Goal: Task Accomplishment & Management: Use online tool/utility

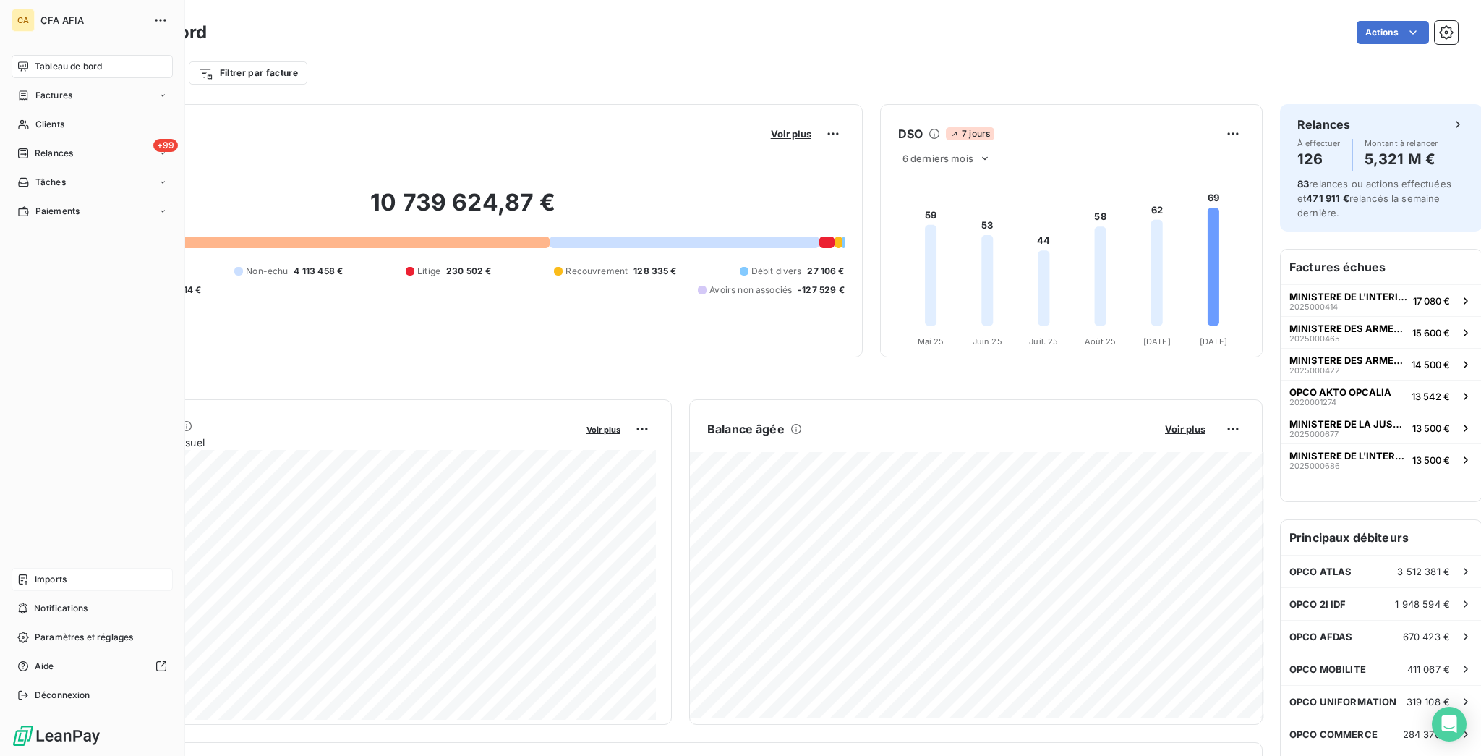
click at [35, 586] on span "Imports" at bounding box center [51, 579] width 32 height 13
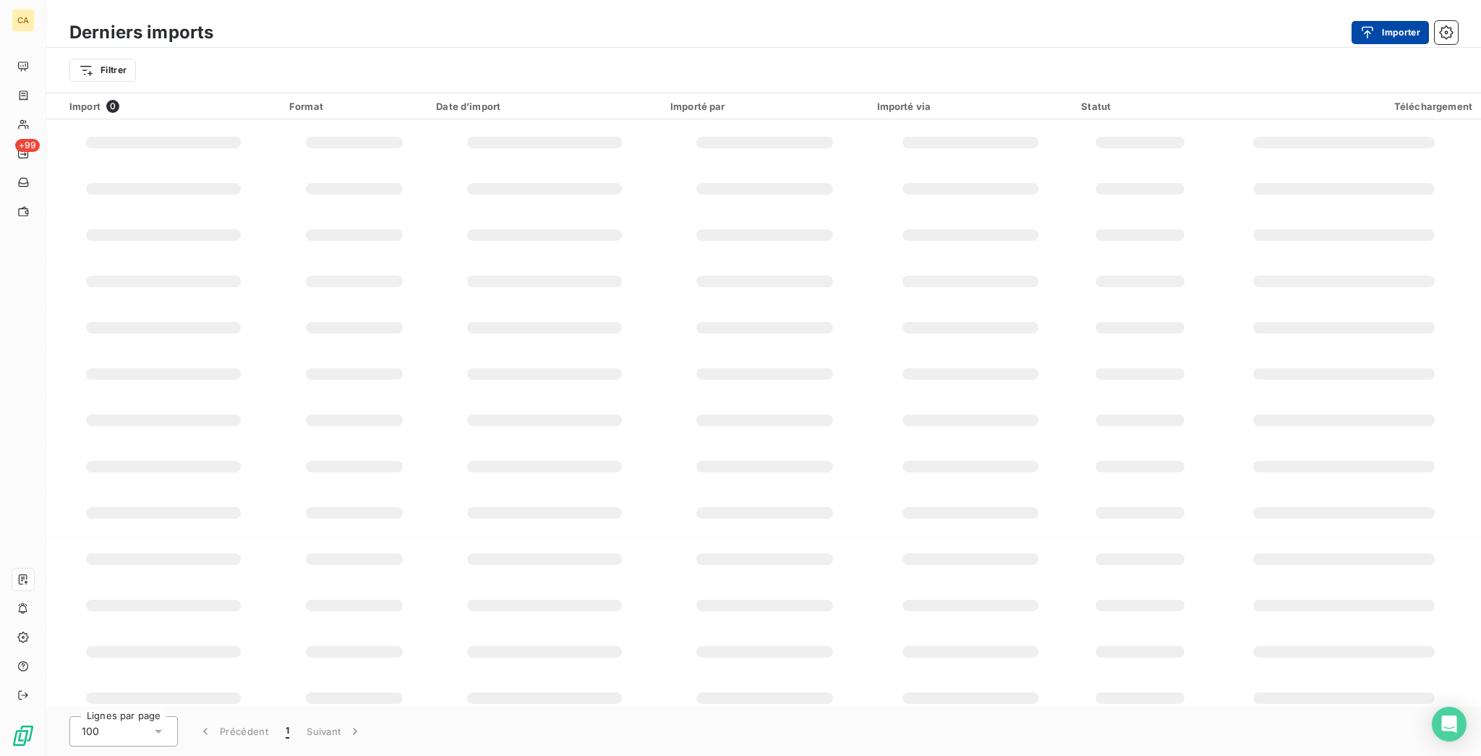
click at [1393, 35] on button "Importer" at bounding box center [1389, 32] width 77 height 23
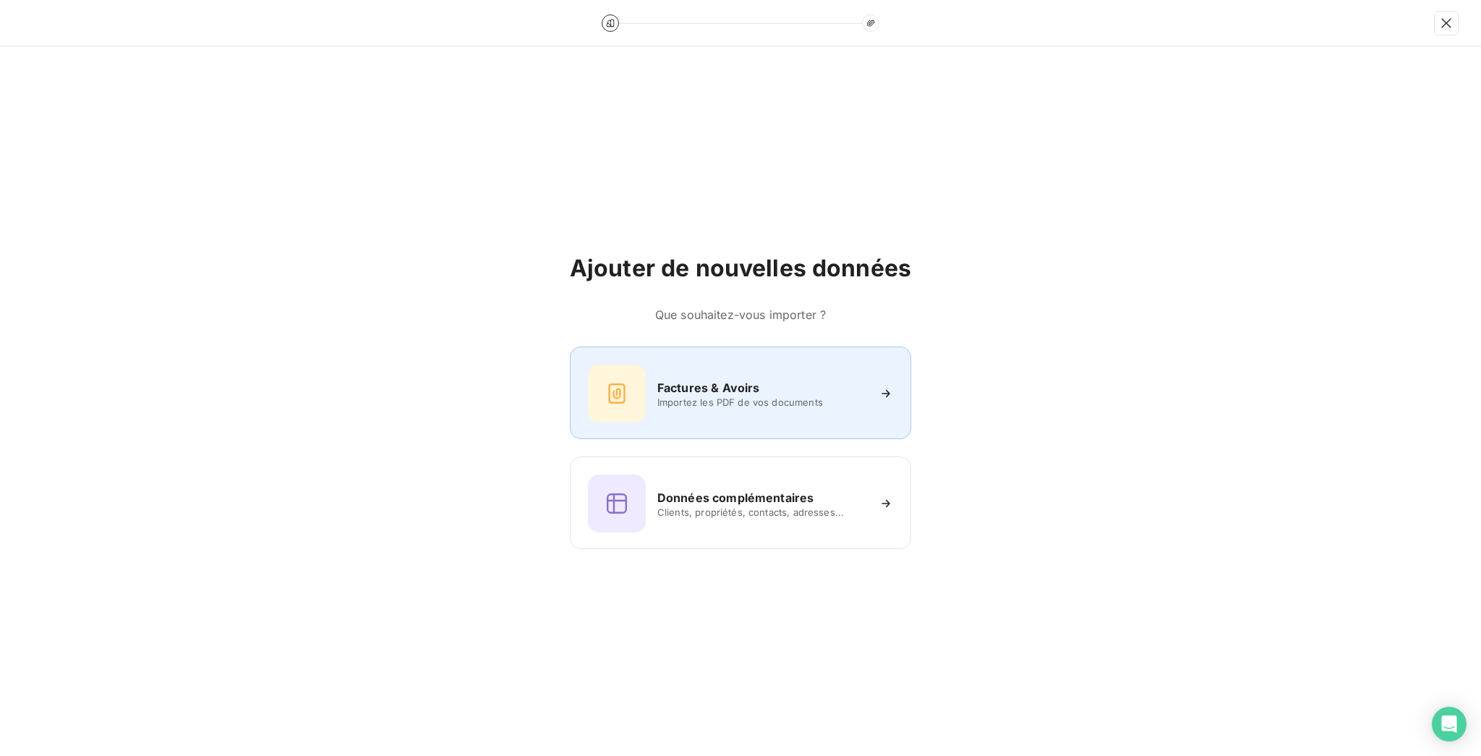
click at [787, 396] on span "Importez les PDF de vos documents" at bounding box center [762, 402] width 210 height 12
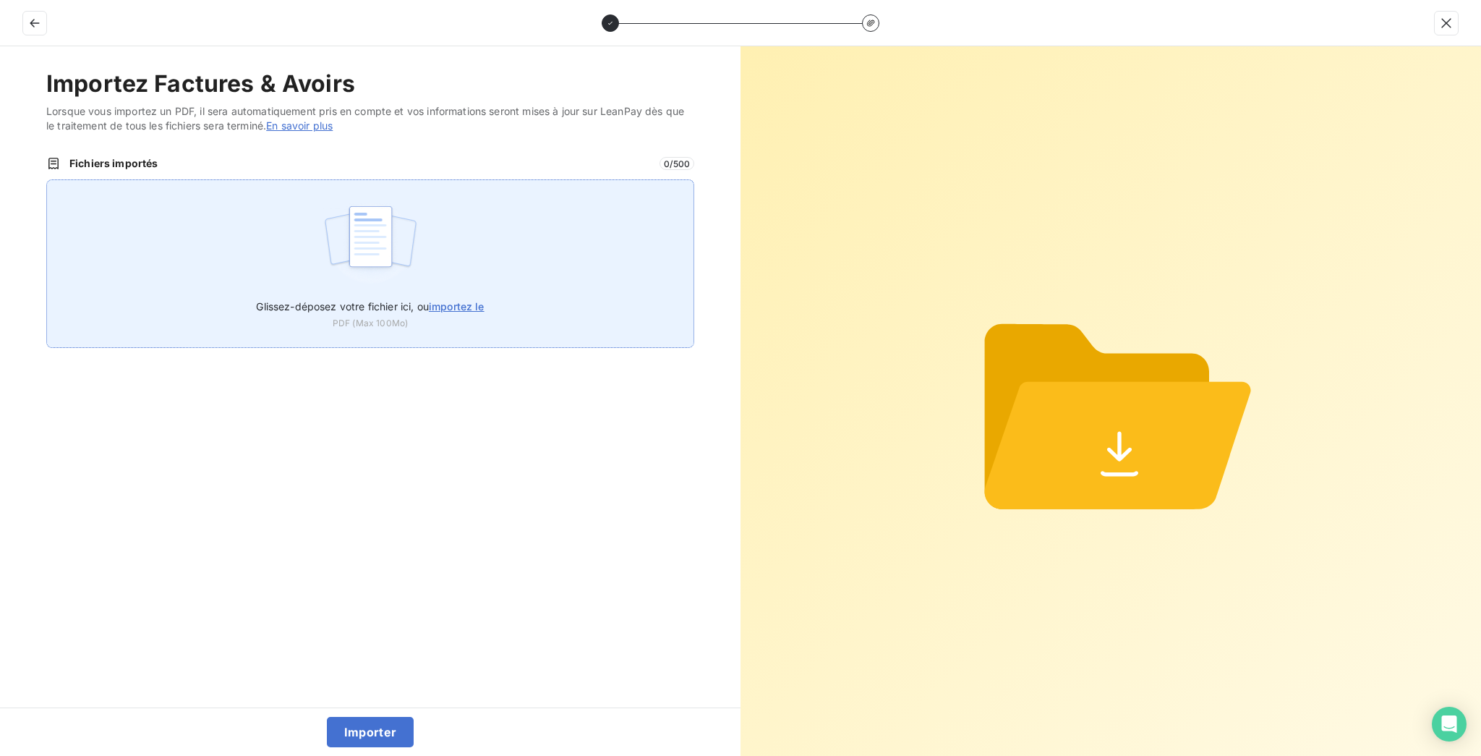
click at [490, 185] on div "Glissez-déposez votre fichier ici, ou importez le PDF (Max 100Mo)" at bounding box center [370, 263] width 648 height 168
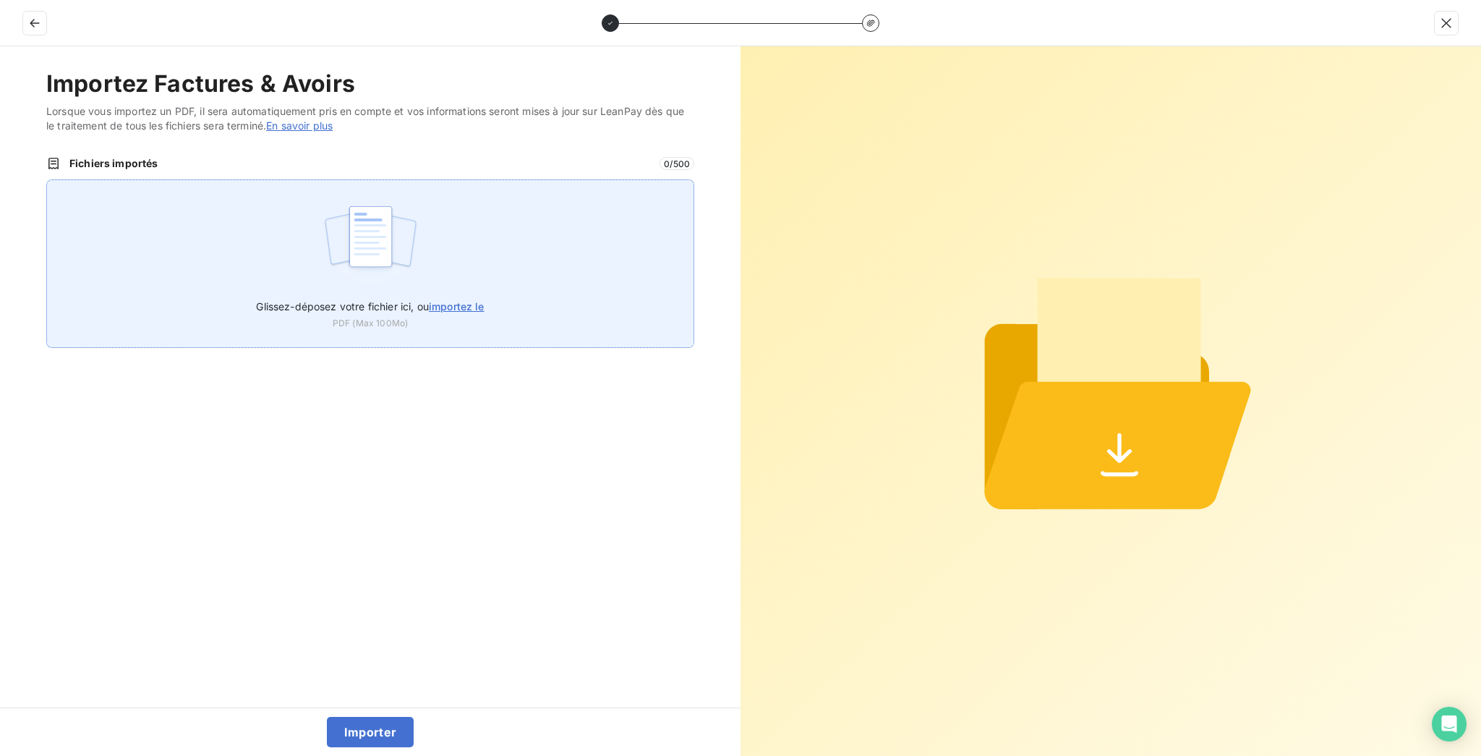
type input "C:\fakepath\F_2025_3360.pdf"
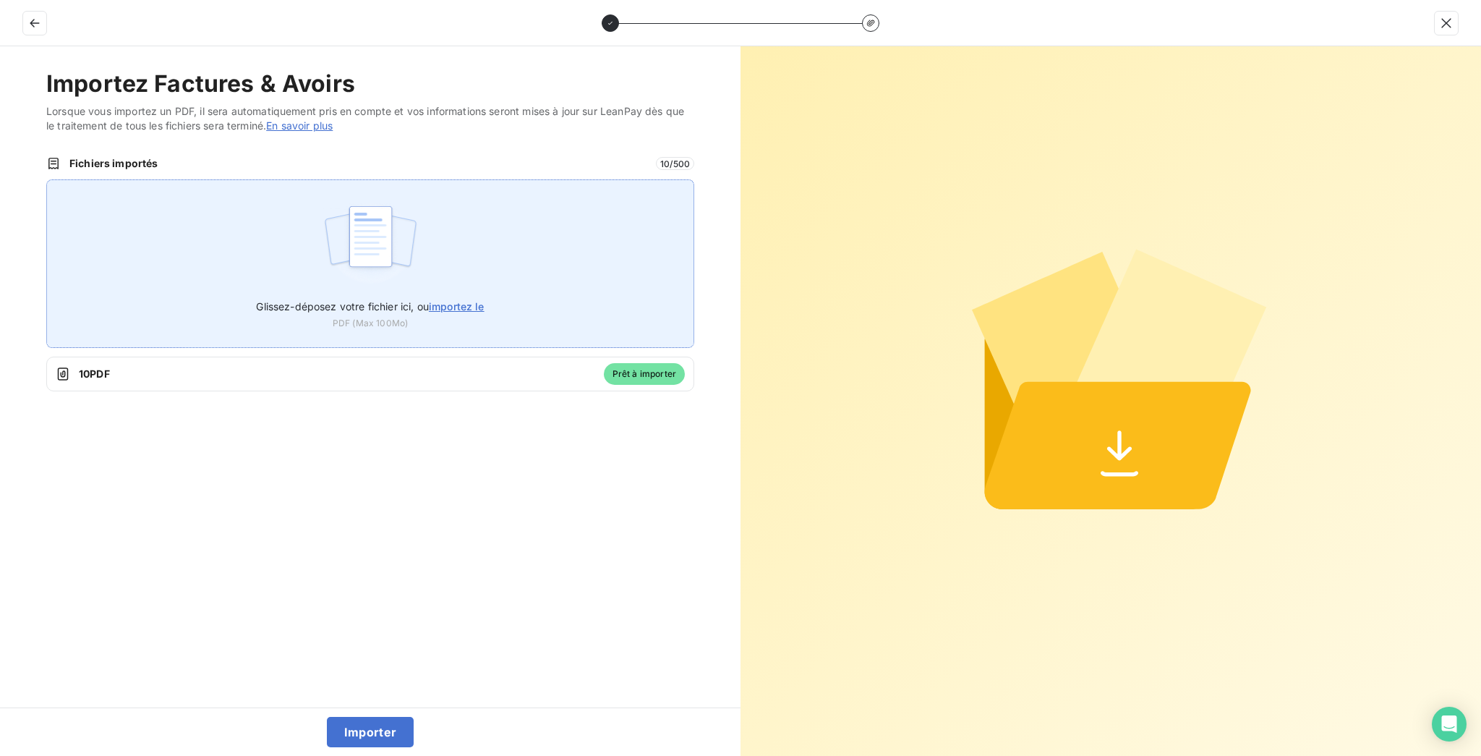
click at [504, 236] on div "Glissez-déposez votre fichier ici, ou importez le PDF (Max 100Mo)" at bounding box center [370, 263] width 648 height 168
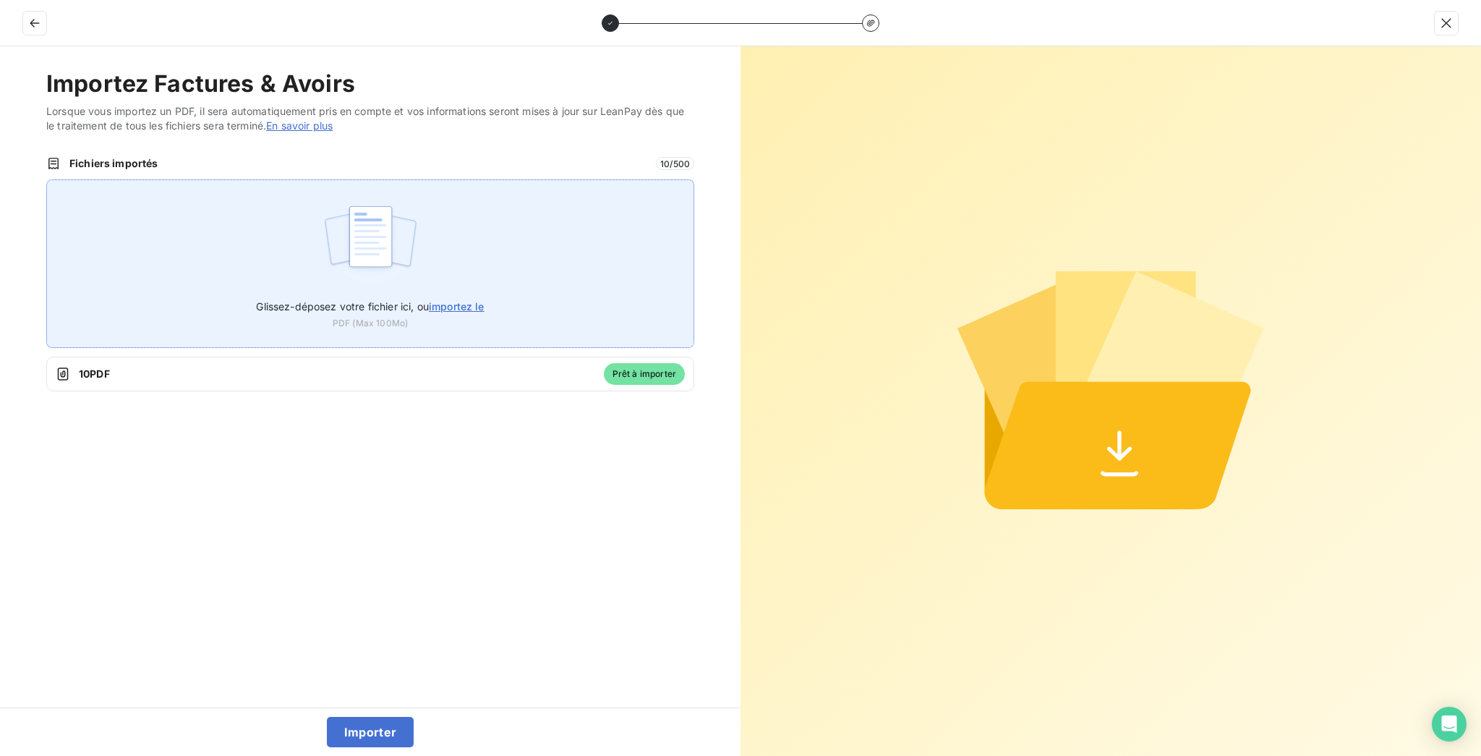
type input "C:\fakepath\2025000806 - PUB_PEREIRA_CONSEIL DEP [GEOGRAPHIC_DATA]pdf"
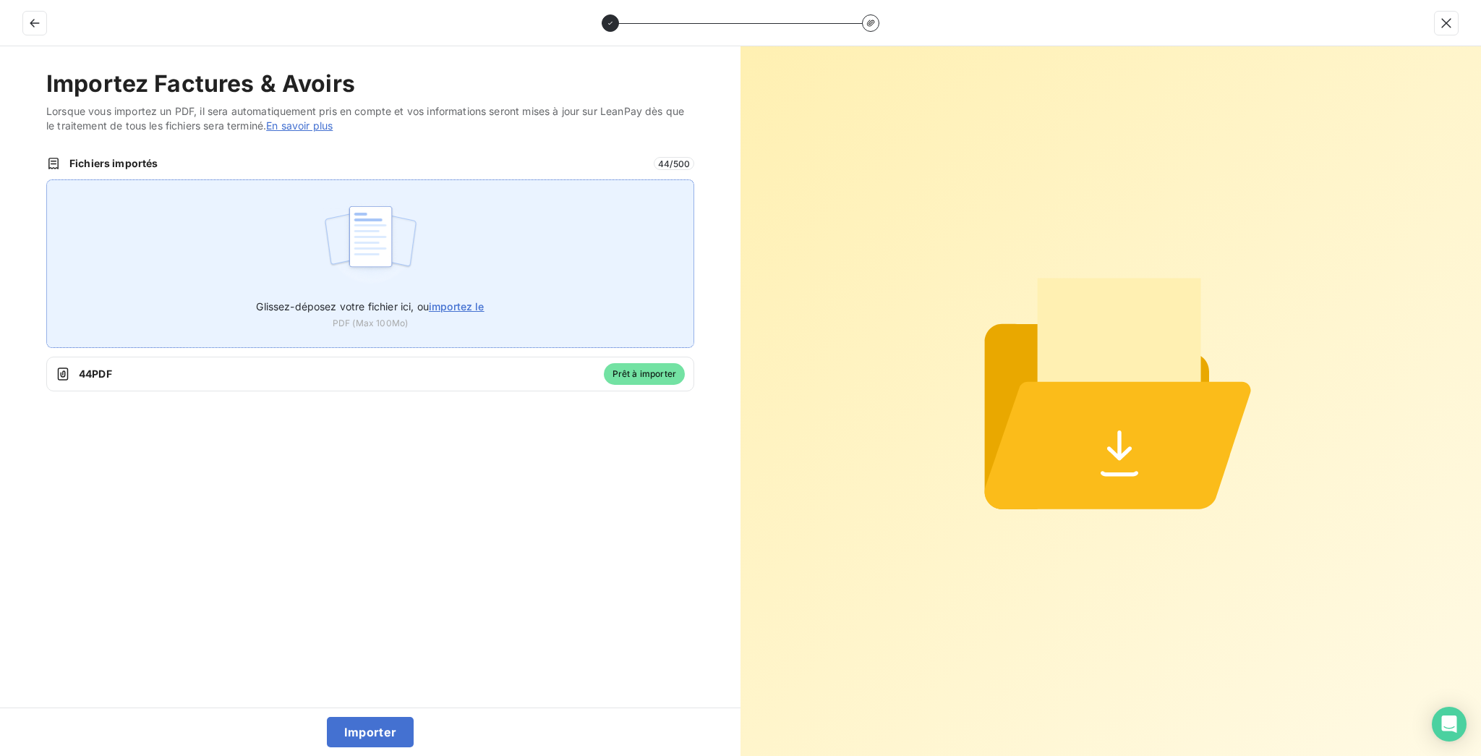
click at [453, 179] on div "Glissez-déposez votre fichier ici, ou importez le PDF (Max 100Mo)" at bounding box center [370, 263] width 648 height 168
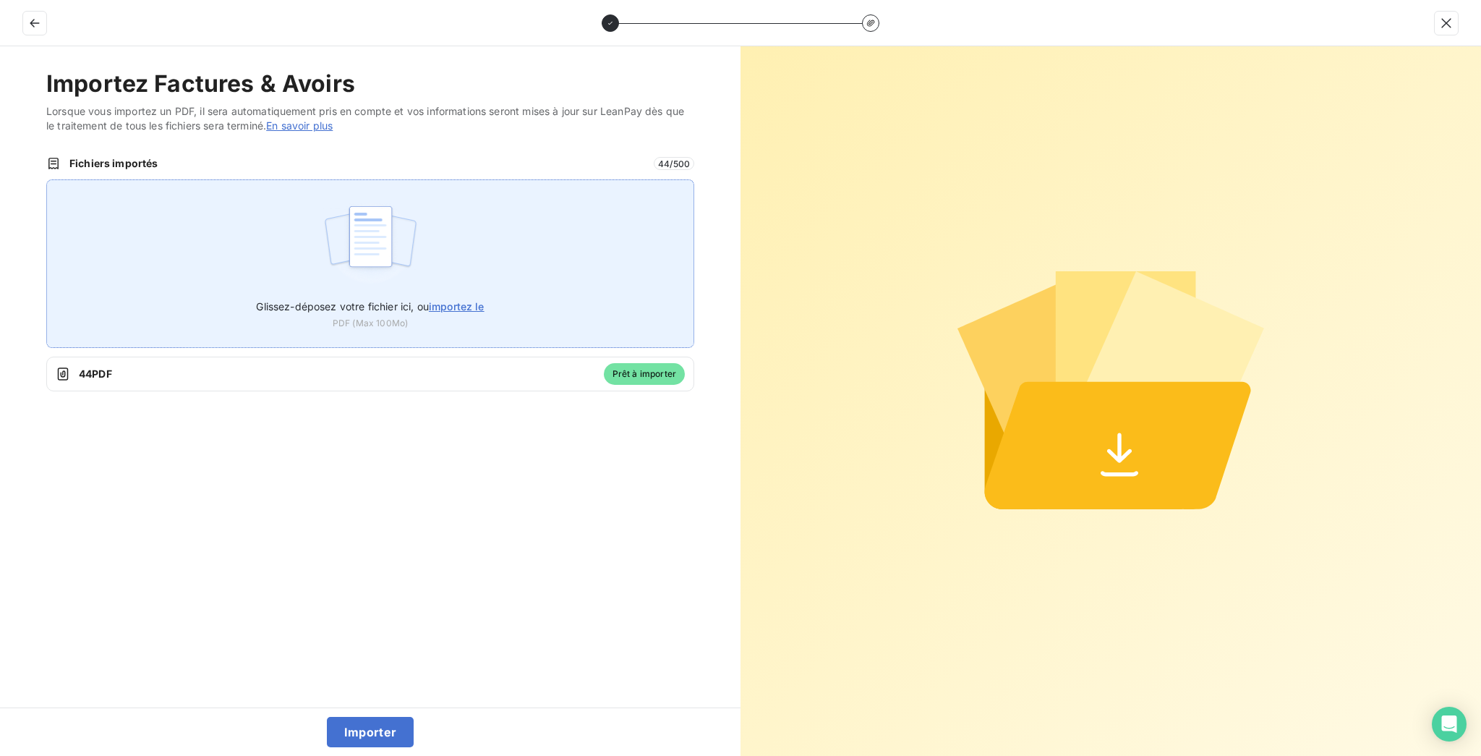
type input "C:\fakepath\2025000795 - OPCO ATLAS_SABAA.pdf"
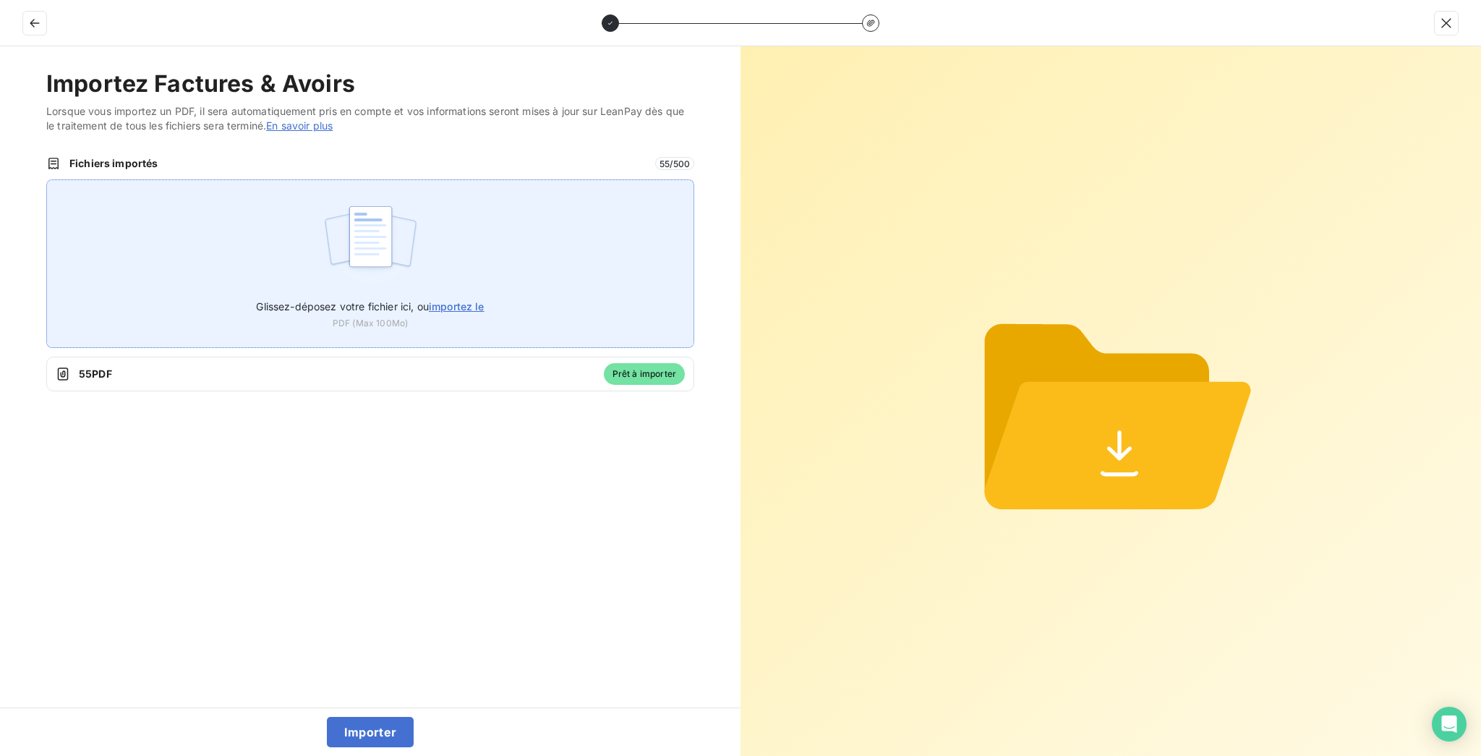
click at [472, 207] on div "Glissez-déposez votre fichier ici, ou importez le PDF (Max 100Mo)" at bounding box center [370, 263] width 648 height 168
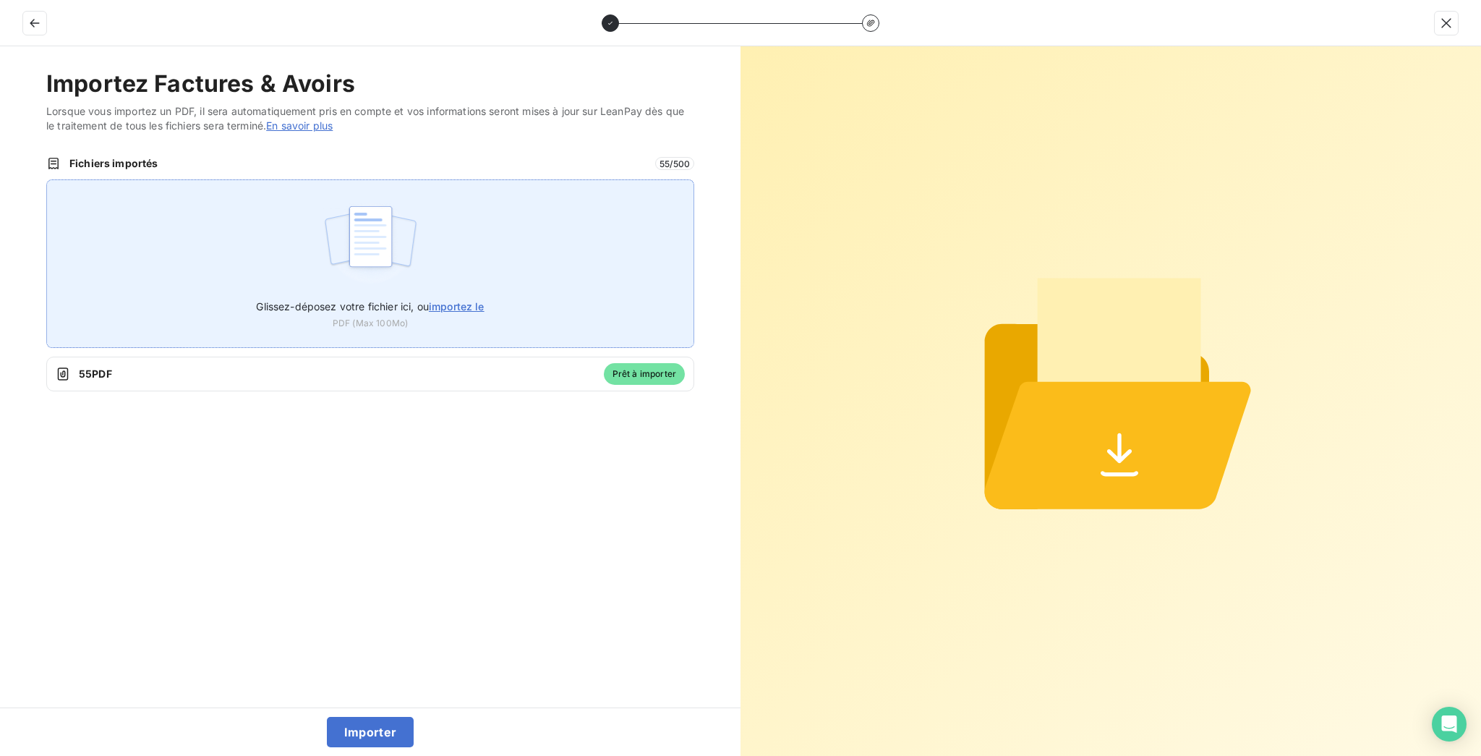
type input "C:\fakepath\2025000806 - PUB_PEREIRA_CONSEIL DEP [GEOGRAPHIC_DATA]pdf"
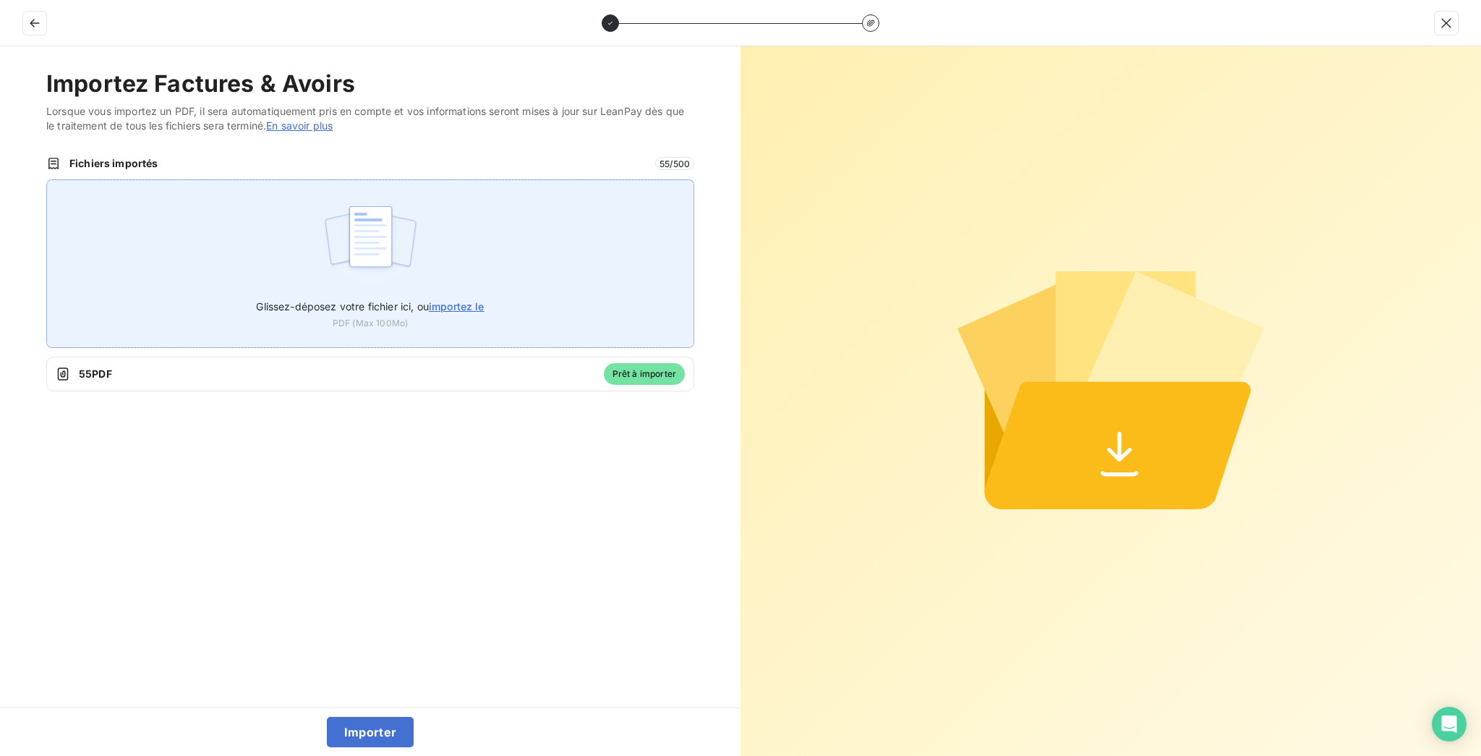
click at [435, 204] on div "Glissez-déposez votre fichier ici, ou importez le PDF (Max 100Mo)" at bounding box center [370, 263] width 648 height 168
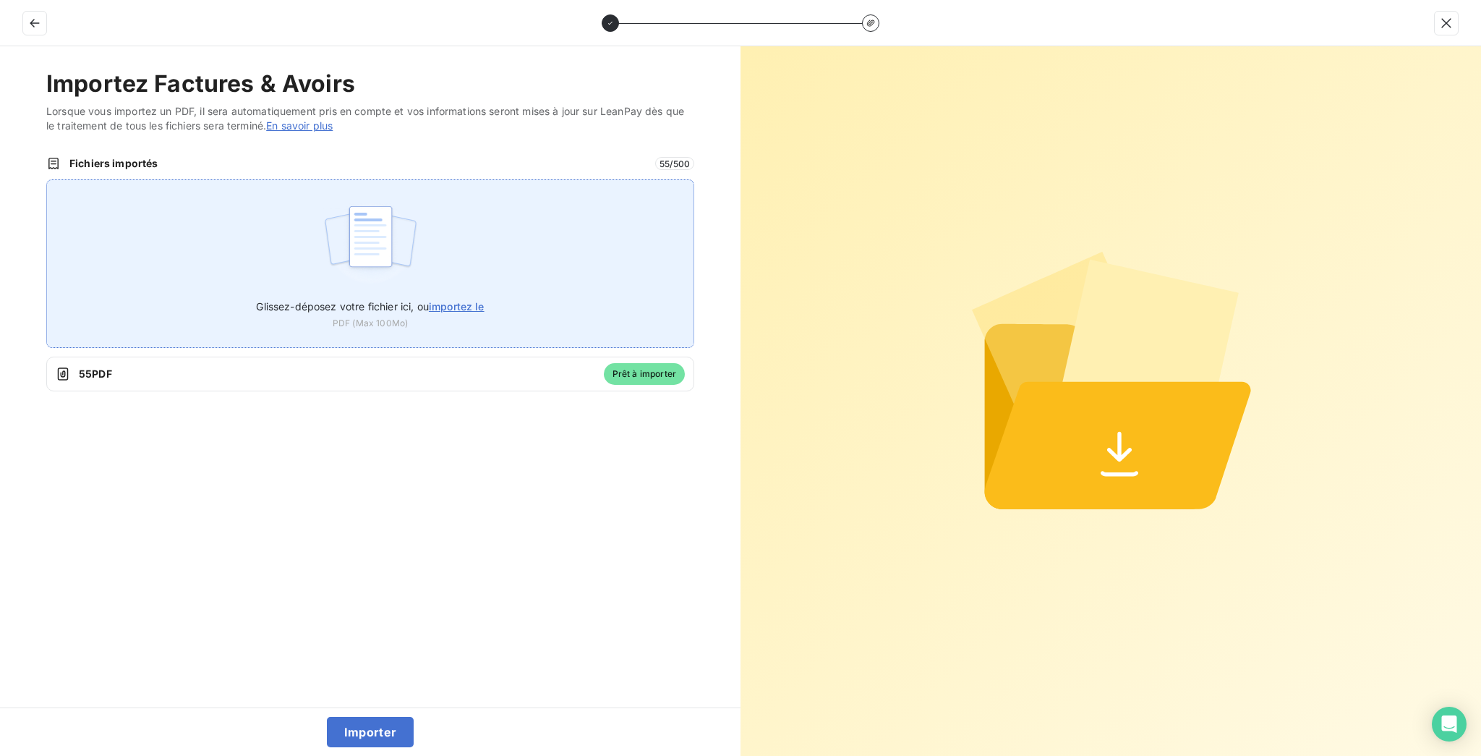
type input "C:\fakepath\2025000806 - PUB_PEREIRA_CONSEIL DEP [GEOGRAPHIC_DATA]pdf"
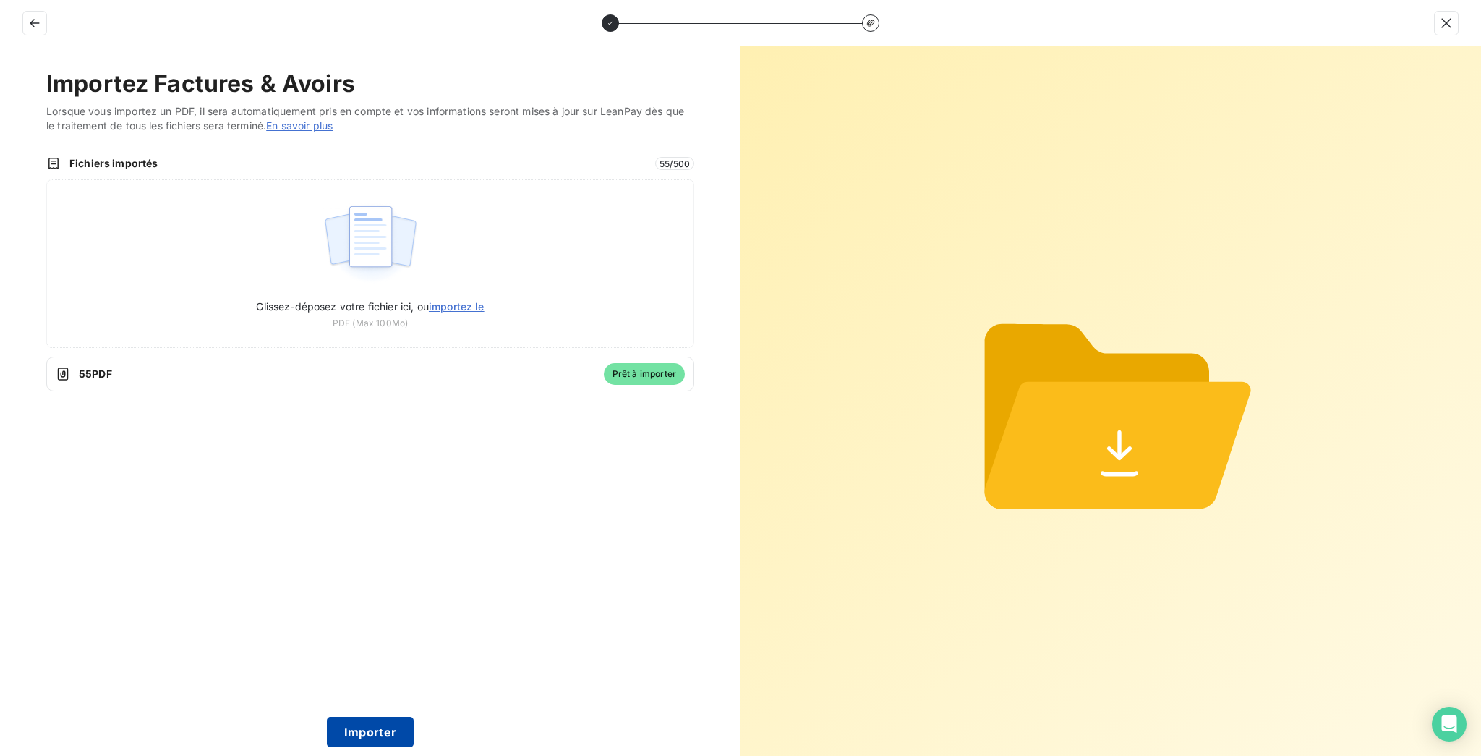
click at [370, 732] on button "Importer" at bounding box center [370, 732] width 87 height 30
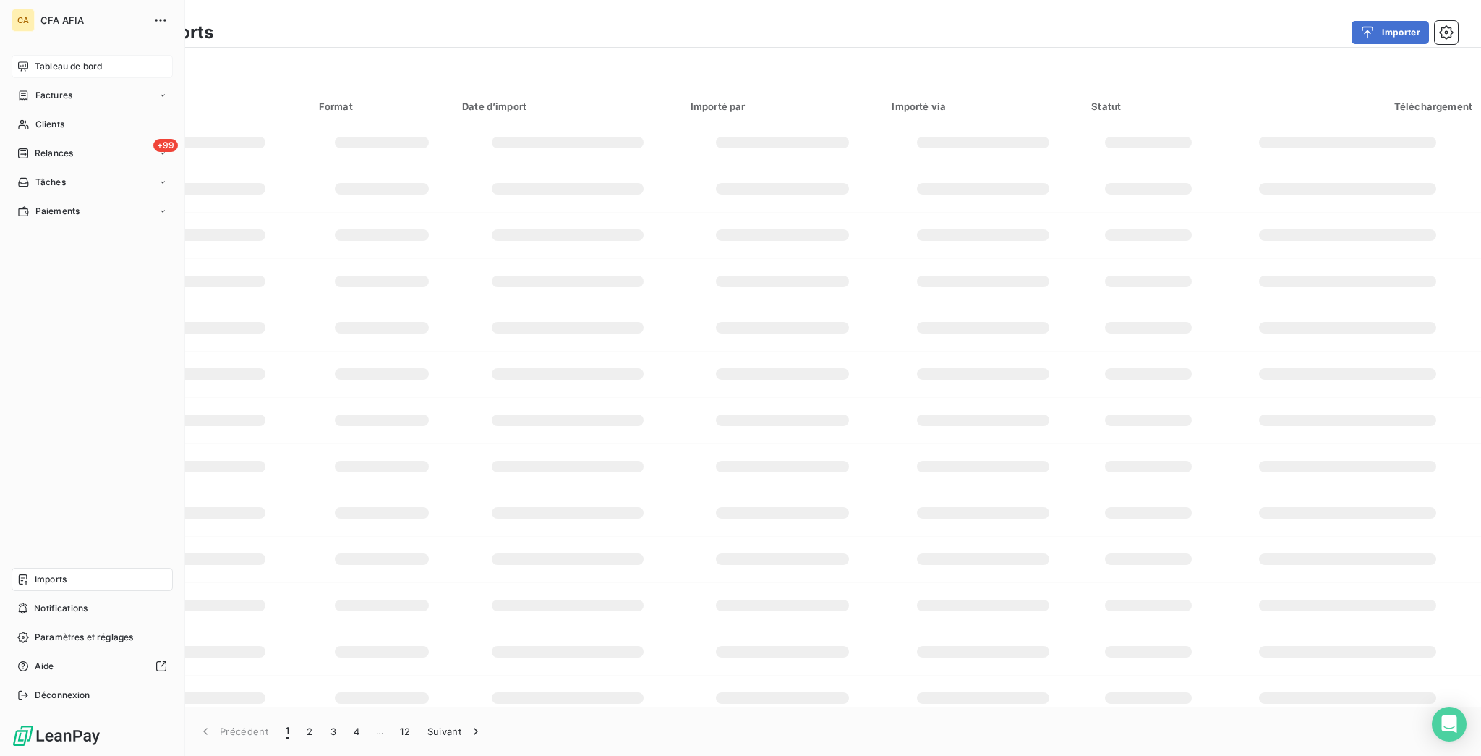
click at [42, 55] on div "Tableau de bord" at bounding box center [92, 66] width 161 height 23
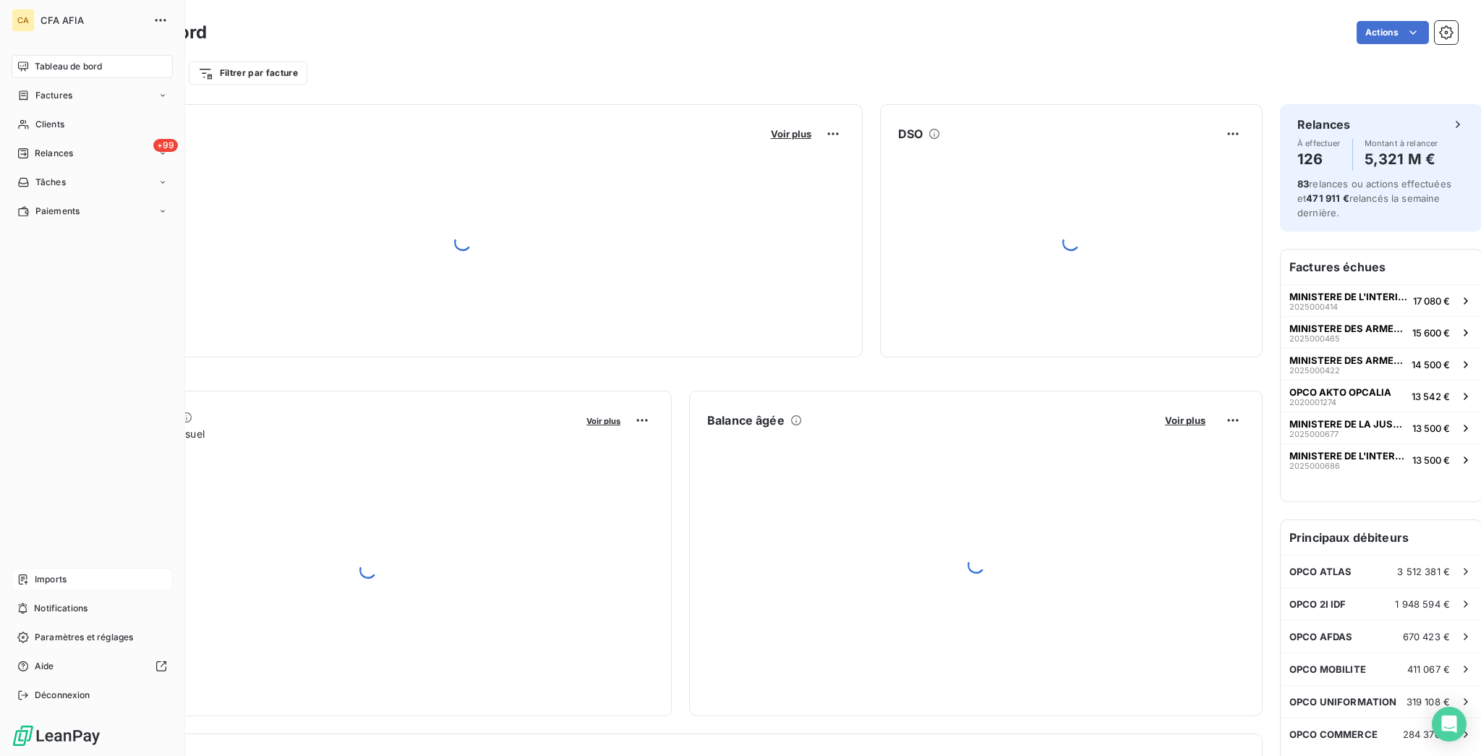
click at [37, 586] on span "Imports" at bounding box center [51, 579] width 32 height 13
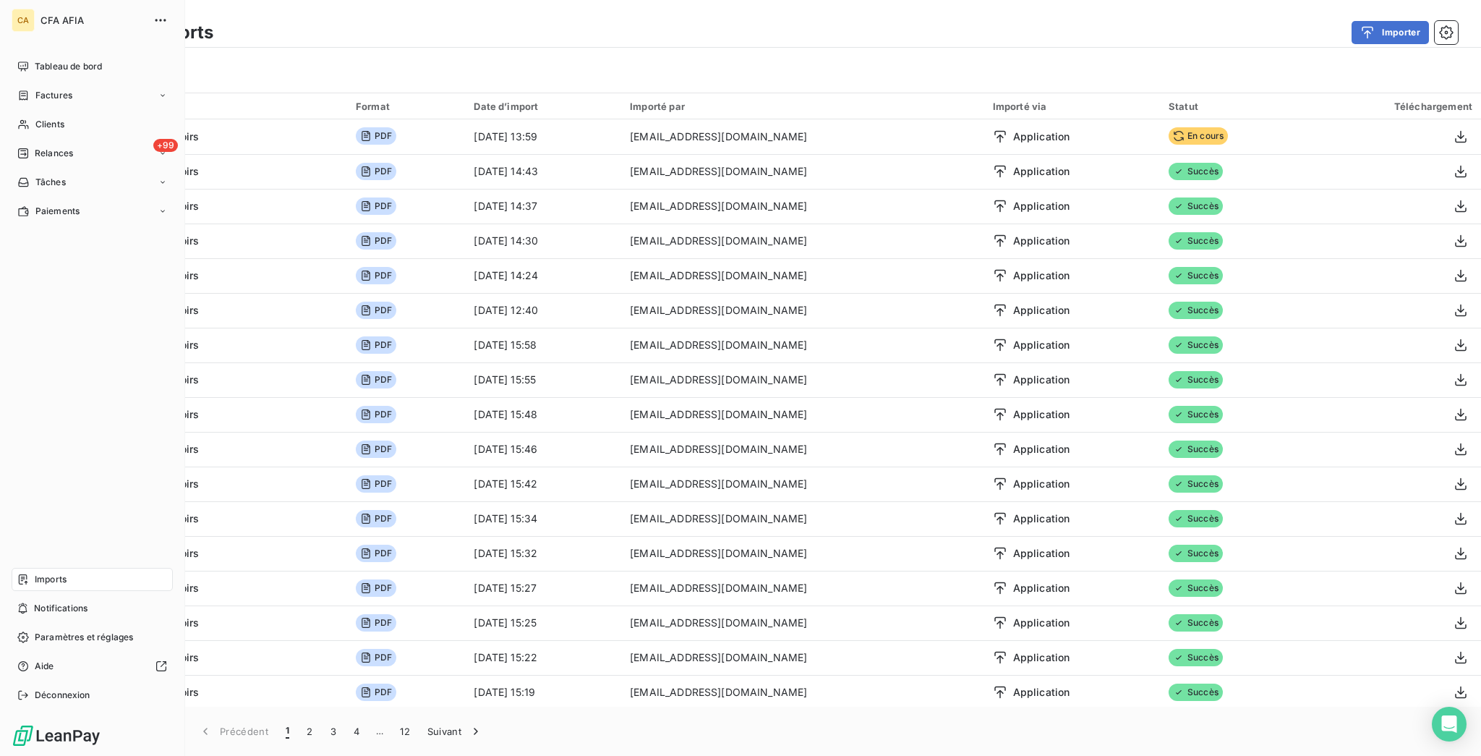
click at [27, 43] on div "CA CFA AFIA Tableau de bord Factures Clients +99 Relances Tâches Paiements Impo…" at bounding box center [92, 378] width 185 height 756
click at [35, 60] on span "Tableau de bord" at bounding box center [68, 66] width 67 height 13
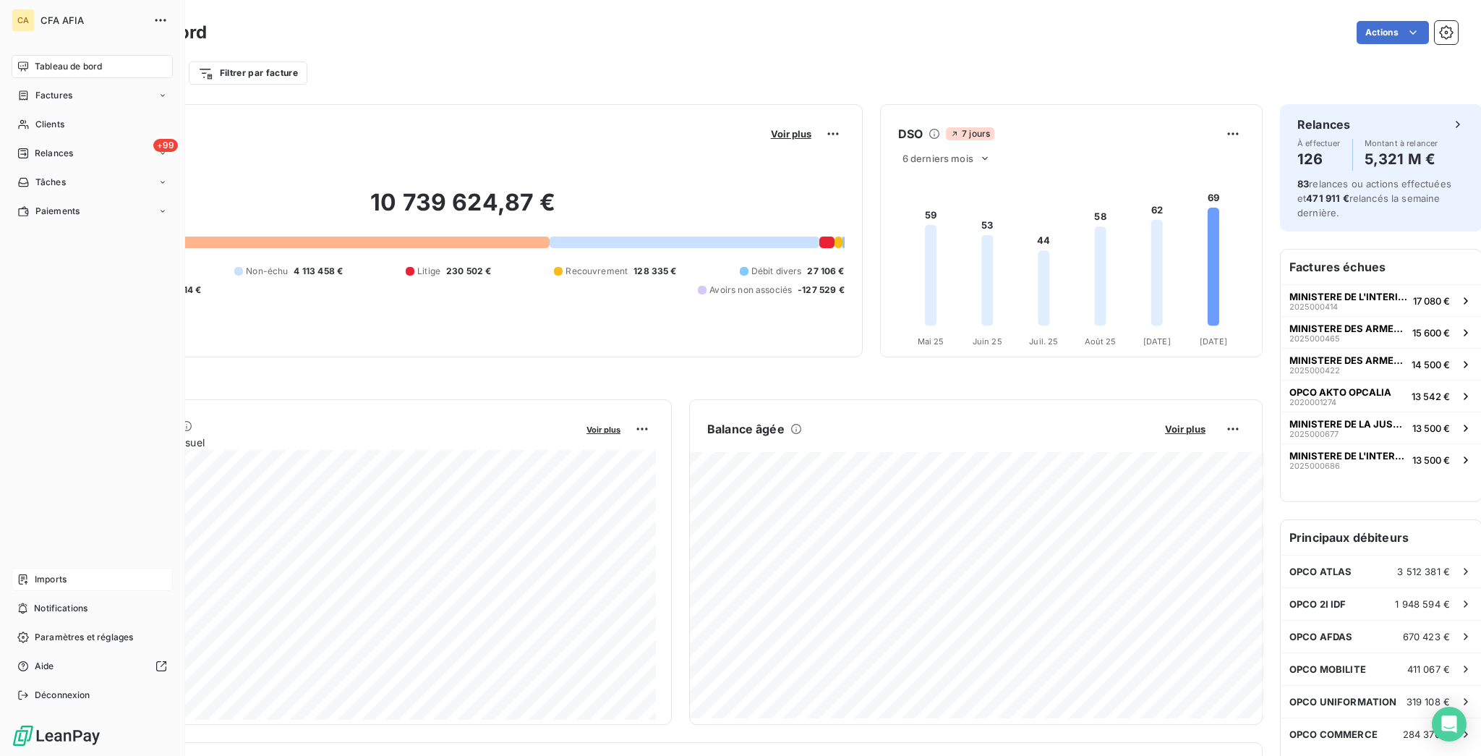
click at [23, 108] on nav "Tableau de bord Factures Clients +99 Relances Tâches Paiements" at bounding box center [92, 139] width 161 height 168
click at [21, 142] on div "+99 Relances" at bounding box center [92, 153] width 161 height 23
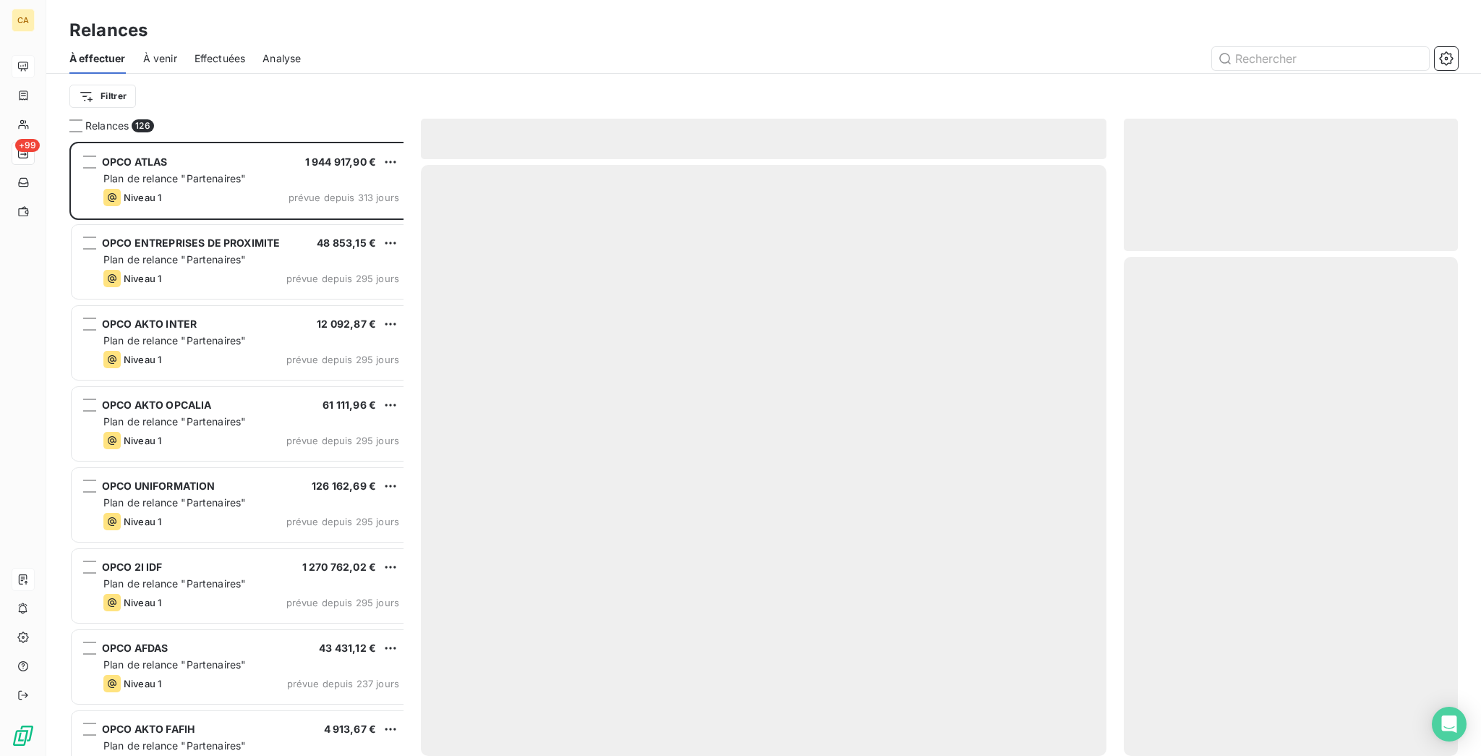
scroll to position [618, 328]
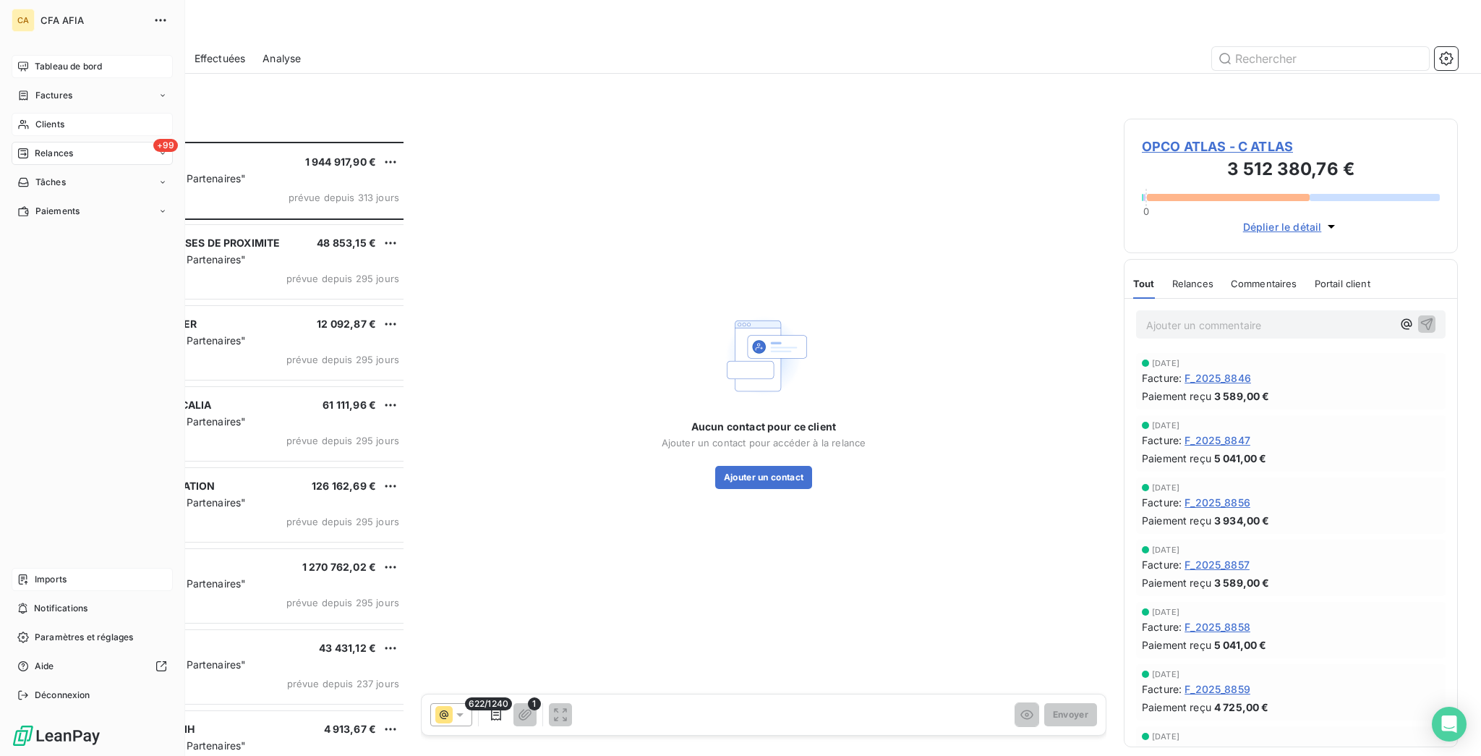
click at [35, 118] on span "Clients" at bounding box center [49, 124] width 29 height 13
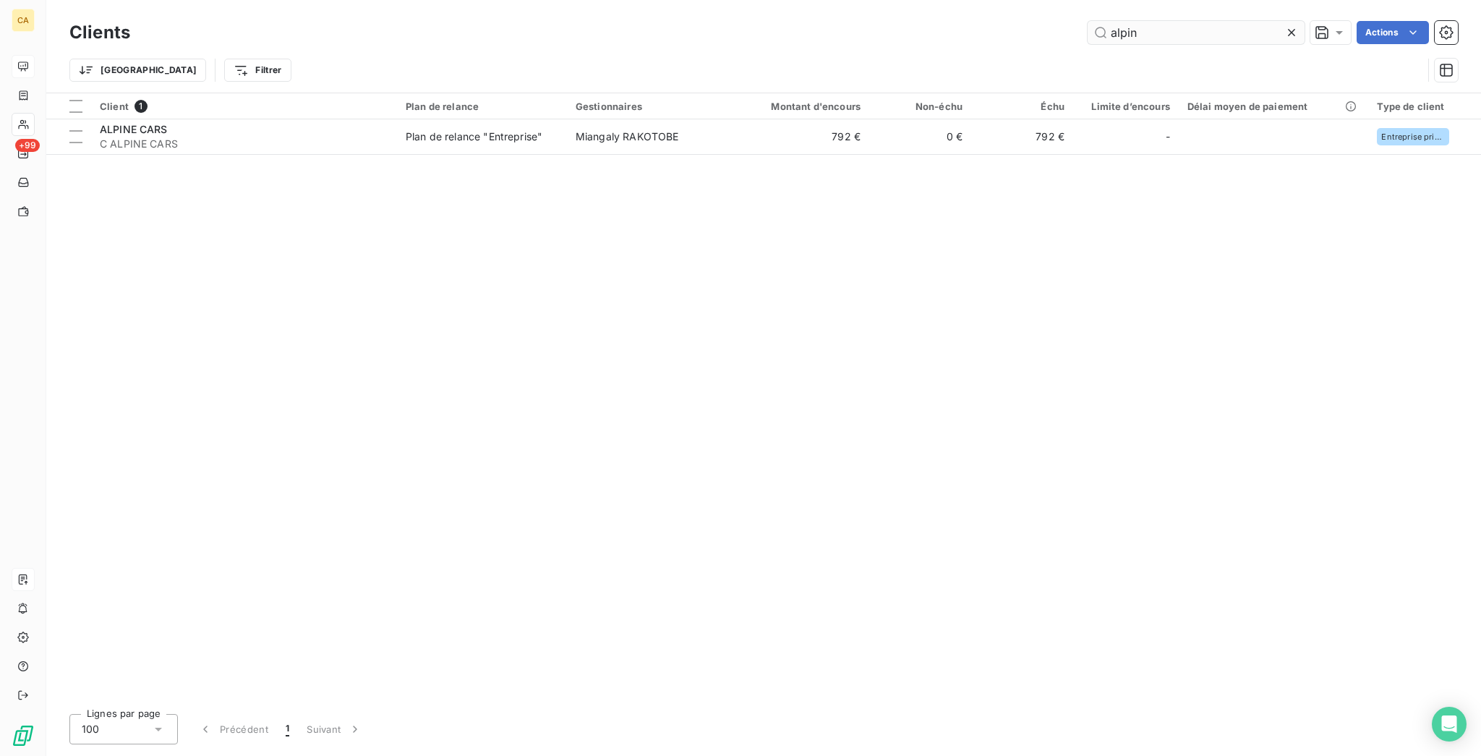
click at [1190, 25] on input "alpin" at bounding box center [1196, 32] width 217 height 23
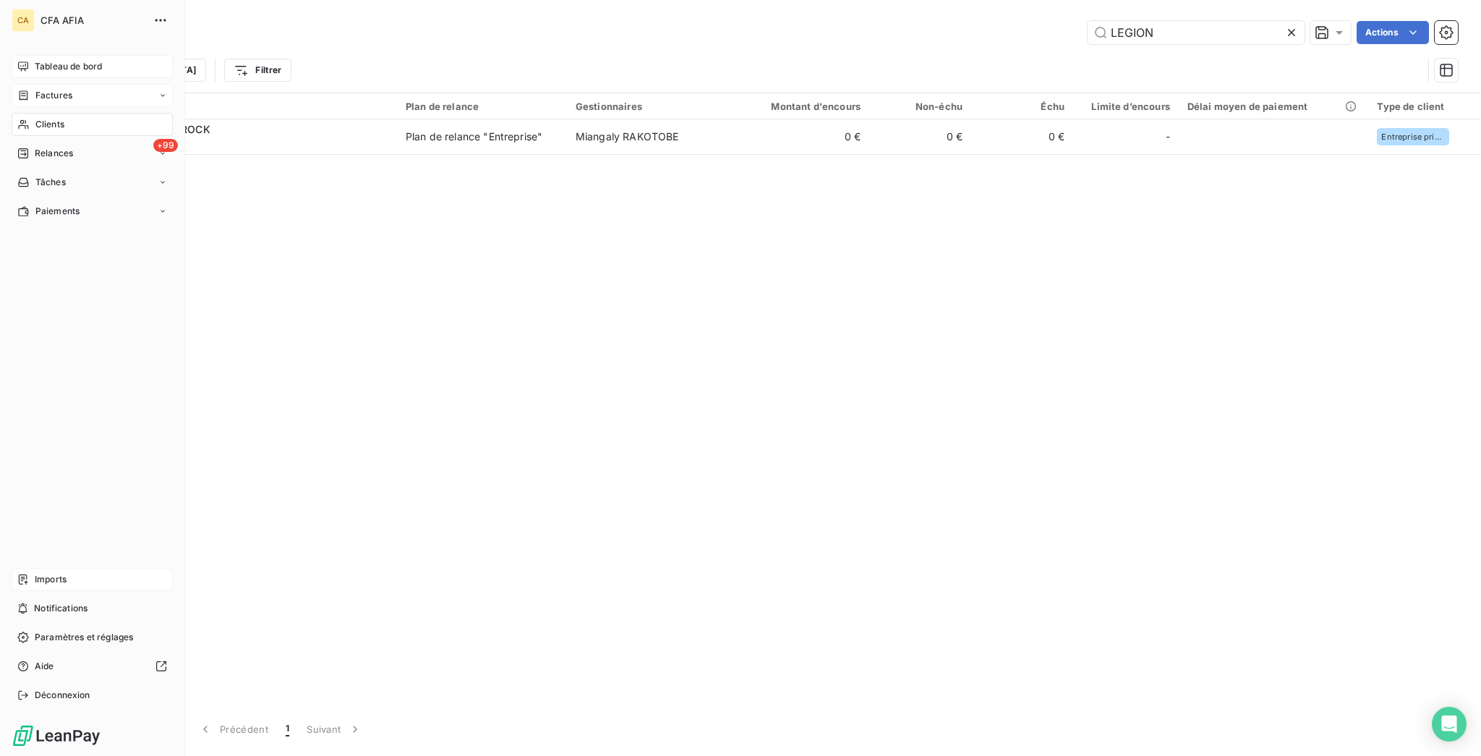
type input "LEGION"
click at [23, 90] on icon at bounding box center [23, 96] width 12 height 12
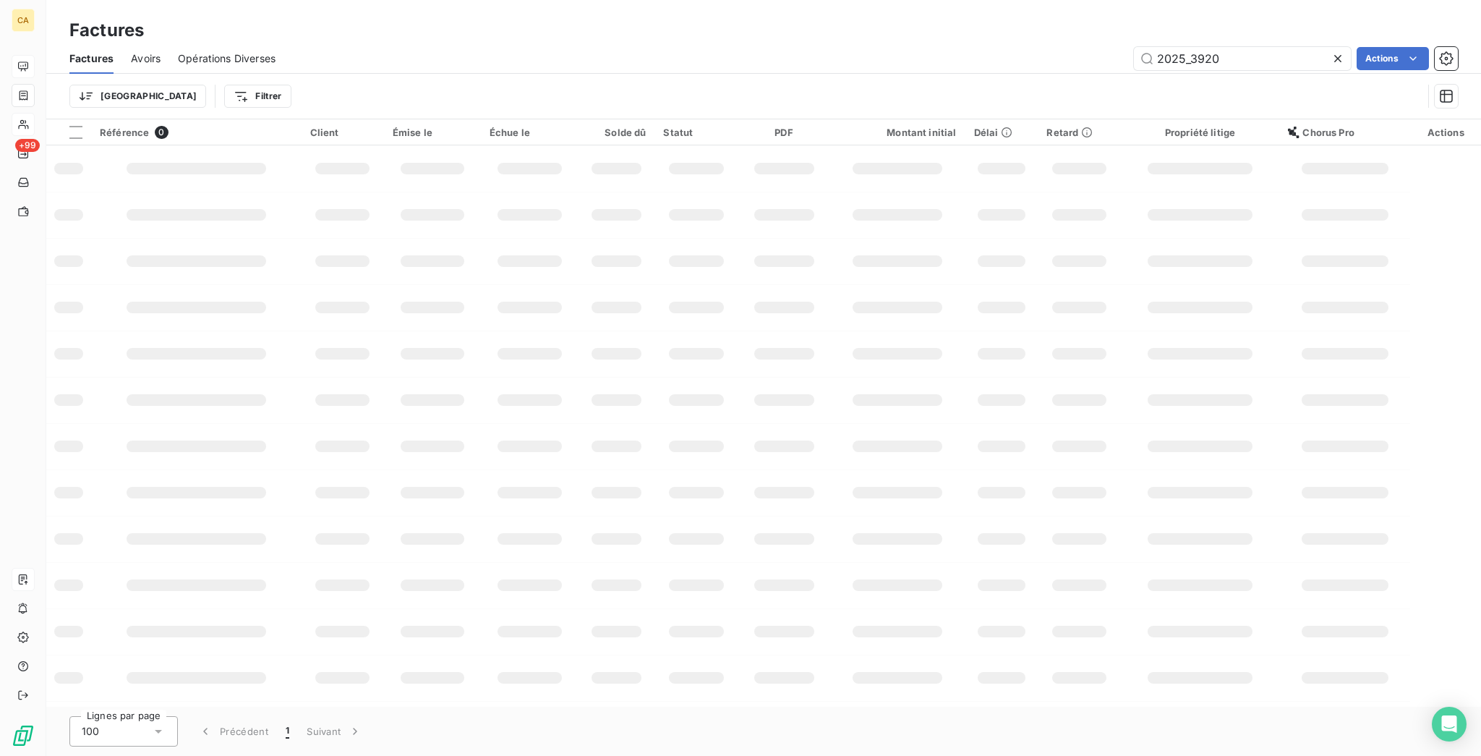
click at [343, 97] on div "Trier Filtrer" at bounding box center [763, 96] width 1388 height 45
click at [370, 82] on div "Trier Filtrer" at bounding box center [745, 95] width 1353 height 27
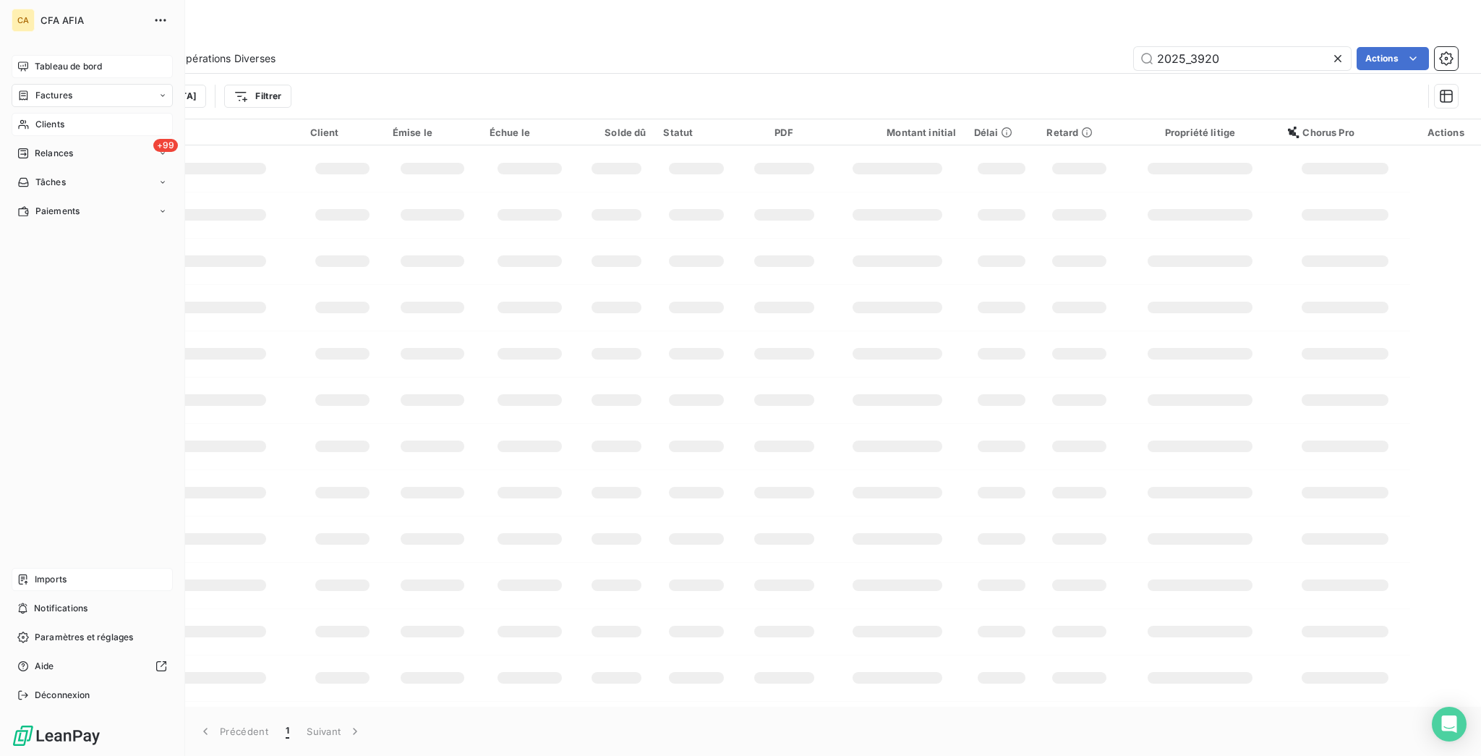
click at [35, 118] on span "Clients" at bounding box center [49, 124] width 29 height 13
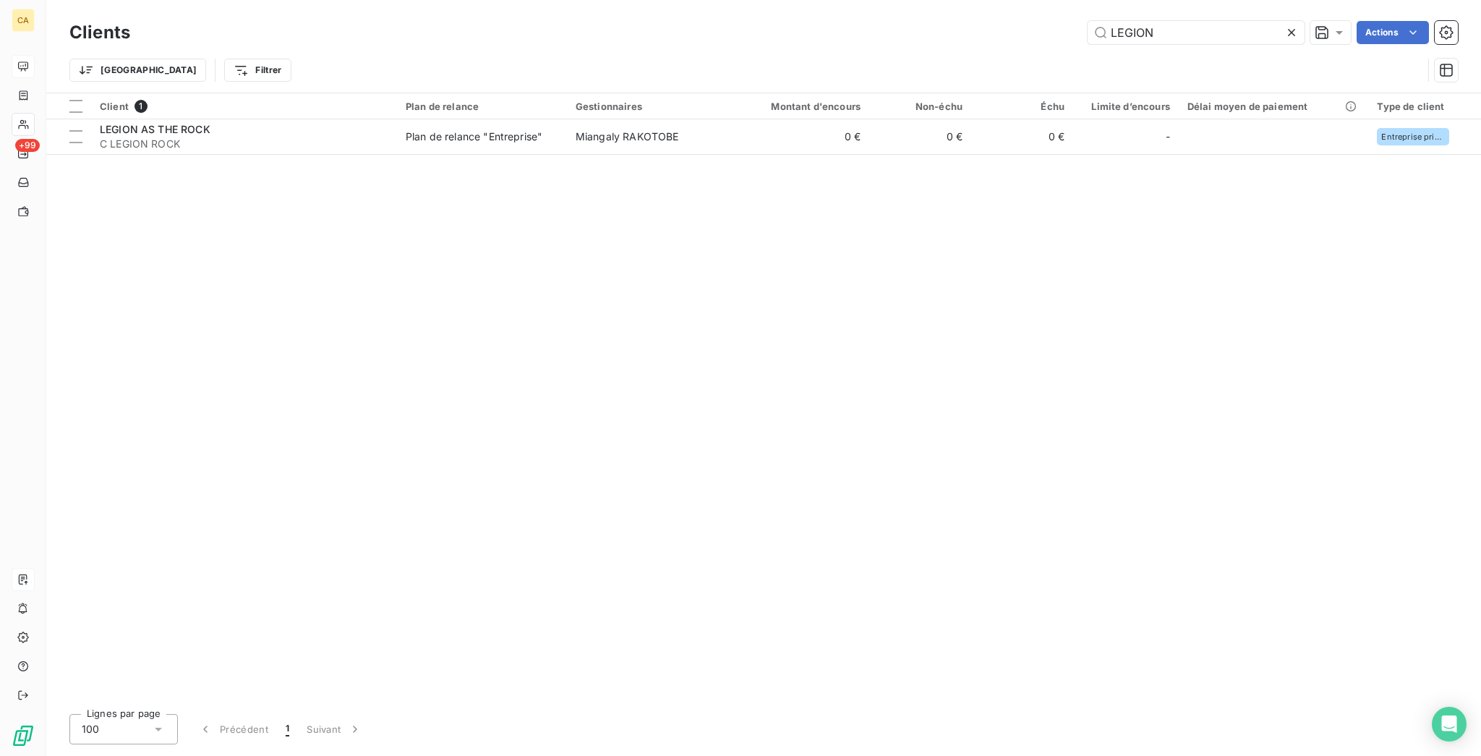
click at [224, 226] on div "Client 1 Plan de relance Gestionnaires Montant d'encours Non-échu Échu Limite d…" at bounding box center [763, 397] width 1435 height 609
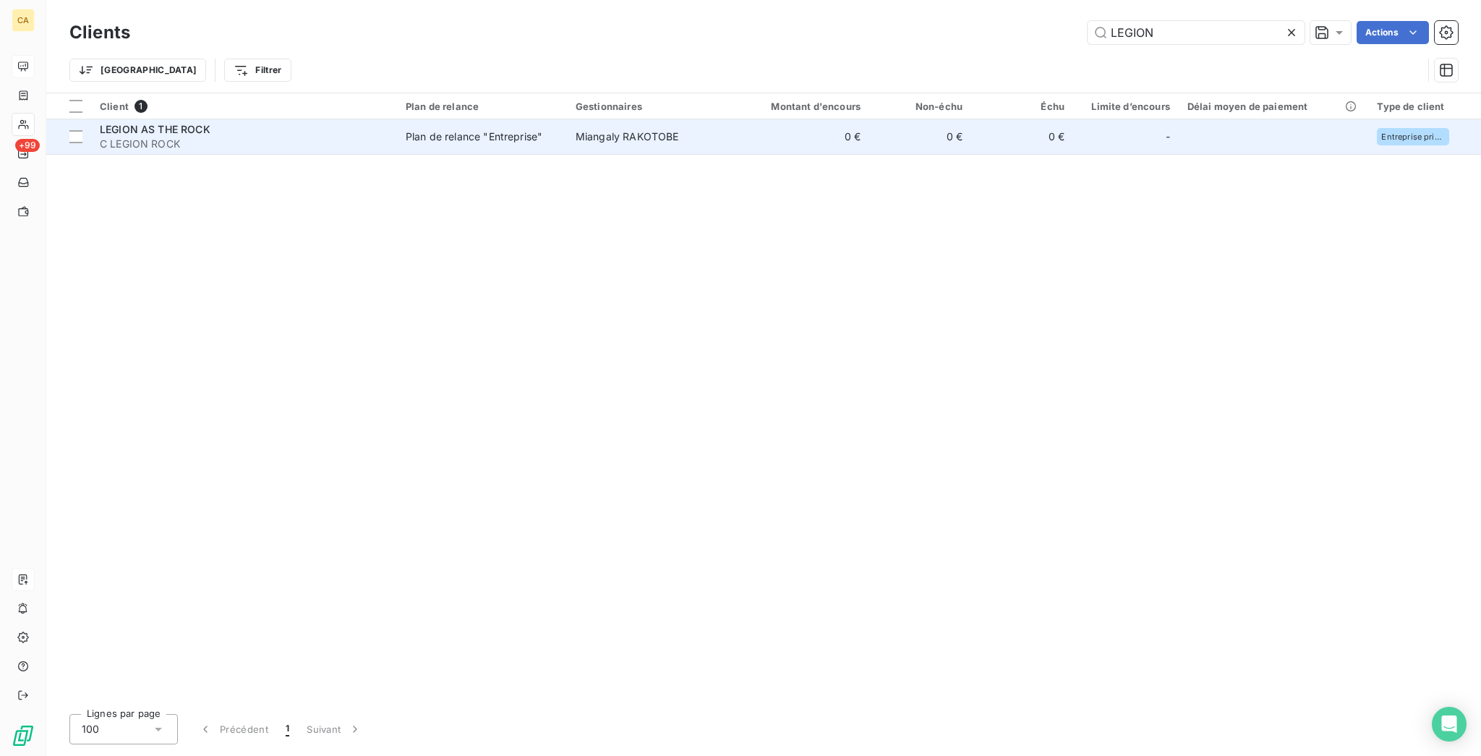
click at [257, 137] on span "C LEGION ROCK" at bounding box center [244, 144] width 289 height 14
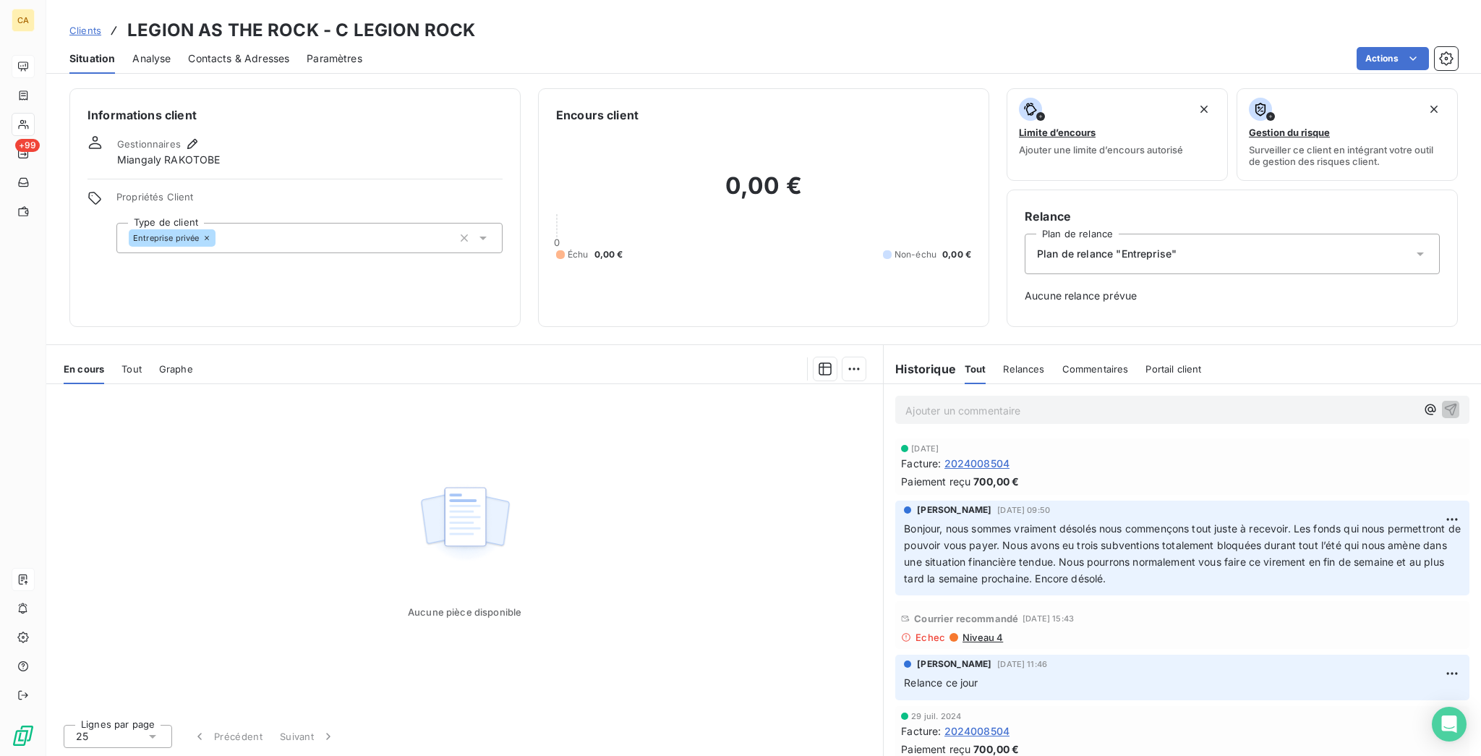
click at [121, 363] on span "Tout" at bounding box center [131, 369] width 20 height 12
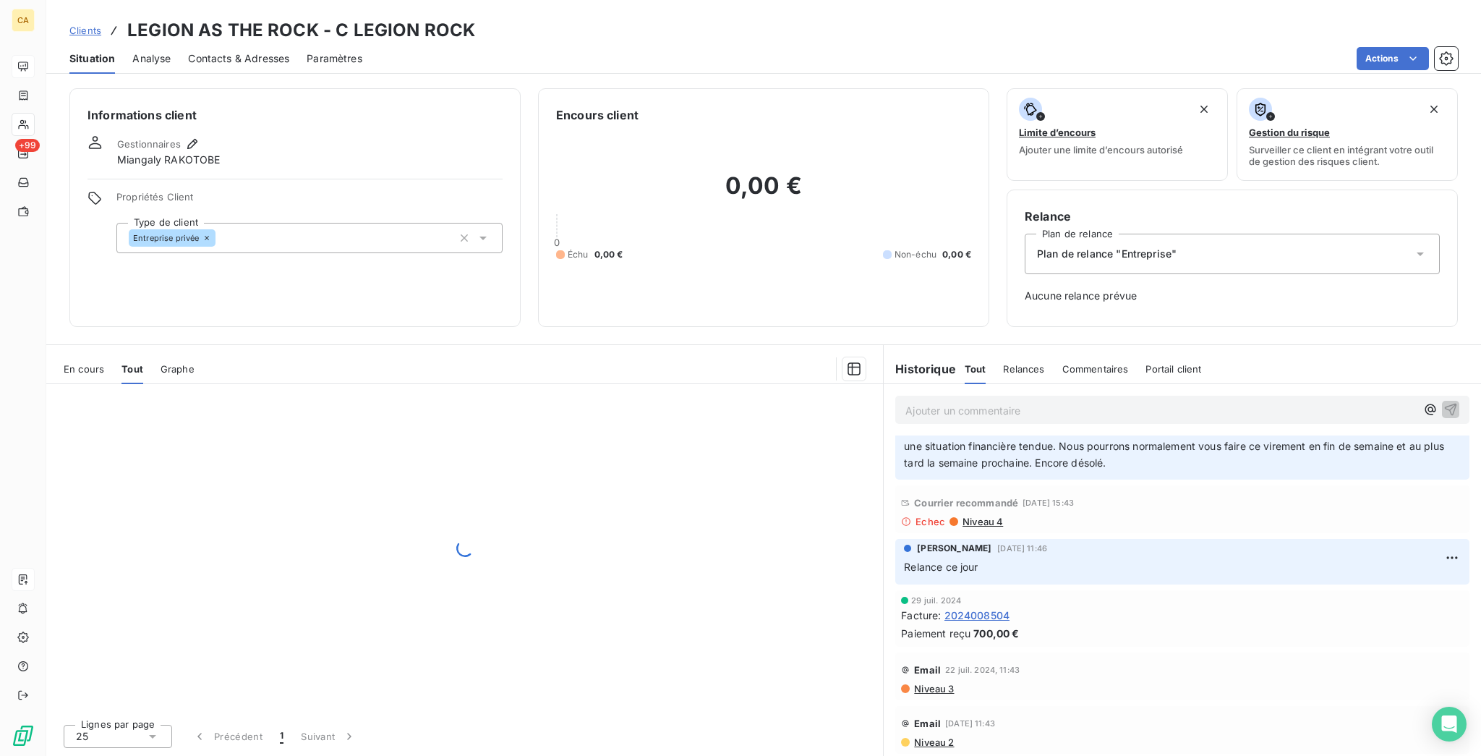
scroll to position [153, 0]
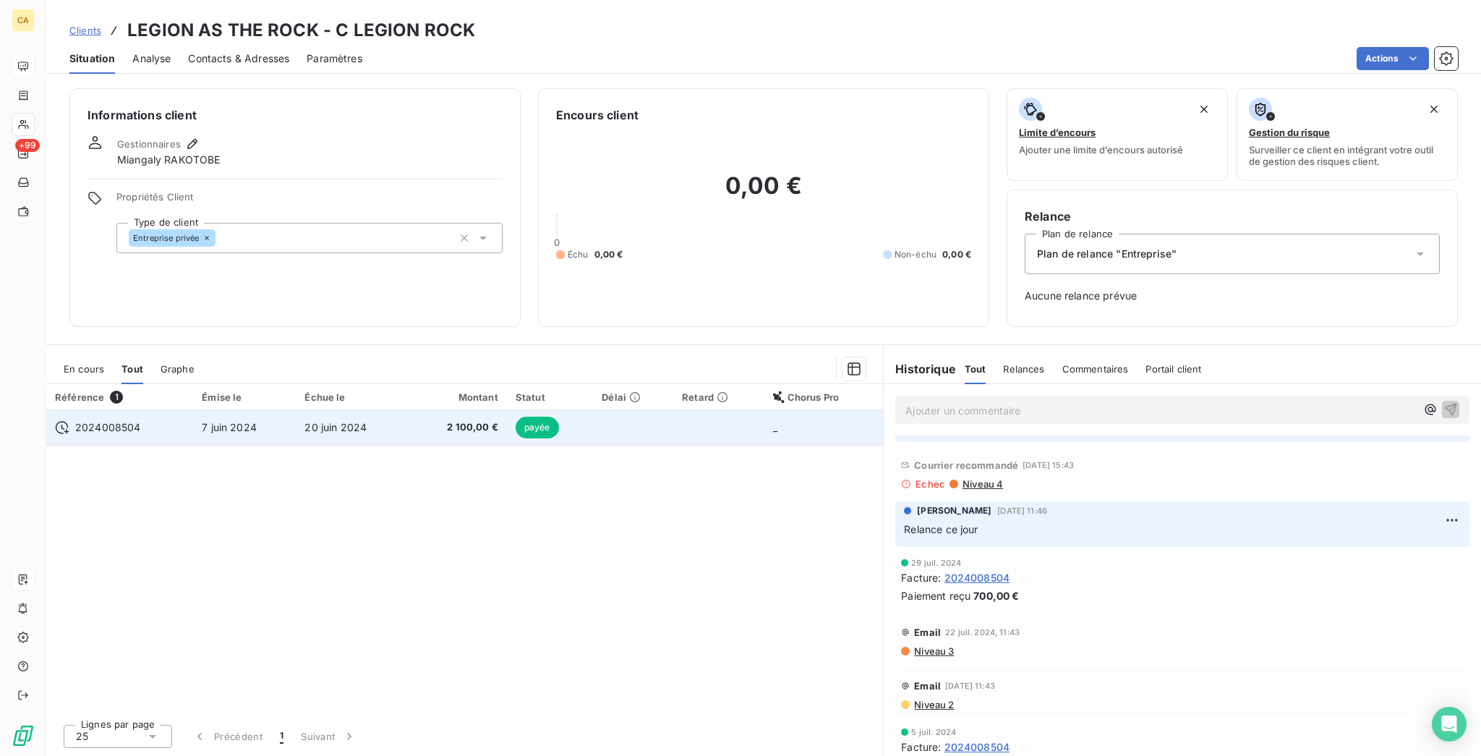
click at [181, 410] on td "2024008504" at bounding box center [119, 427] width 147 height 35
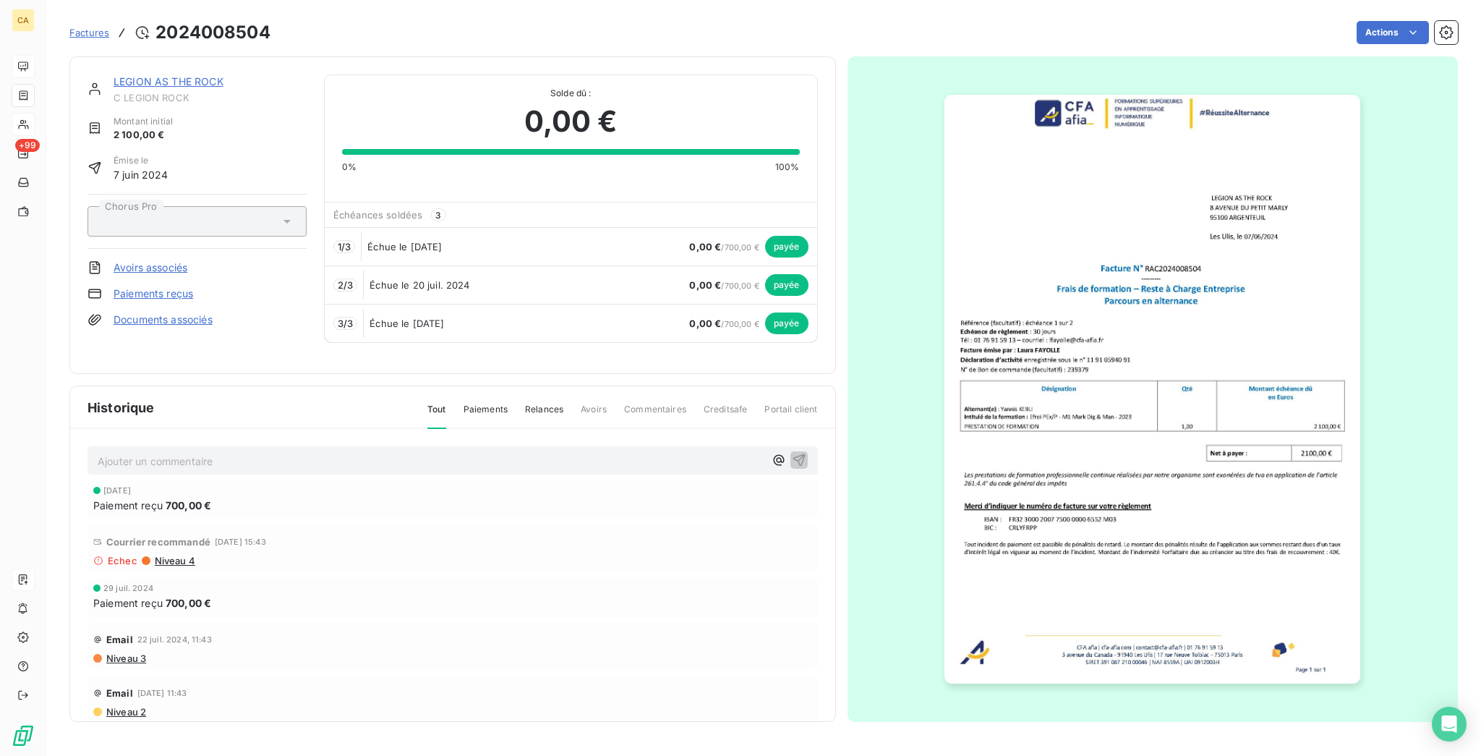
click at [218, 755] on html "CA +99 Factures 2024008504 Actions LEGION AS THE ROCK C LEGION ROCK Montant ini…" at bounding box center [740, 378] width 1481 height 756
click at [139, 75] on link "LEGION AS THE ROCK" at bounding box center [169, 81] width 110 height 12
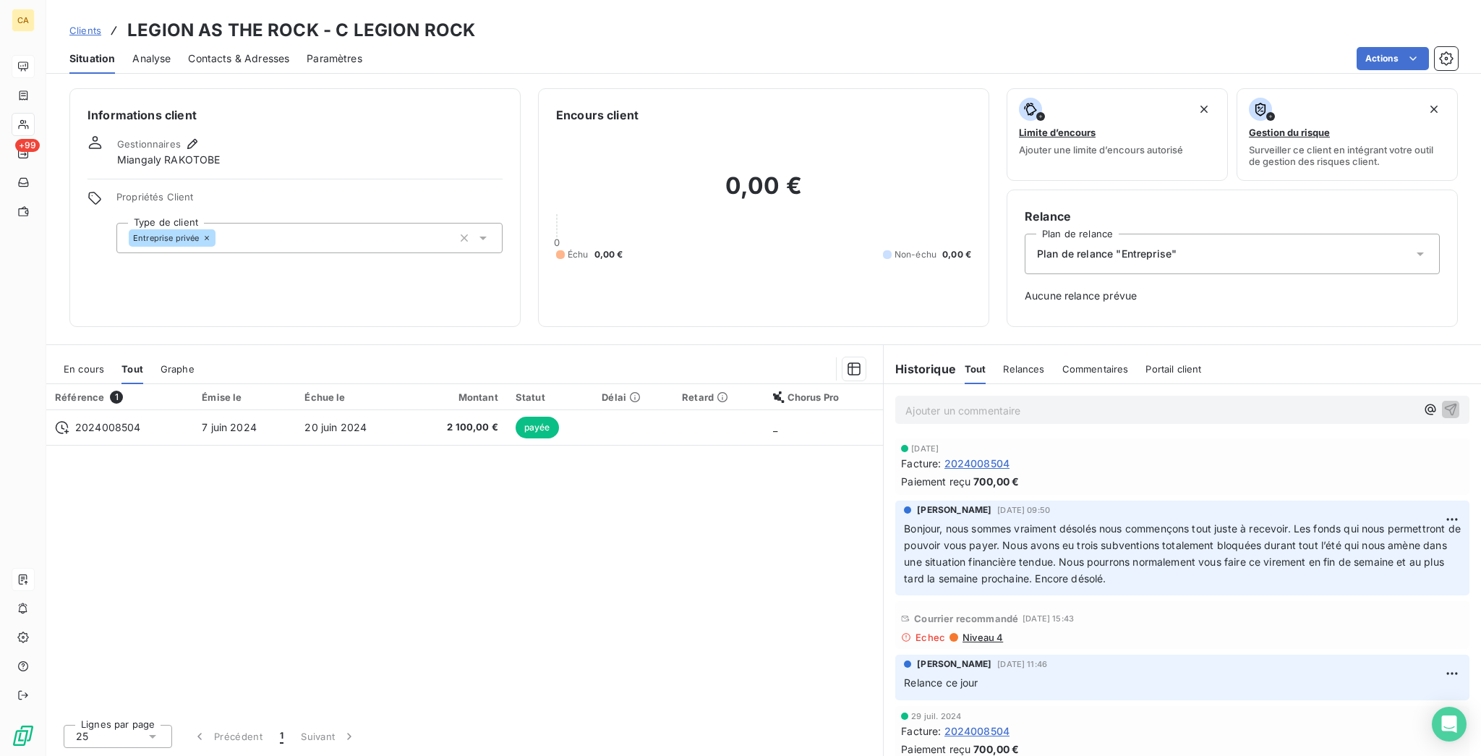
click at [64, 354] on div "En cours" at bounding box center [84, 369] width 40 height 30
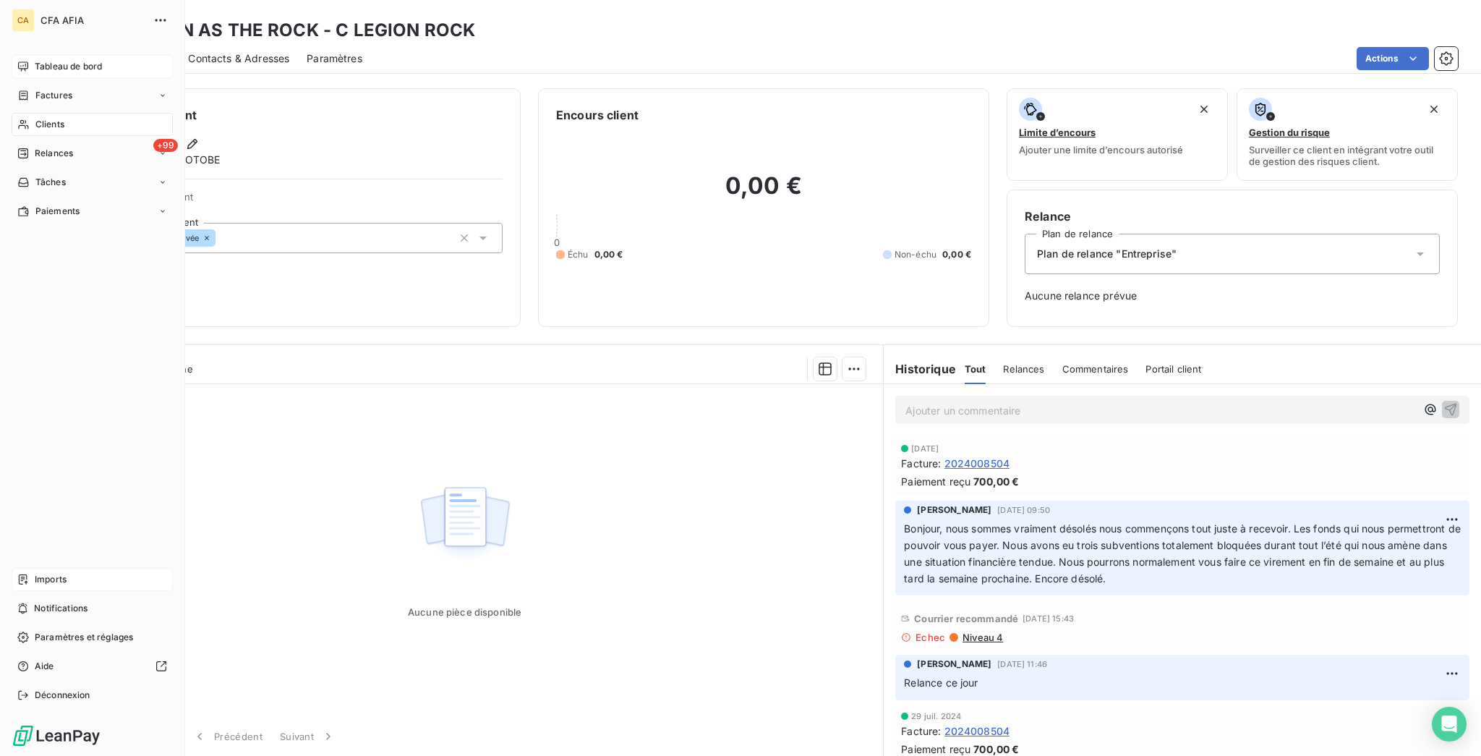
click at [35, 60] on span "Tableau de bord" at bounding box center [68, 66] width 67 height 13
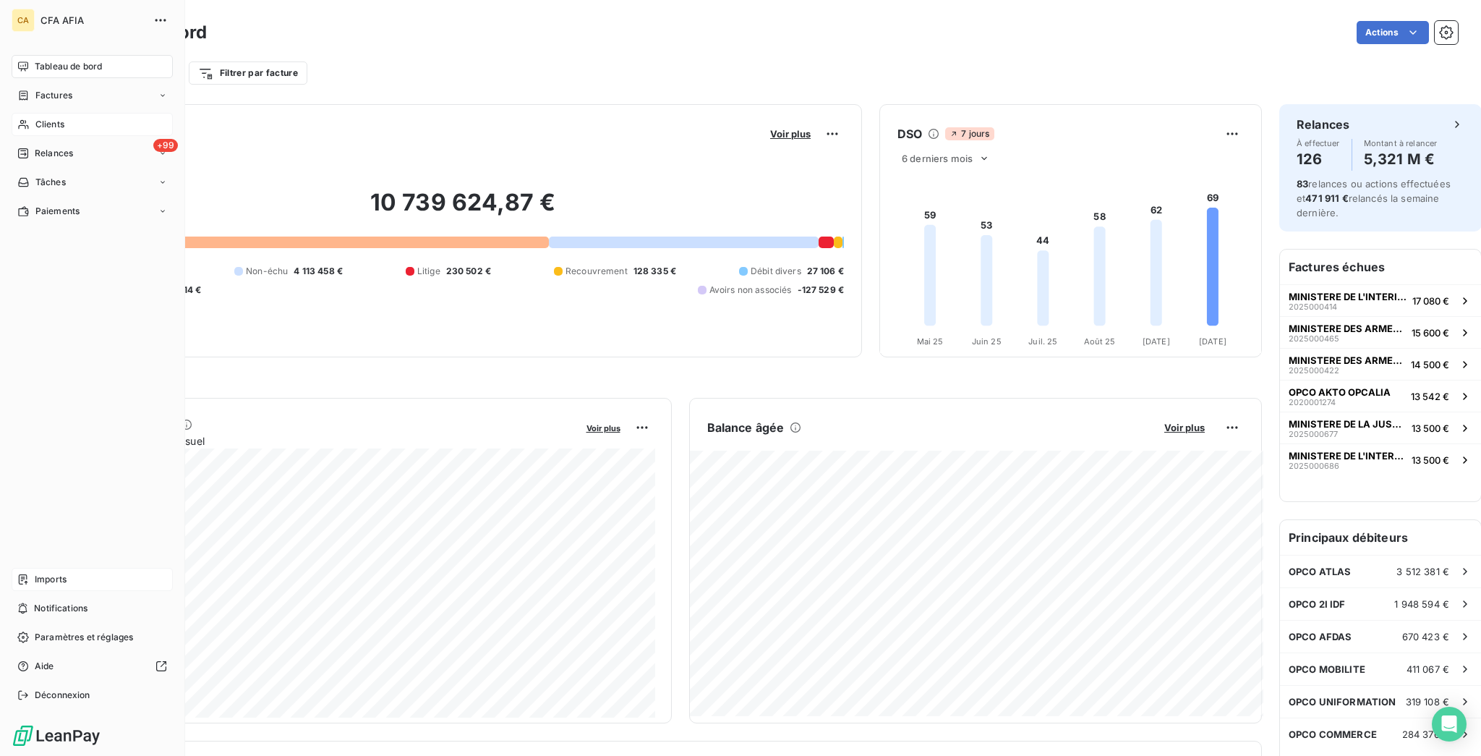
click at [47, 118] on span "Clients" at bounding box center [49, 124] width 29 height 13
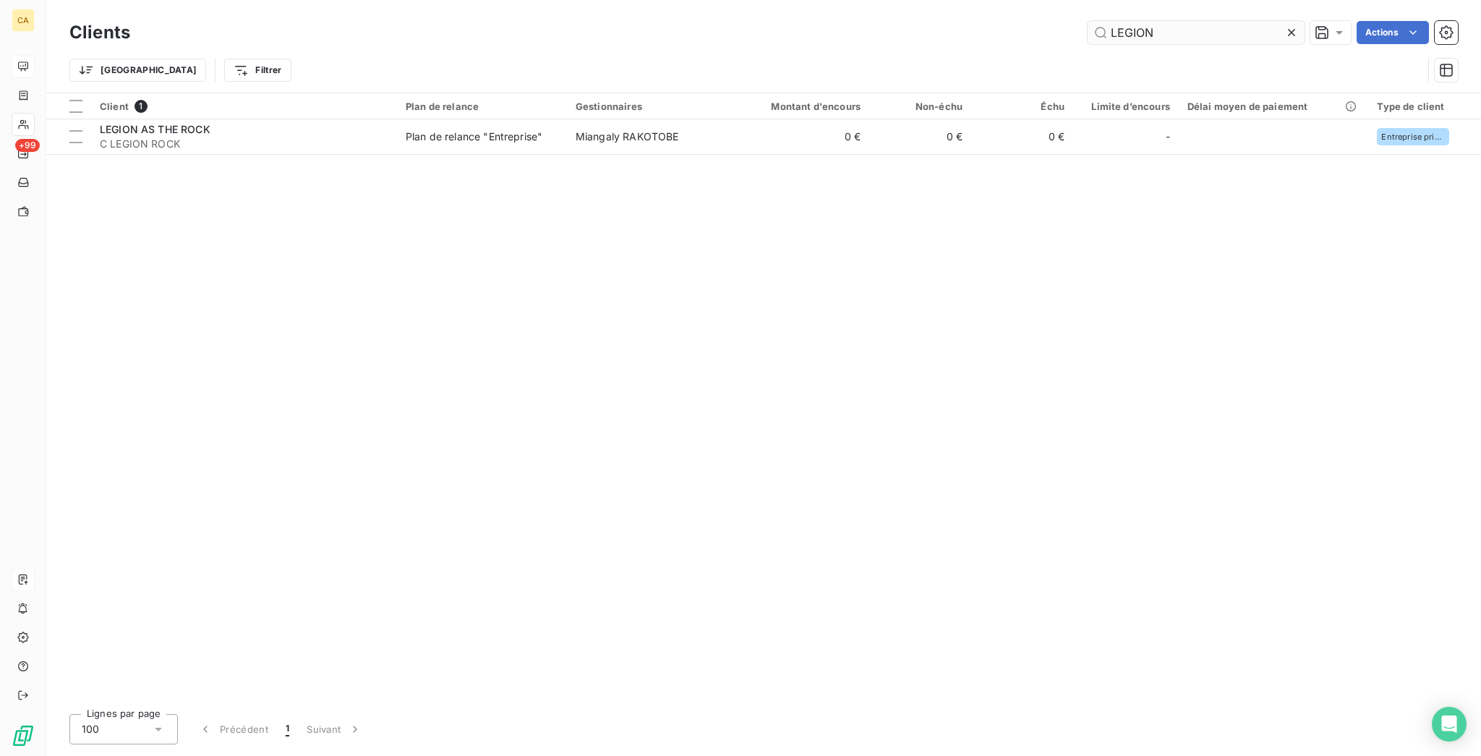
click at [1218, 36] on input "LEGION" at bounding box center [1196, 32] width 217 height 23
click at [1218, 31] on input "LEGION" at bounding box center [1196, 32] width 217 height 23
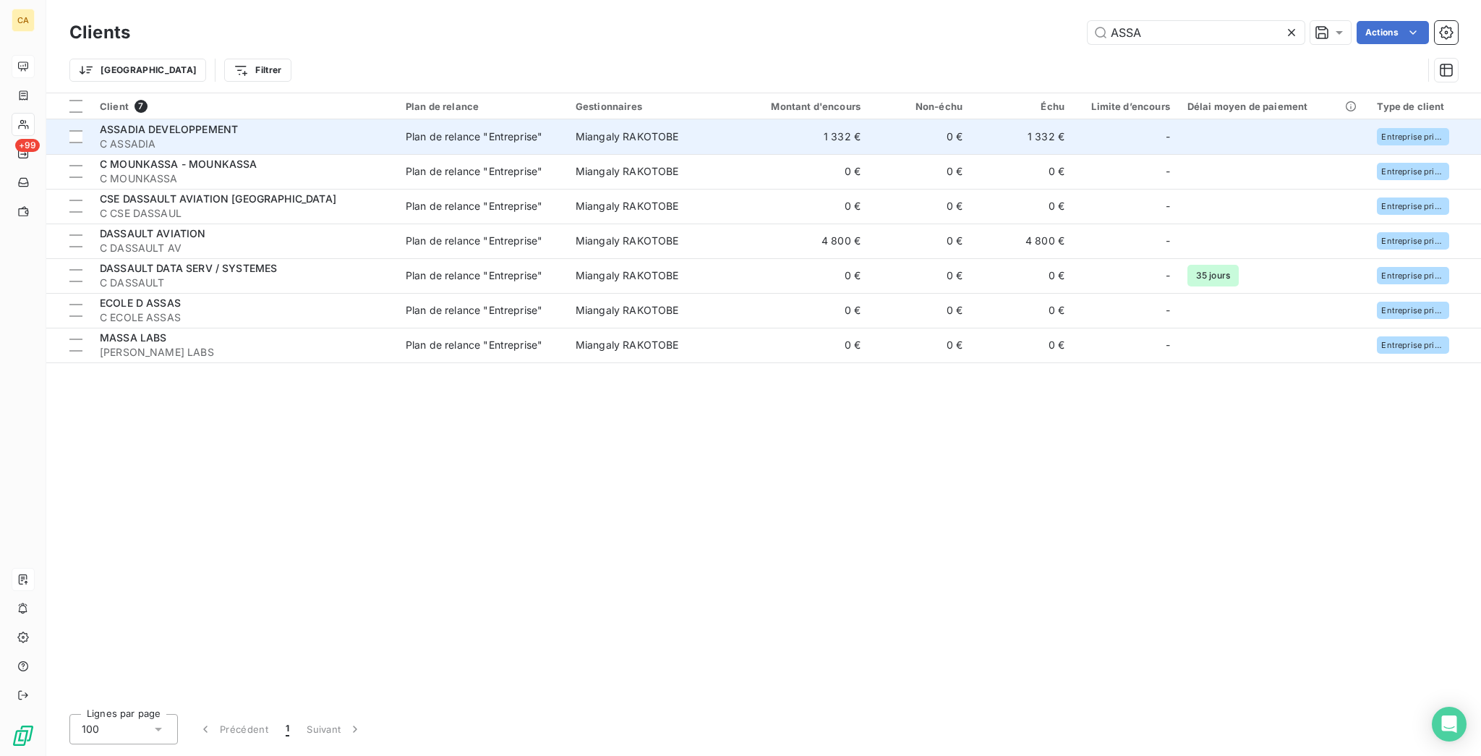
type input "ASSA"
click at [317, 137] on span "C ASSADIA" at bounding box center [244, 144] width 289 height 14
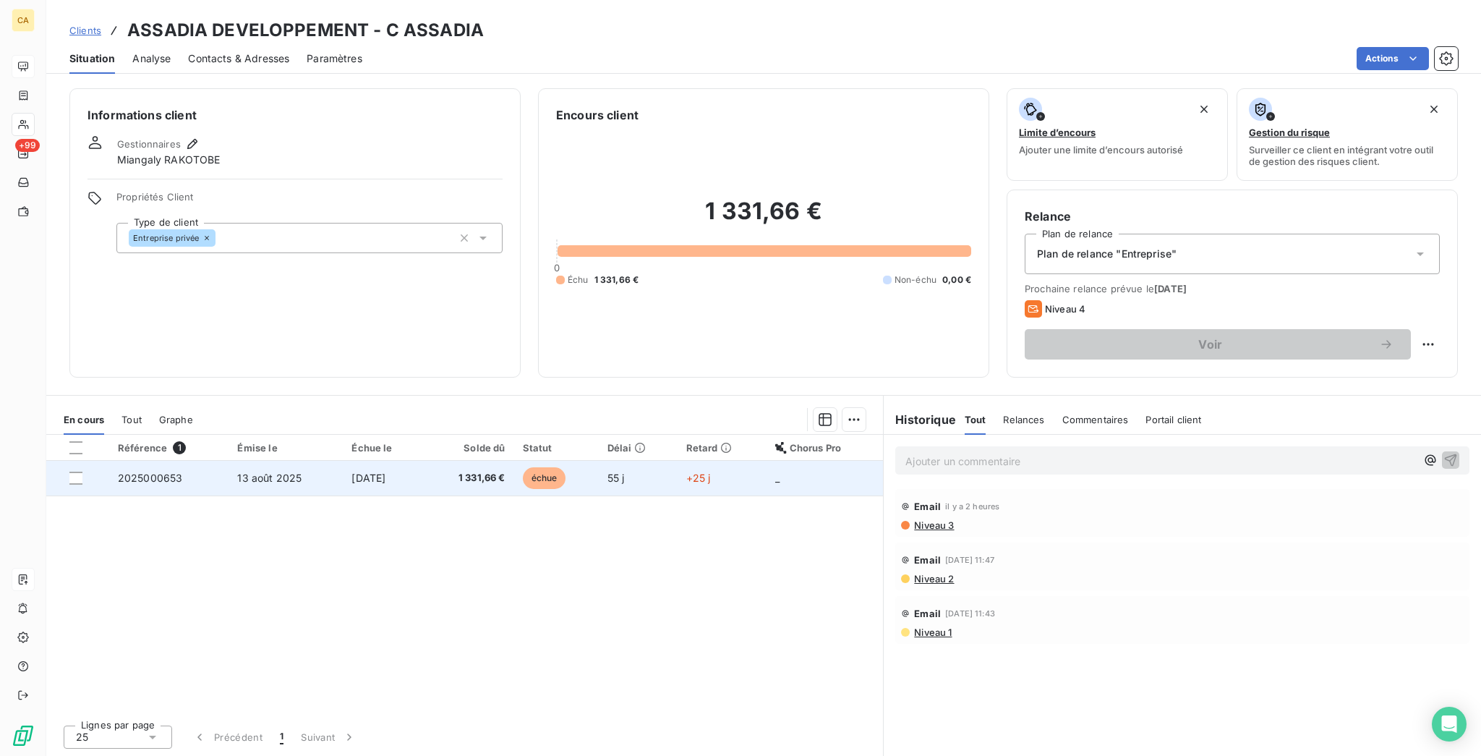
click at [547, 467] on span "échue" at bounding box center [544, 478] width 43 height 22
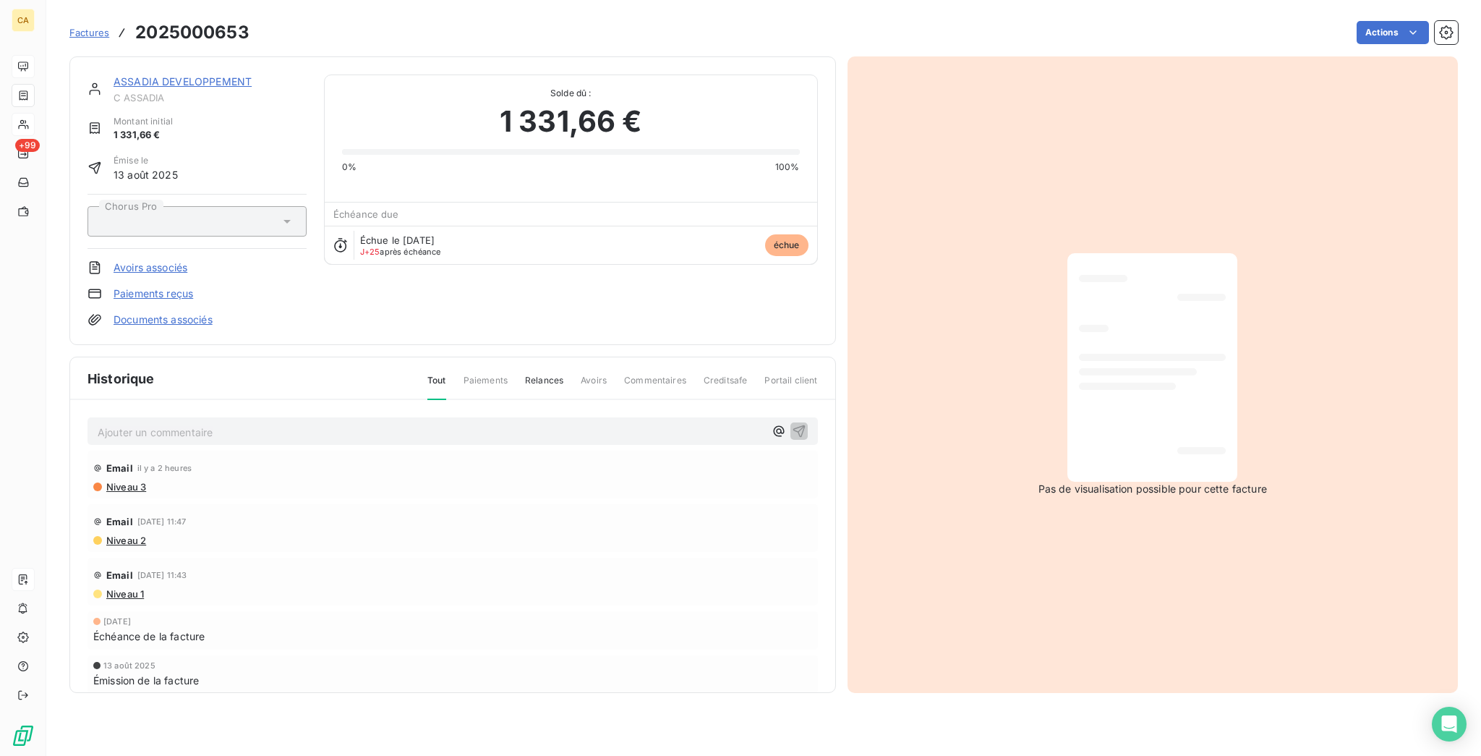
click at [1118, 368] on div at bounding box center [1137, 371] width 117 height 7
drag, startPoint x: 221, startPoint y: 30, endPoint x: 111, endPoint y: 25, distance: 110.1
click at [135, 25] on h3 "2025000653" at bounding box center [192, 33] width 114 height 26
copy h3 "2025000653"
click at [581, 423] on p "Ajouter un commentaire ﻿" at bounding box center [431, 432] width 667 height 18
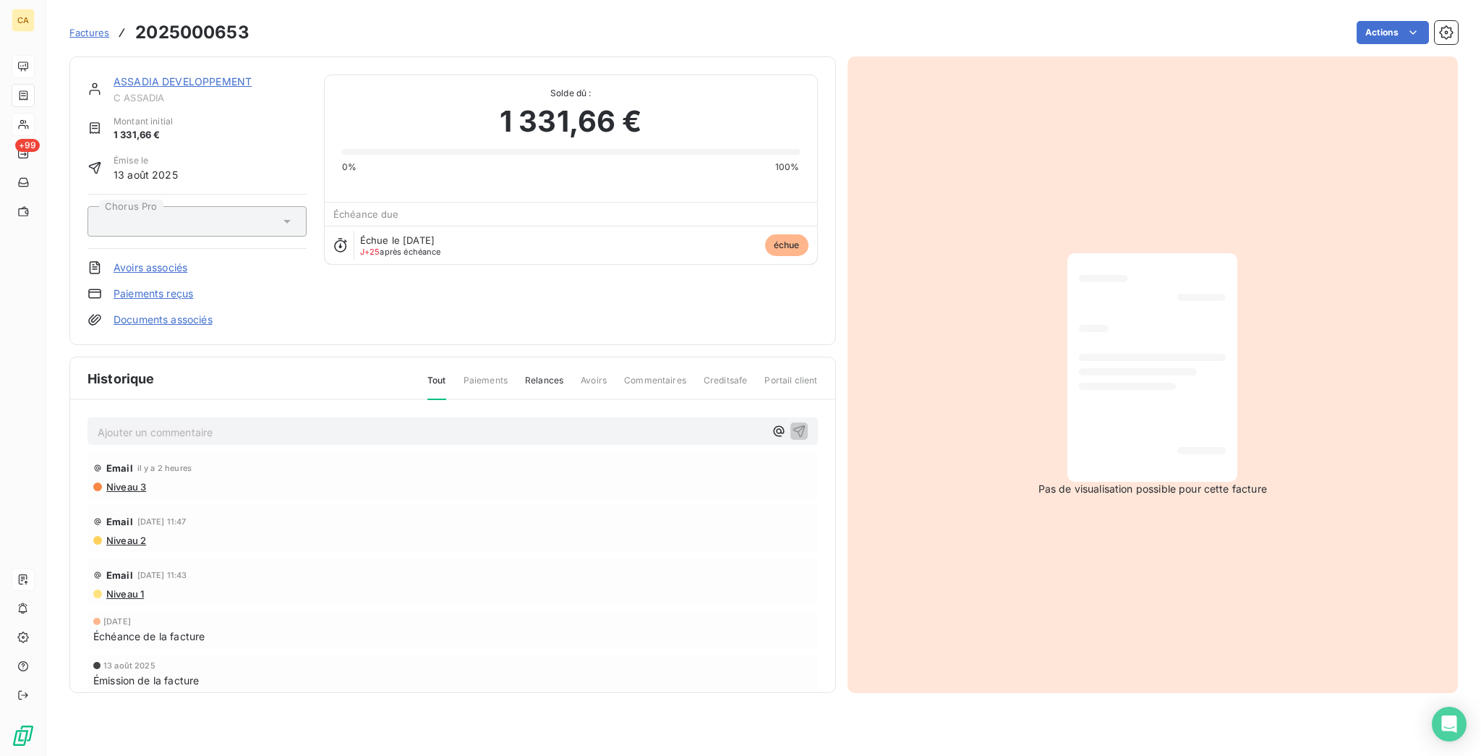
click at [182, 92] on span "C ASSADIA" at bounding box center [210, 98] width 193 height 12
click at [197, 75] on link "ASSADIA DEVELOPPEMENT" at bounding box center [183, 81] width 138 height 12
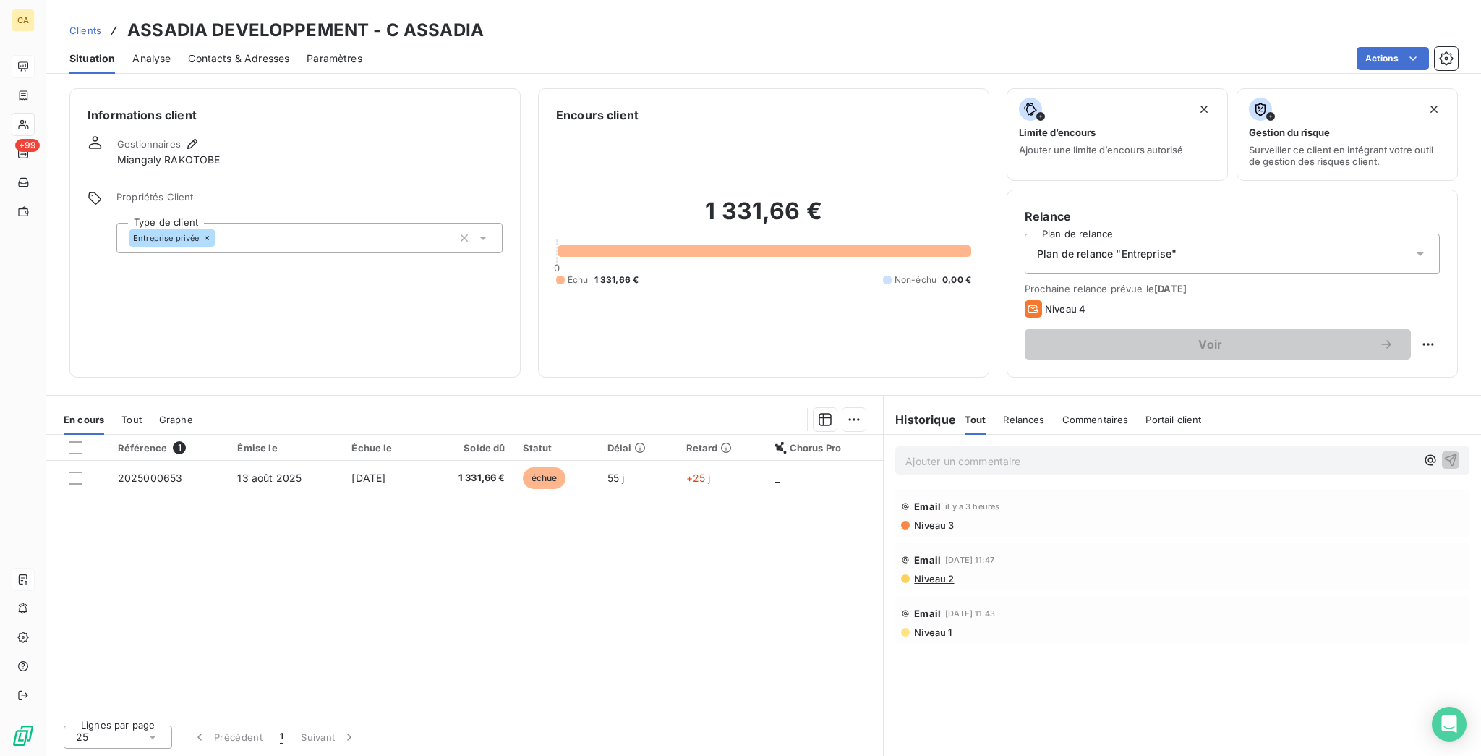
click at [1028, 435] on div "Ajouter un commentaire ﻿" at bounding box center [1182, 460] width 597 height 51
click at [1028, 452] on p "Ajouter un commentaire ﻿" at bounding box center [1160, 461] width 510 height 18
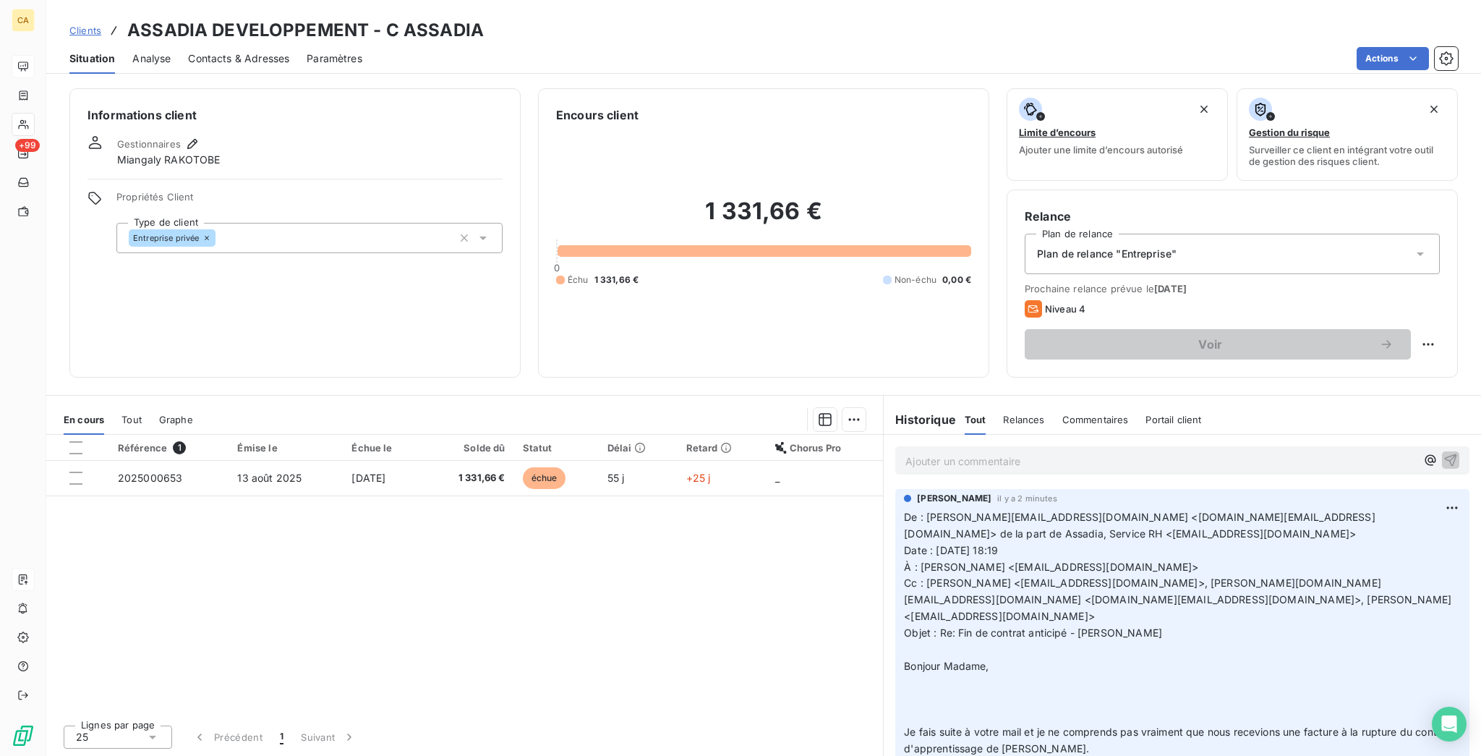
drag, startPoint x: 1033, startPoint y: 383, endPoint x: 1027, endPoint y: 372, distance: 12.9
click at [1032, 452] on p "Ajouter un commentaire ﻿" at bounding box center [1160, 461] width 510 height 18
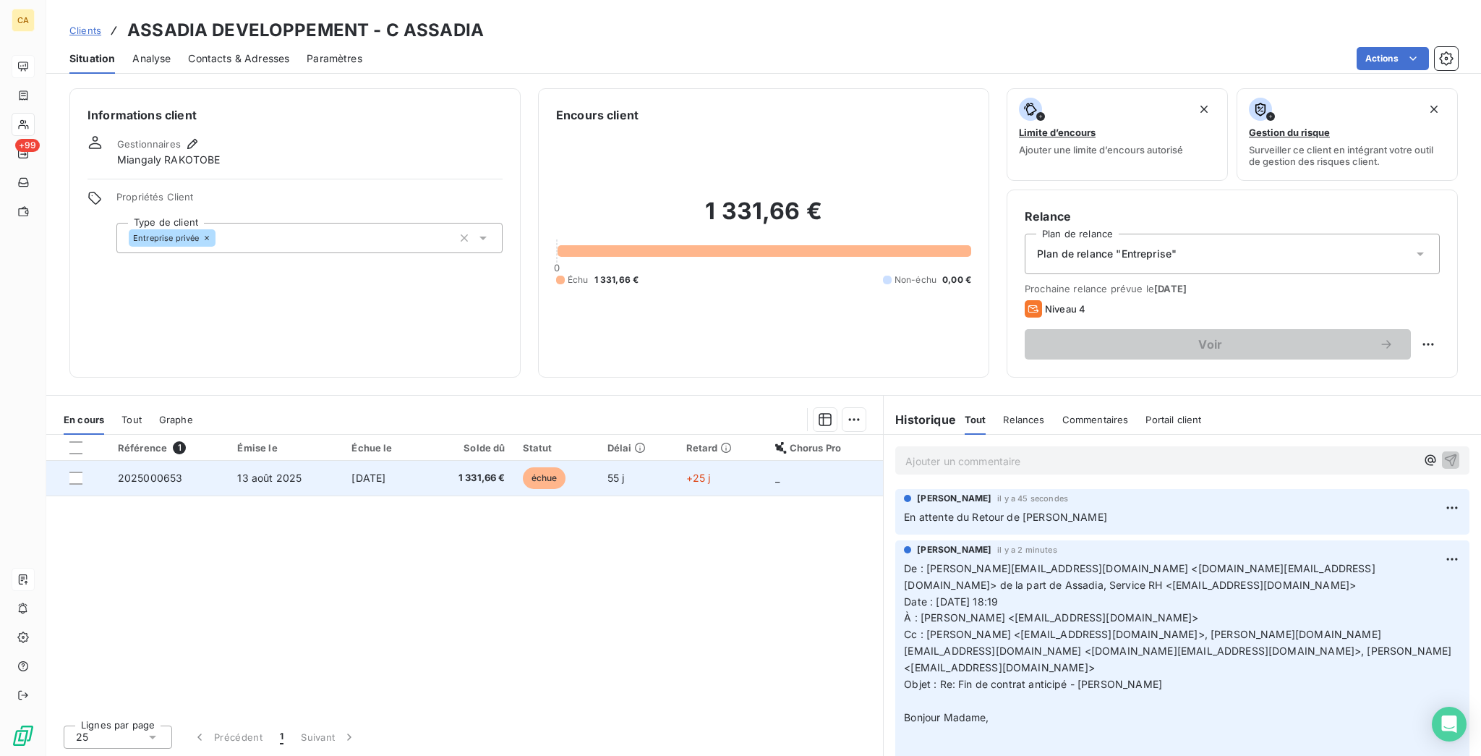
click at [228, 461] on td "13 août 2025" at bounding box center [285, 478] width 114 height 35
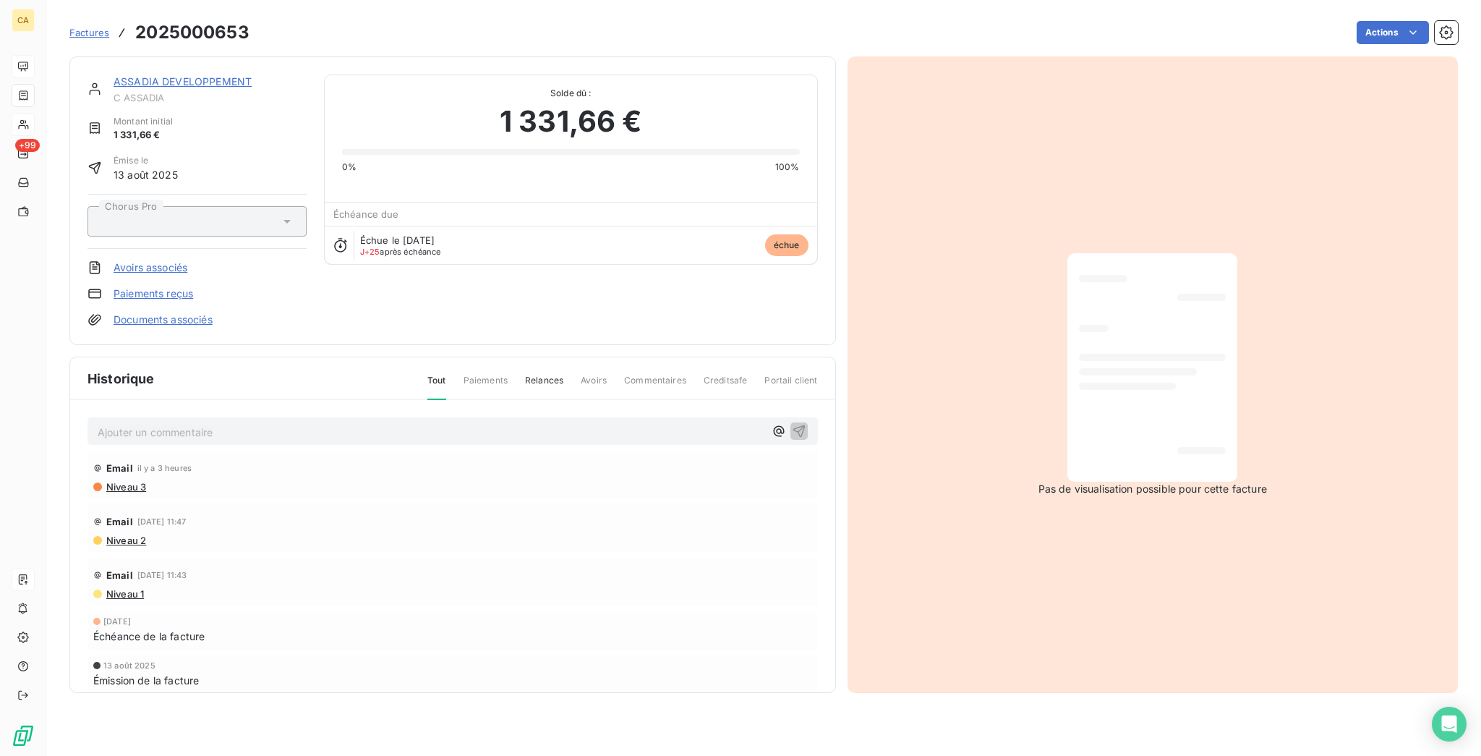
click at [162, 423] on p "Ajouter un commentaire ﻿" at bounding box center [431, 432] width 667 height 18
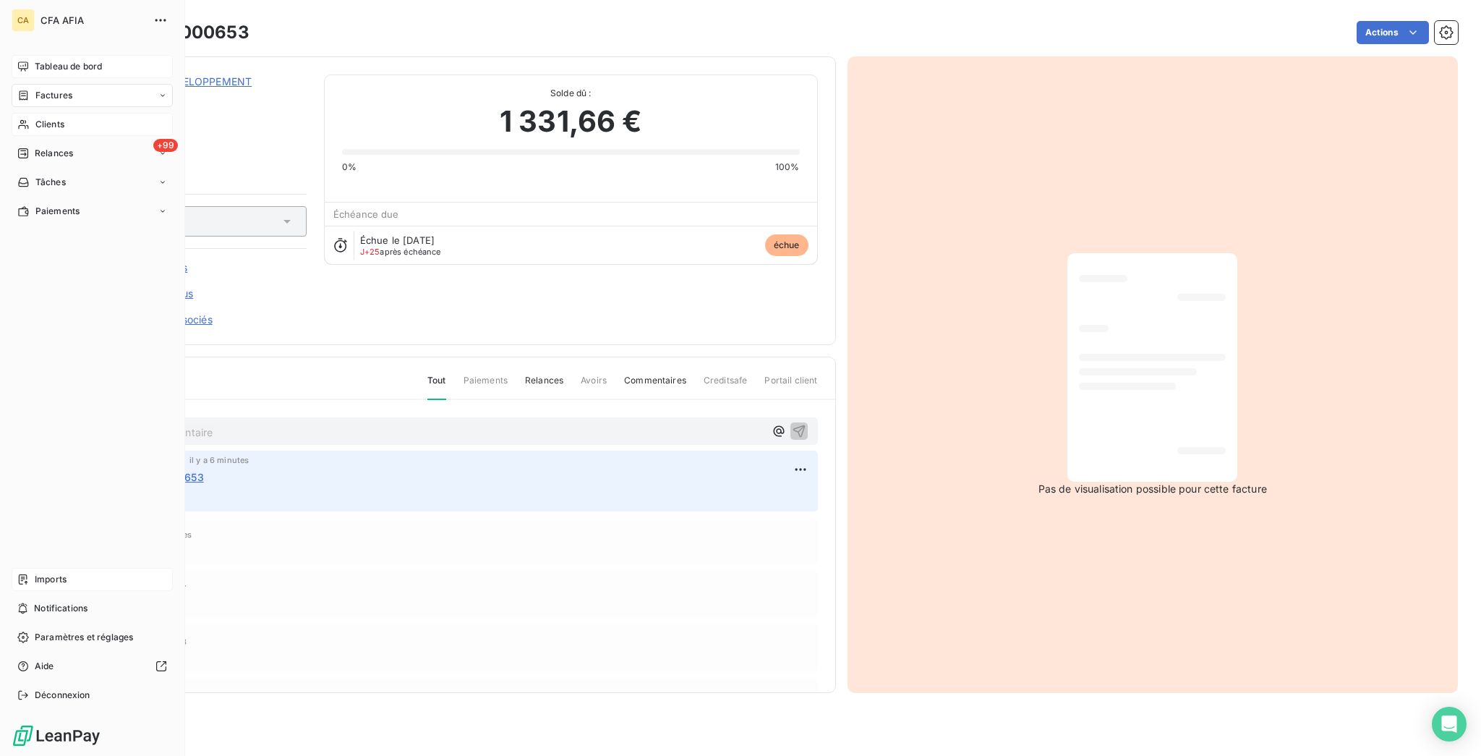
click at [23, 119] on icon at bounding box center [23, 125] width 12 height 12
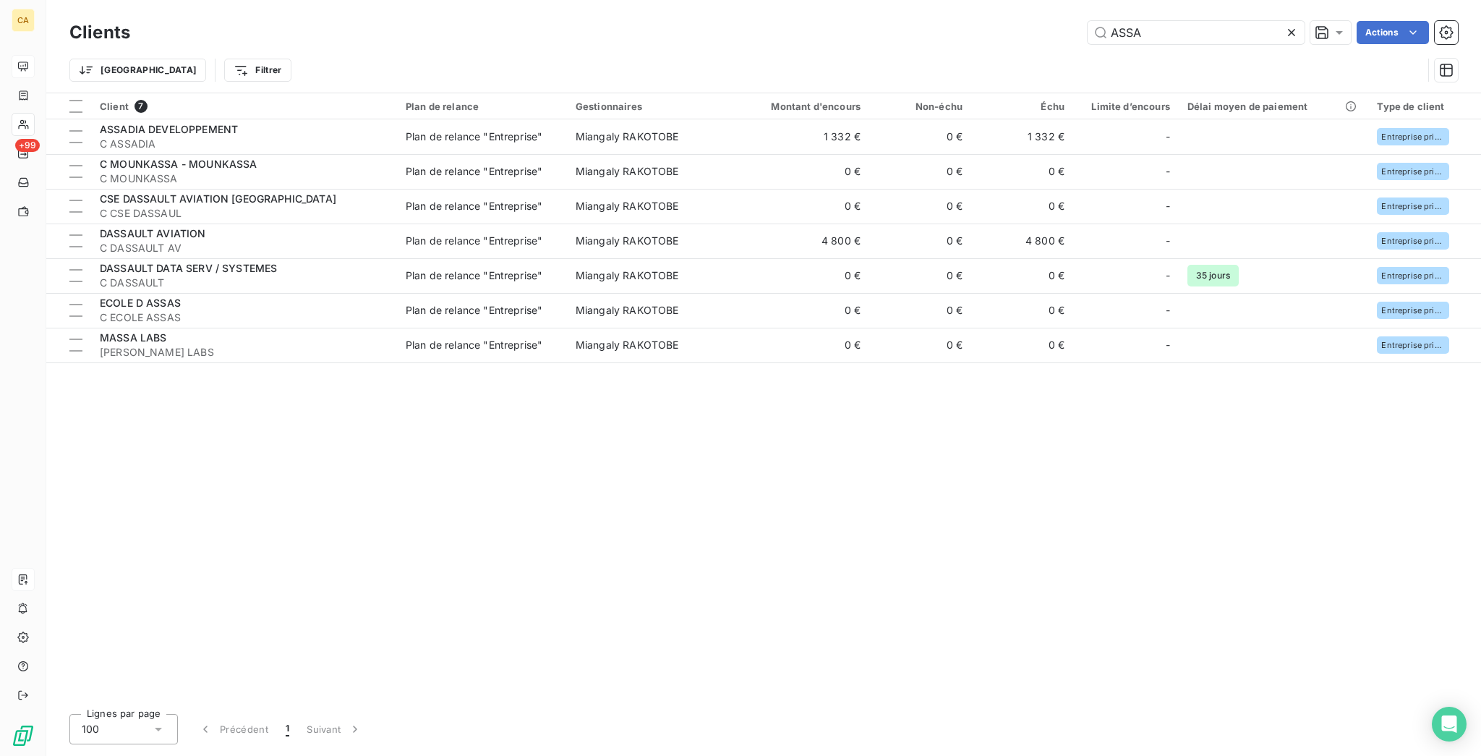
drag, startPoint x: 1168, startPoint y: 30, endPoint x: 1033, endPoint y: 52, distance: 137.1
click at [1037, 51] on div "Clients ASSA Actions Trier Filtrer" at bounding box center [763, 54] width 1388 height 75
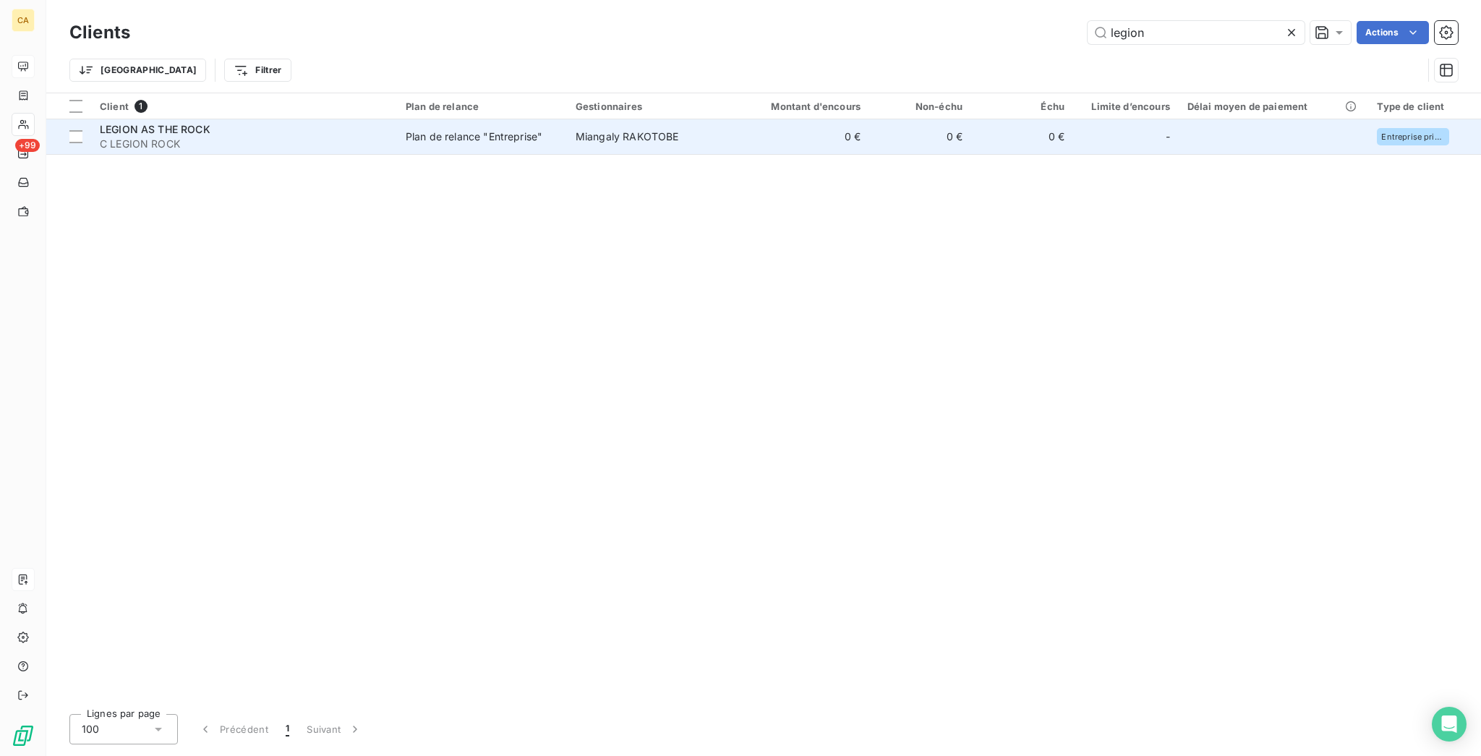
type input "legion"
click at [881, 124] on td "0 €" at bounding box center [920, 136] width 102 height 35
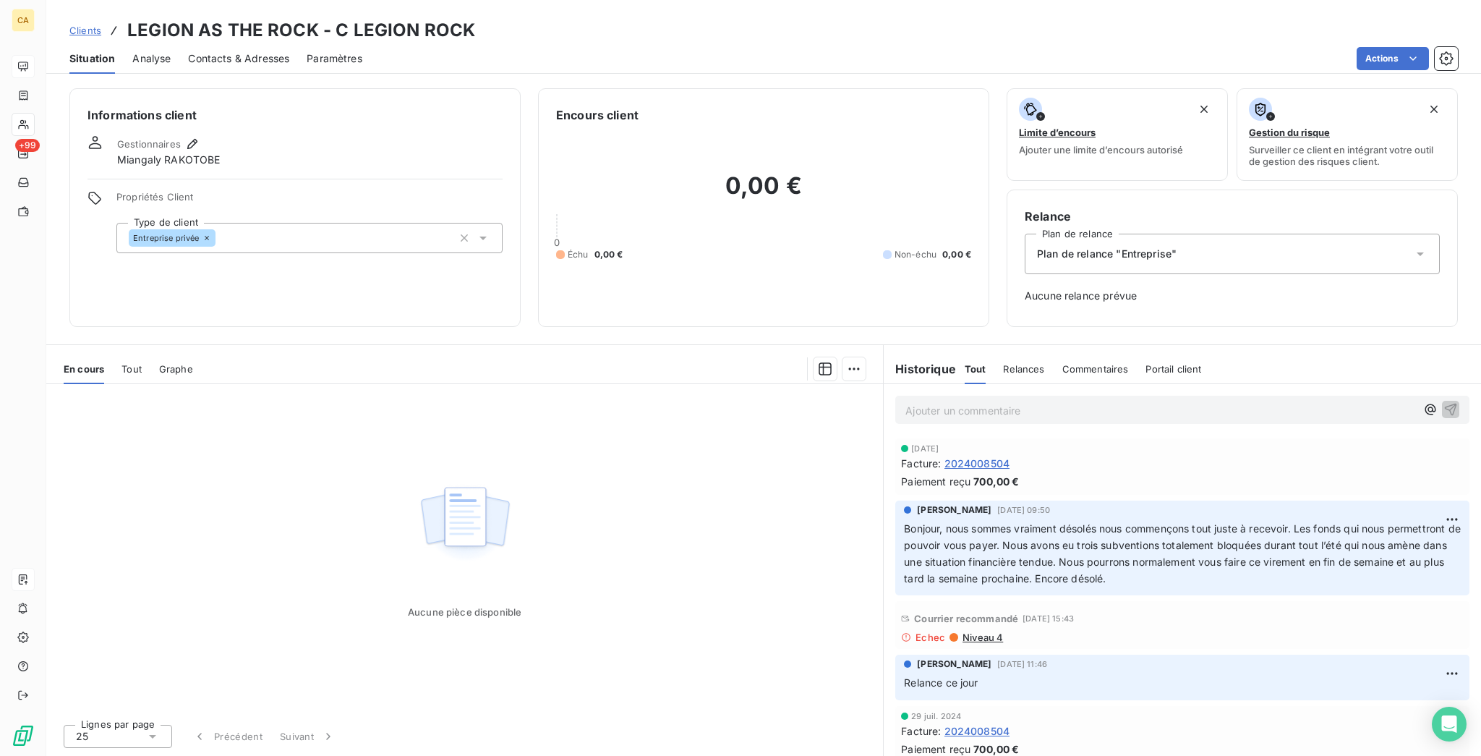
click at [1041, 384] on div "Ajouter un commentaire ﻿" at bounding box center [1182, 409] width 597 height 51
click at [1036, 401] on p "Ajouter un commentaire ﻿" at bounding box center [1160, 410] width 510 height 18
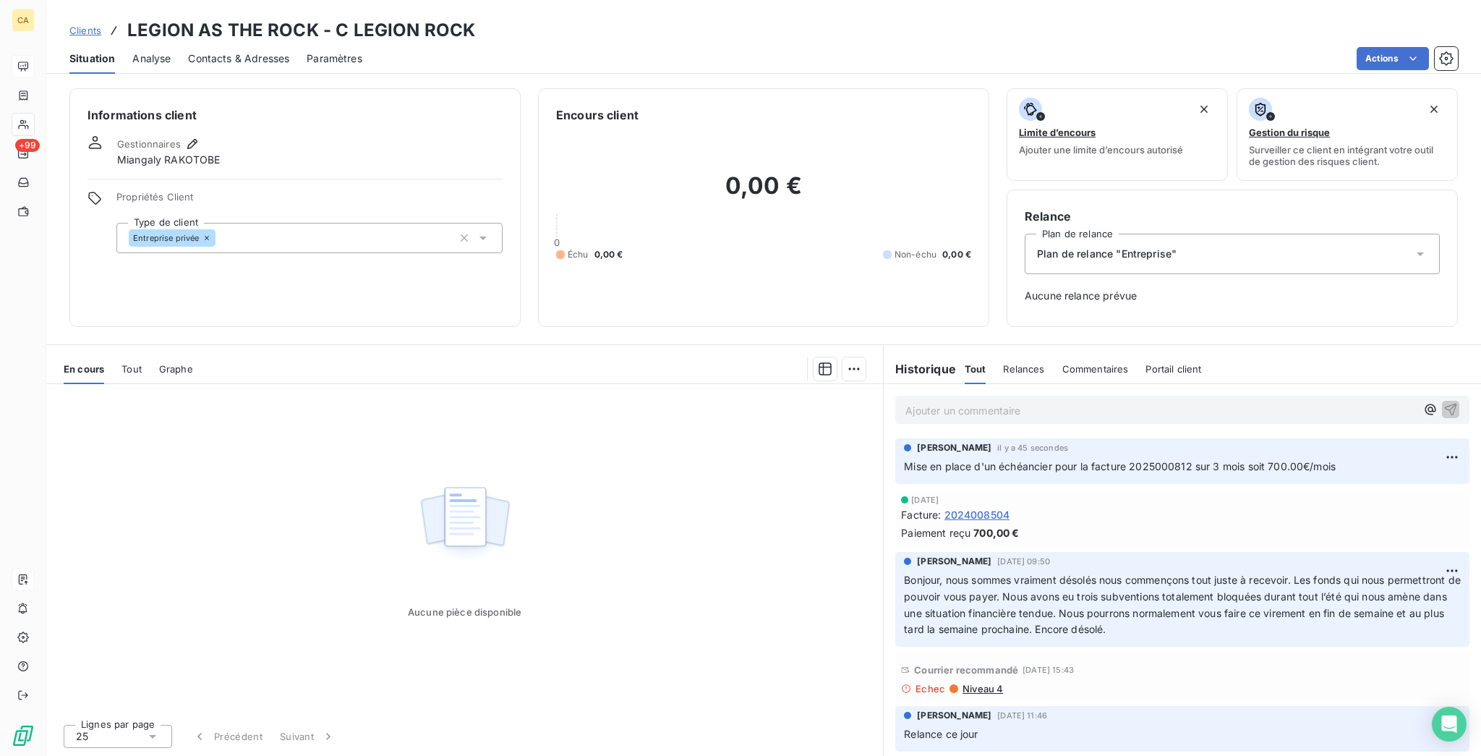
click at [929, 401] on p "Ajouter un commentaire ﻿" at bounding box center [1160, 410] width 510 height 18
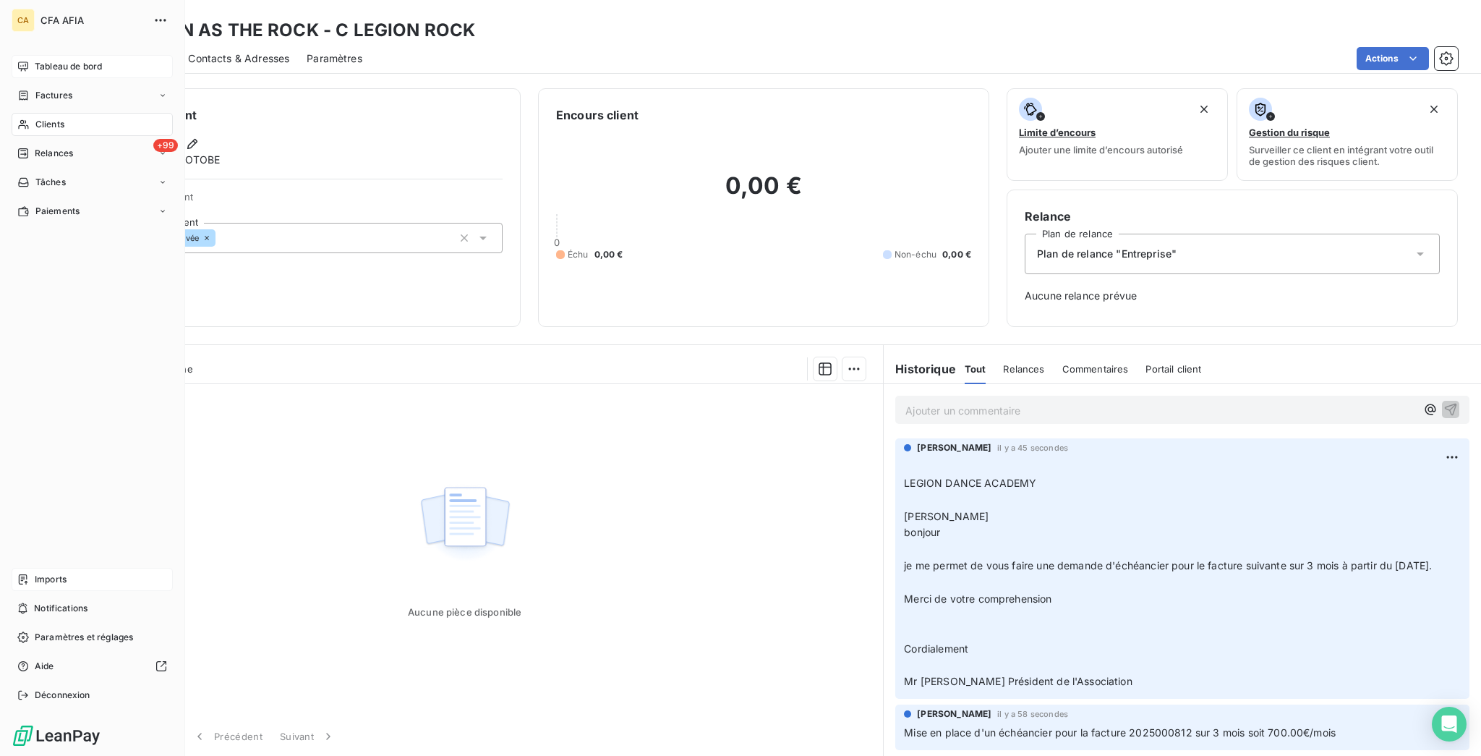
click at [19, 120] on icon at bounding box center [23, 124] width 10 height 9
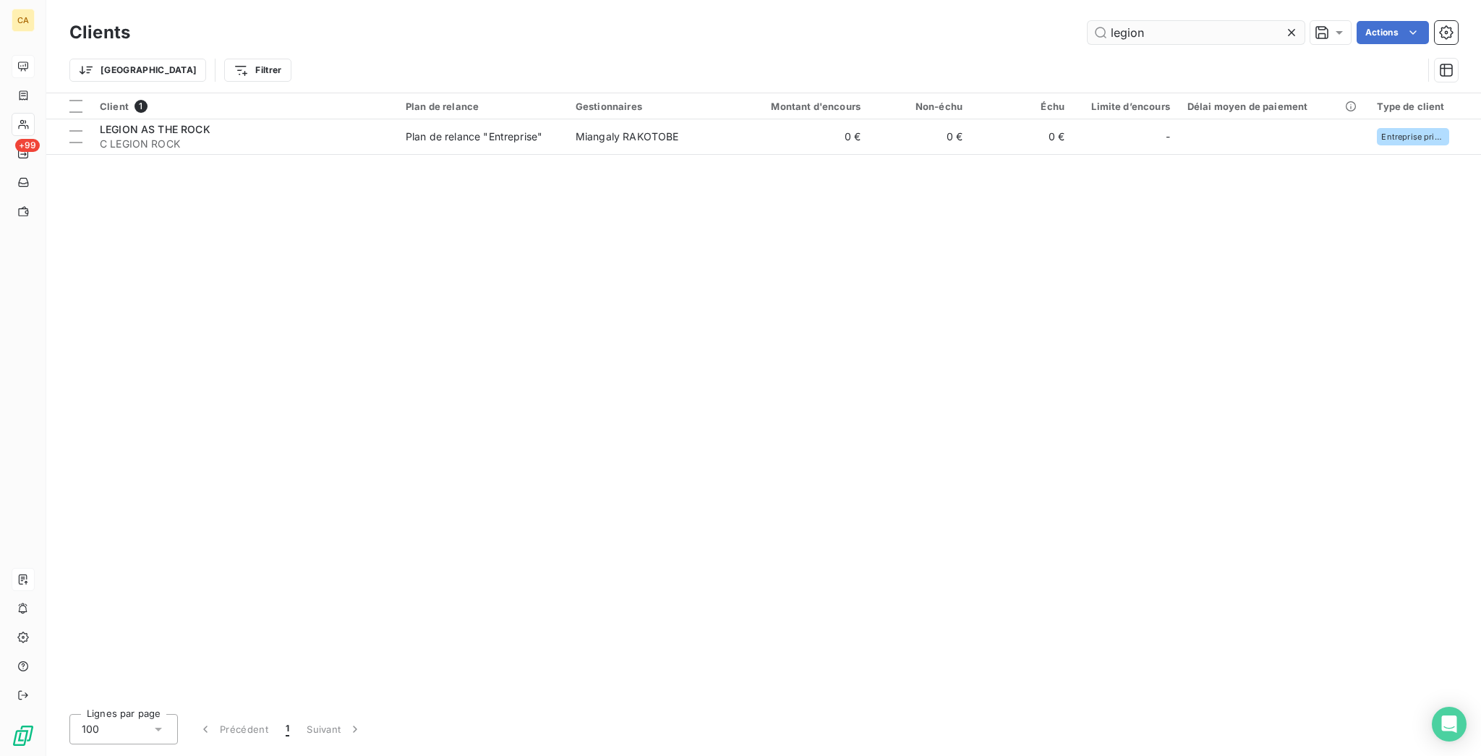
click at [1180, 29] on input "legion" at bounding box center [1196, 32] width 217 height 23
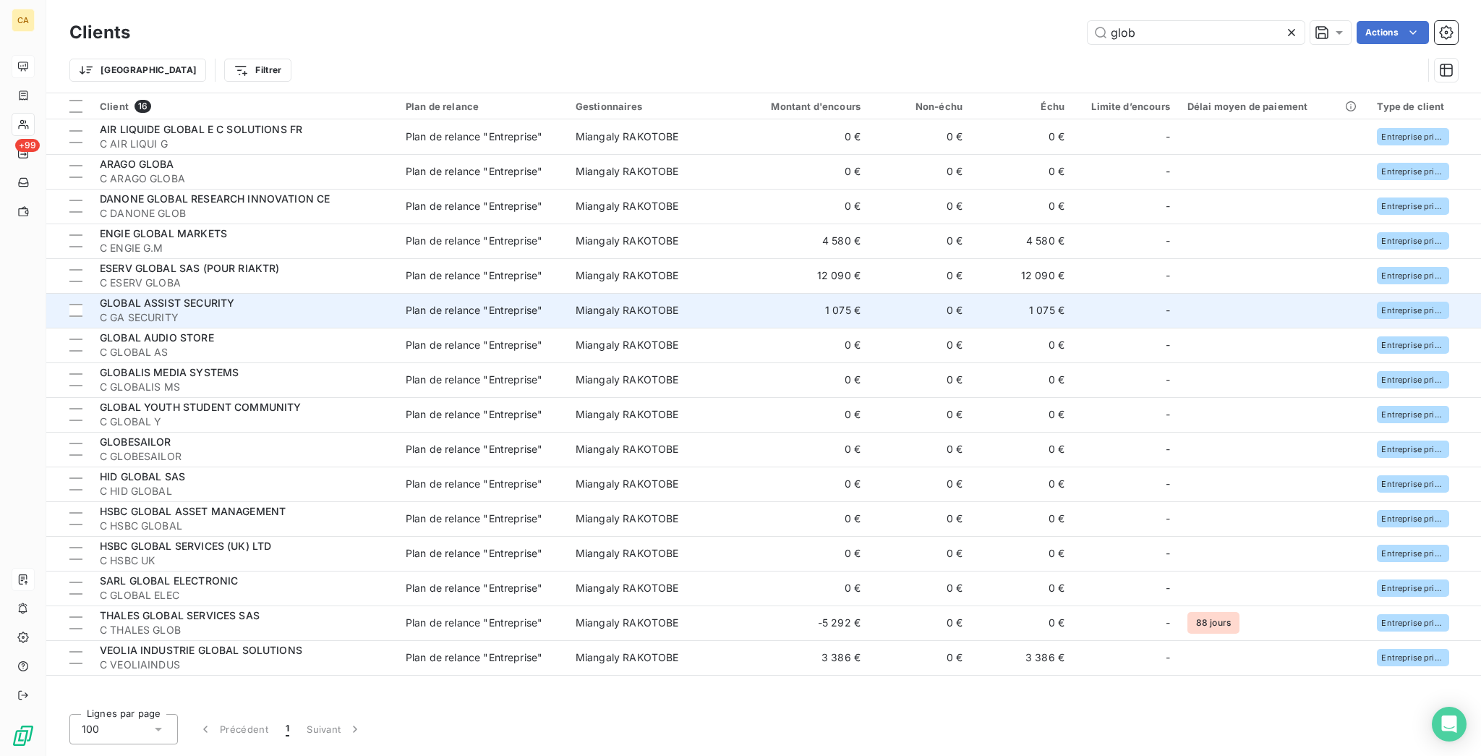
type input "glob"
click at [188, 310] on span "C GA SECURITY" at bounding box center [244, 317] width 289 height 14
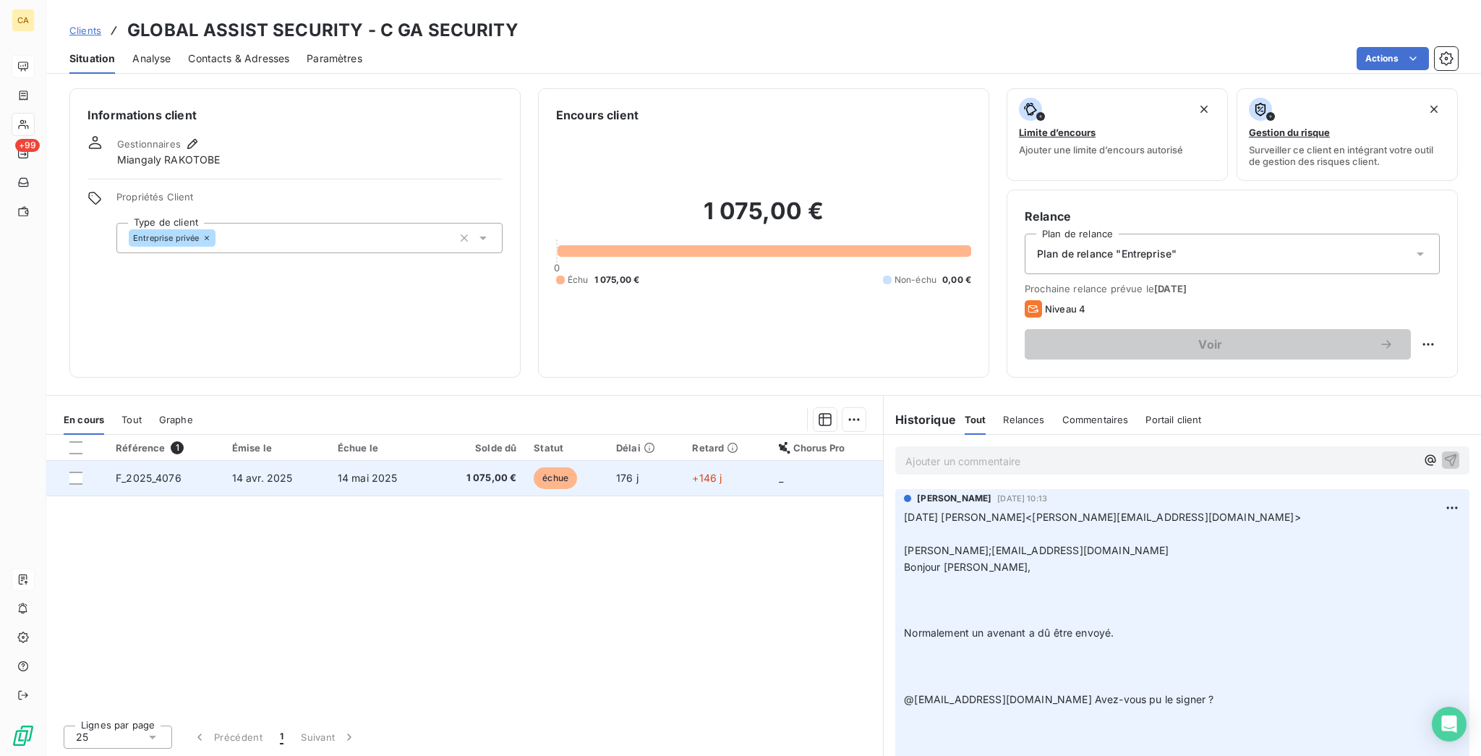
click at [623, 471] on span "176 j" at bounding box center [627, 477] width 22 height 12
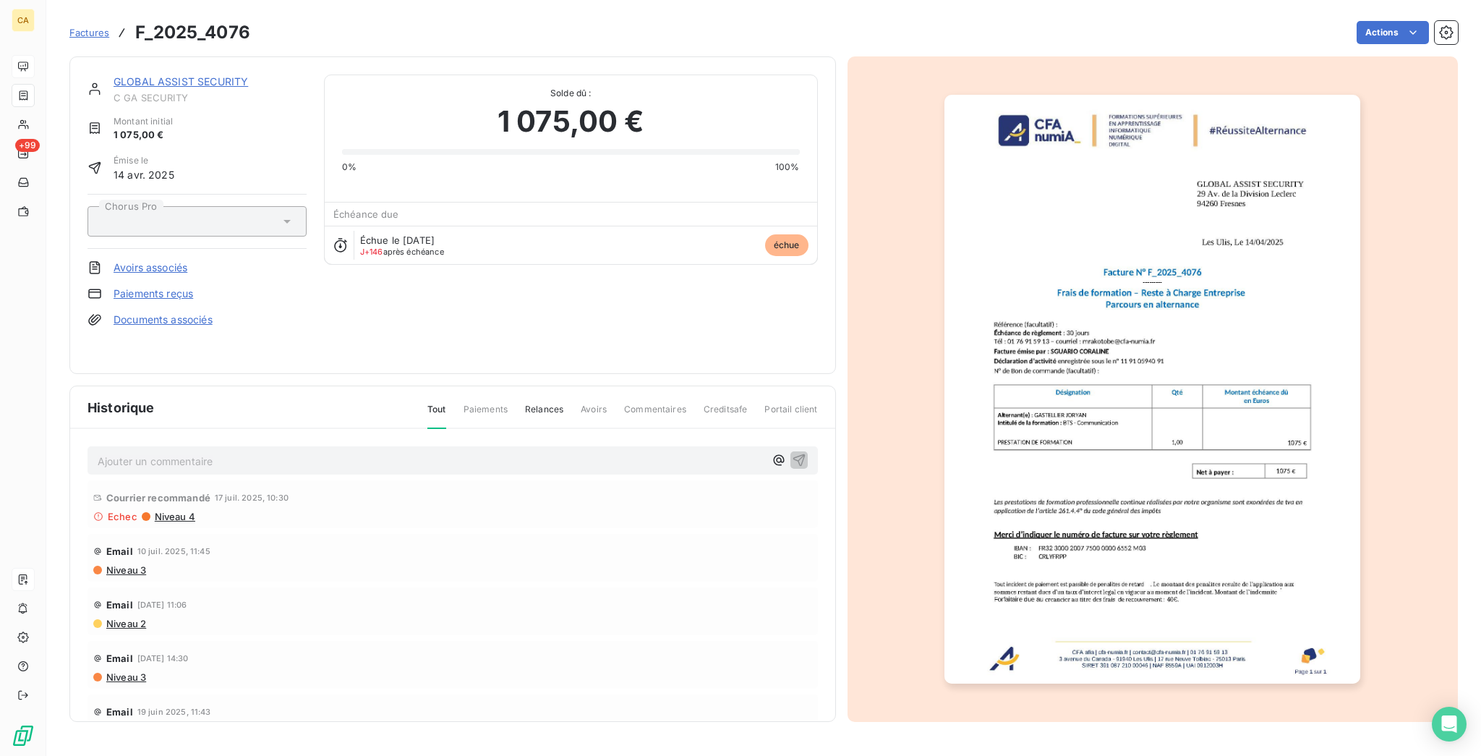
click at [154, 452] on div "Ajouter un commentaire ﻿ [PERSON_NAME] recommandé [DATE] 10:30 Echec Niveau 4 E…" at bounding box center [452, 596] width 765 height 335
click at [151, 452] on p "Ajouter un commentaire ﻿" at bounding box center [431, 461] width 667 height 18
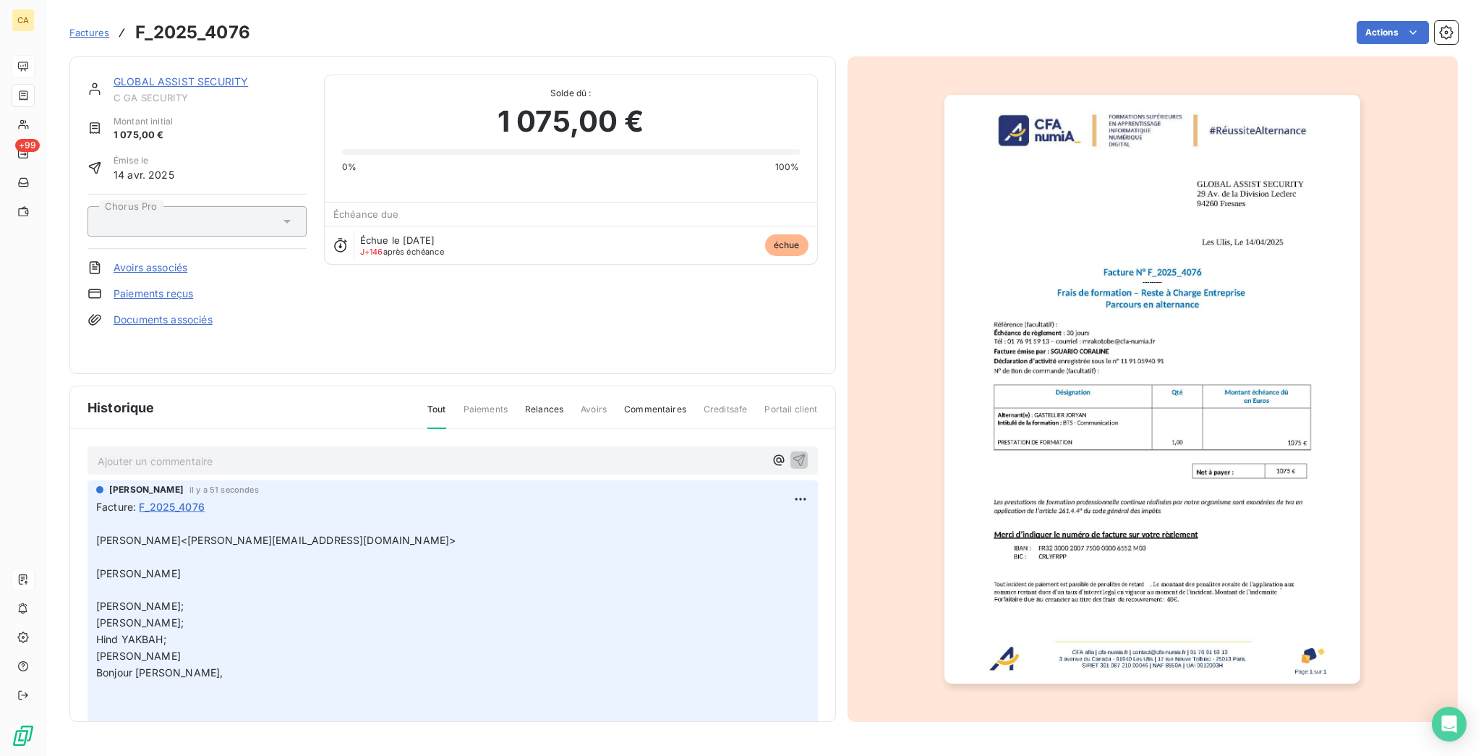
click at [215, 452] on p "Ajouter un commentaire ﻿" at bounding box center [431, 461] width 667 height 18
click at [456, 452] on p "Ajouter un commentaire ﻿" at bounding box center [431, 461] width 667 height 18
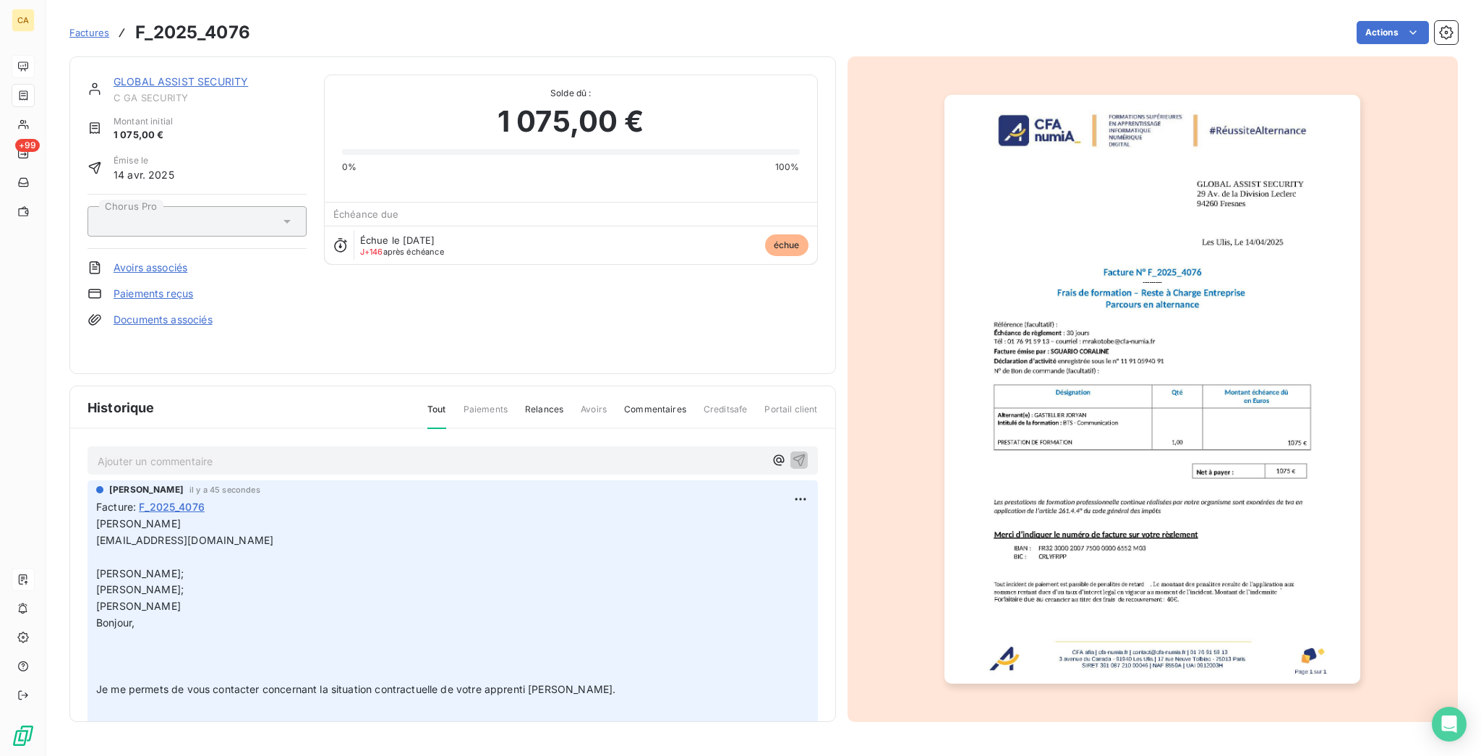
click at [139, 363] on div "GLOBAL ASSIST SECURITY C GA SECURITY Montant initial 1 075,00 € Émise le [DATE]…" at bounding box center [452, 214] width 766 height 317
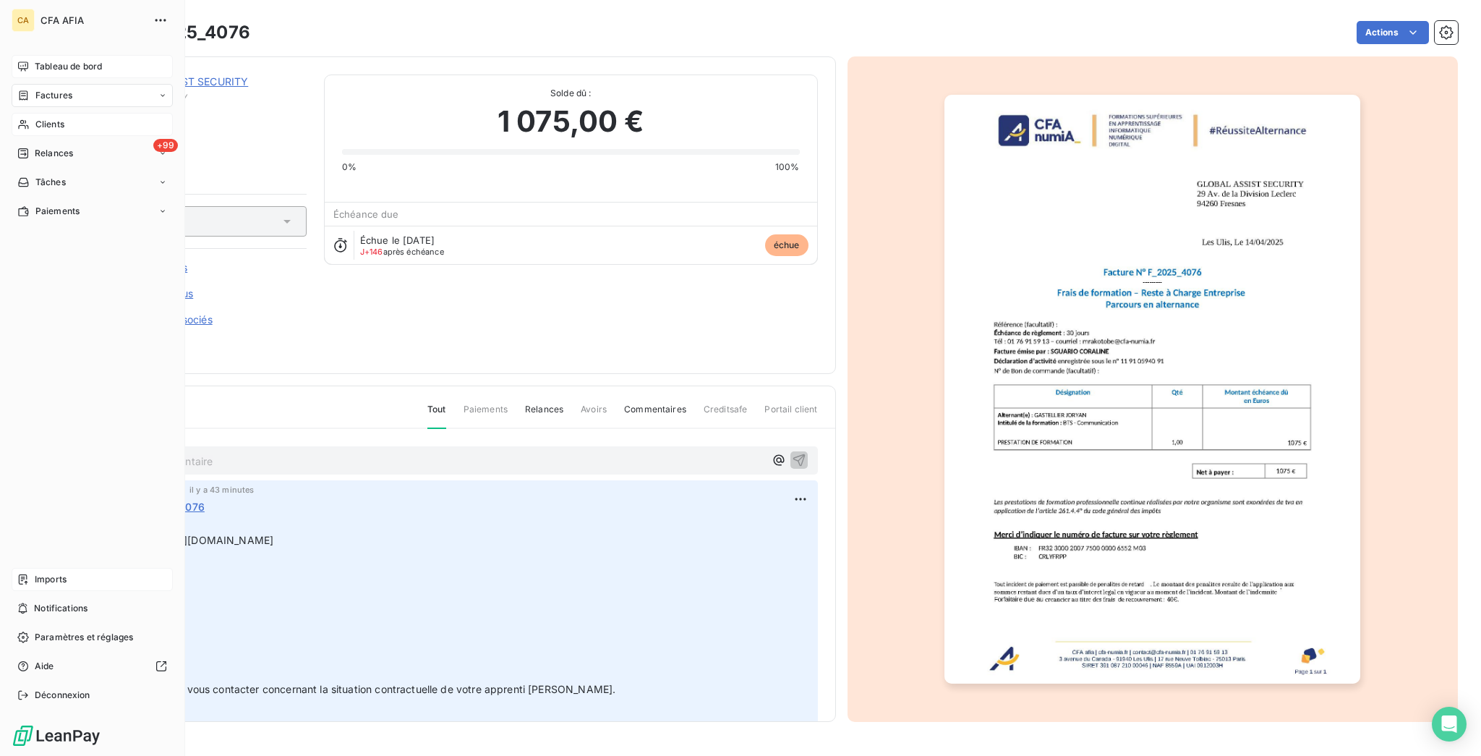
click at [35, 118] on span "Clients" at bounding box center [49, 124] width 29 height 13
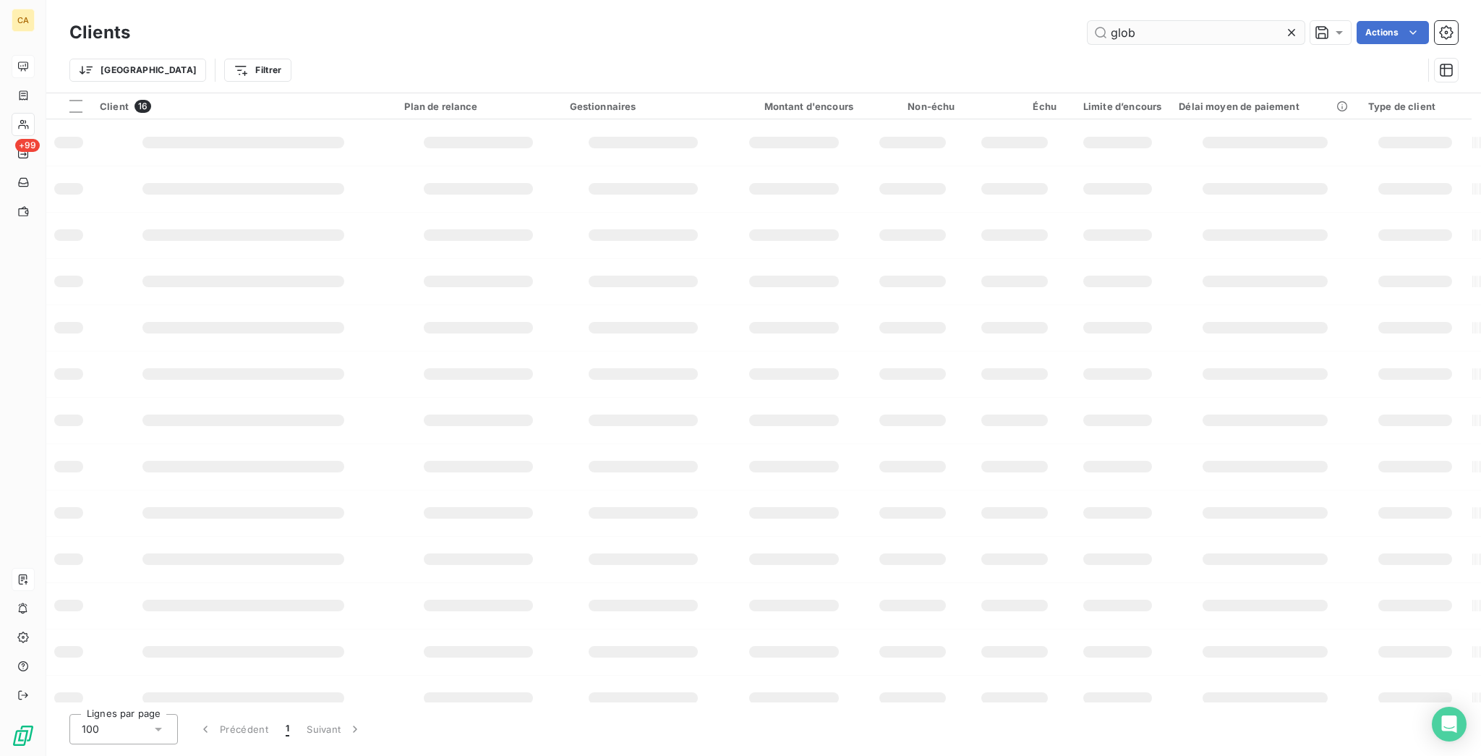
click at [1166, 28] on input "glob" at bounding box center [1196, 32] width 217 height 23
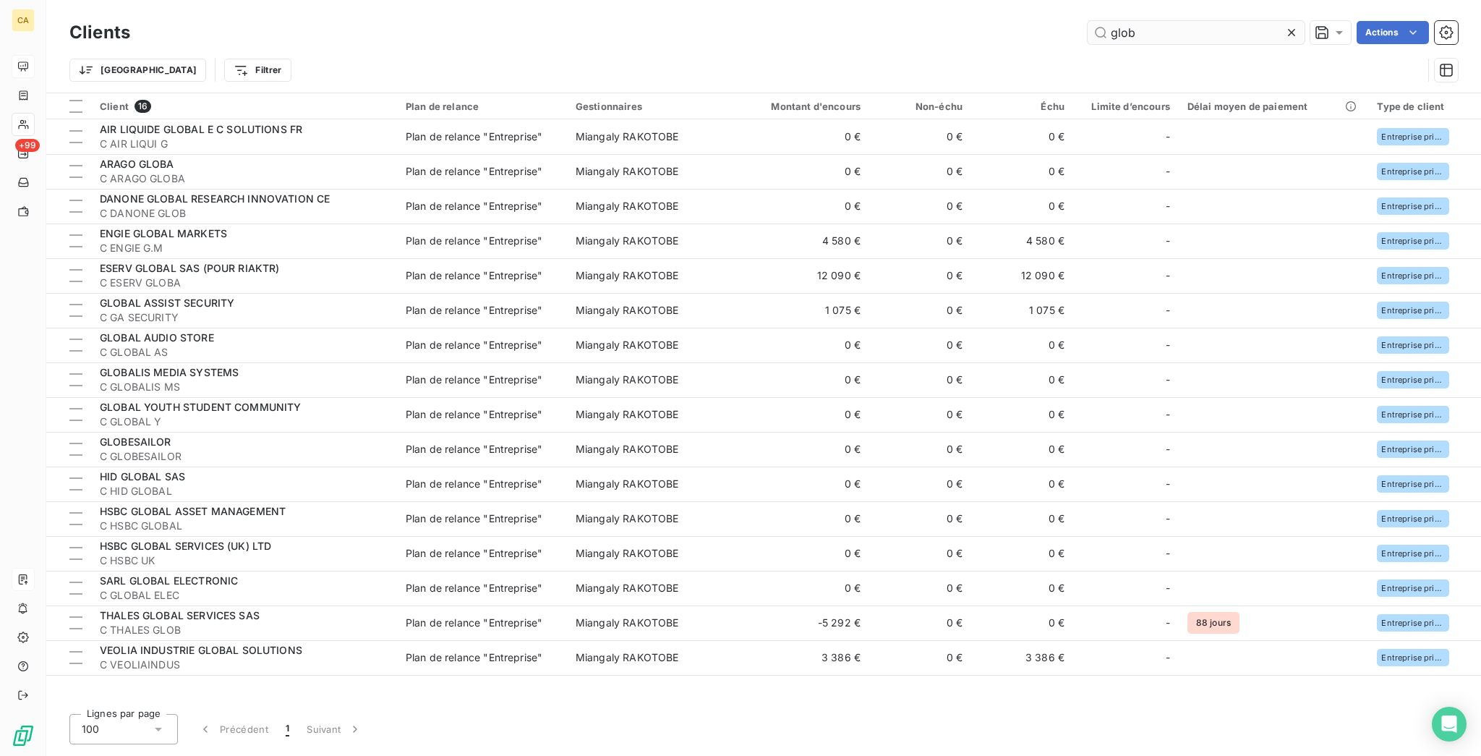
click at [1163, 28] on input "glob" at bounding box center [1196, 32] width 217 height 23
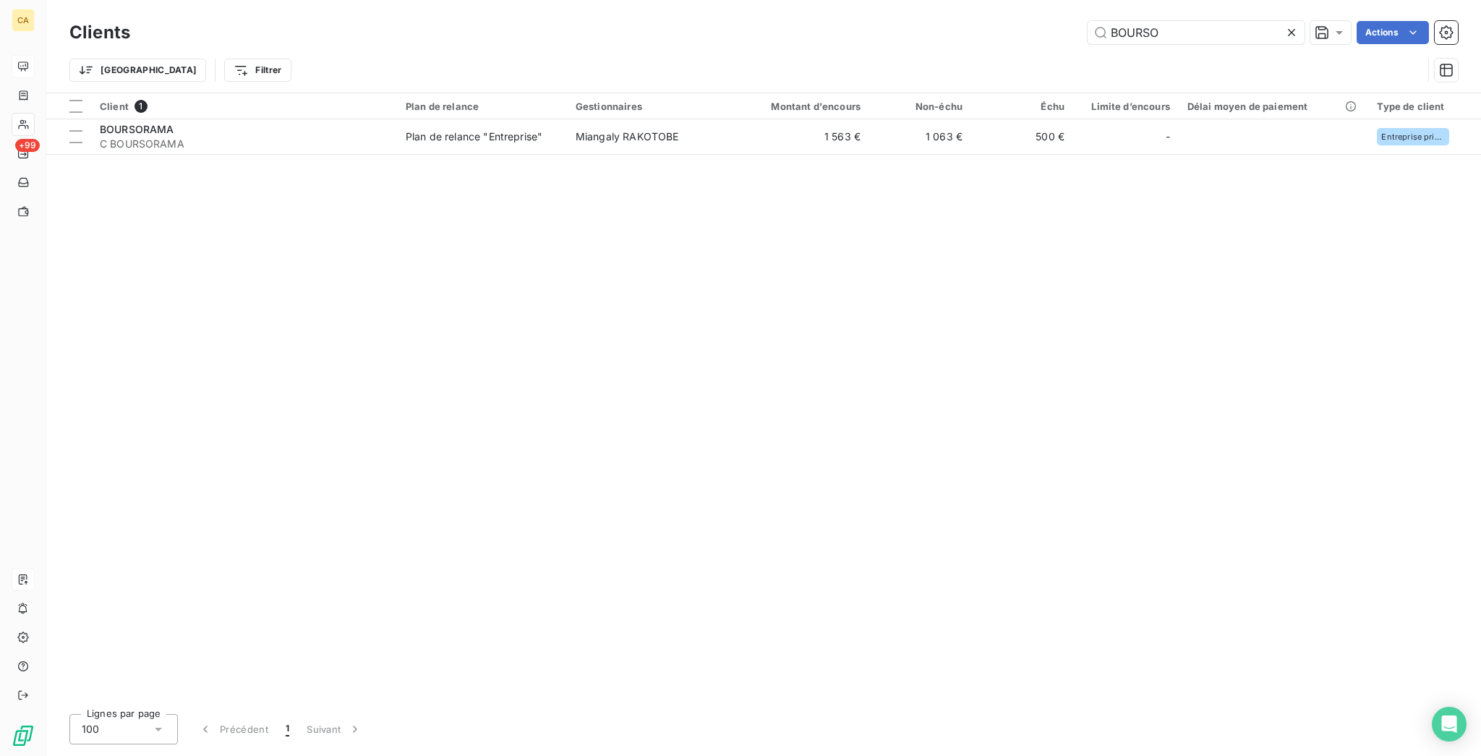
type input "BOURSO"
click at [771, 149] on div "Client 1 Plan de relance Gestionnaires Montant d'encours Non-échu Échu Limite d…" at bounding box center [763, 397] width 1435 height 609
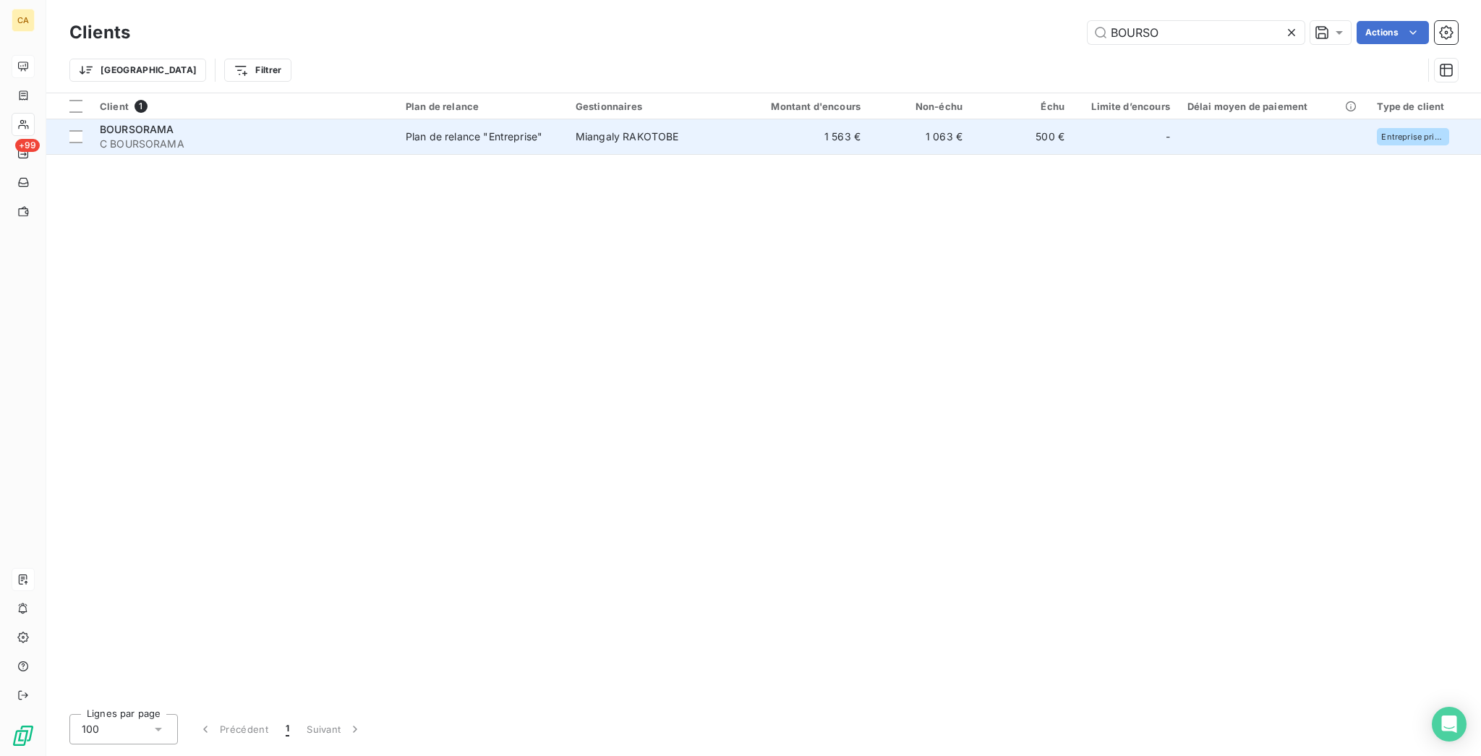
click at [779, 124] on td "1 563 €" at bounding box center [800, 136] width 137 height 35
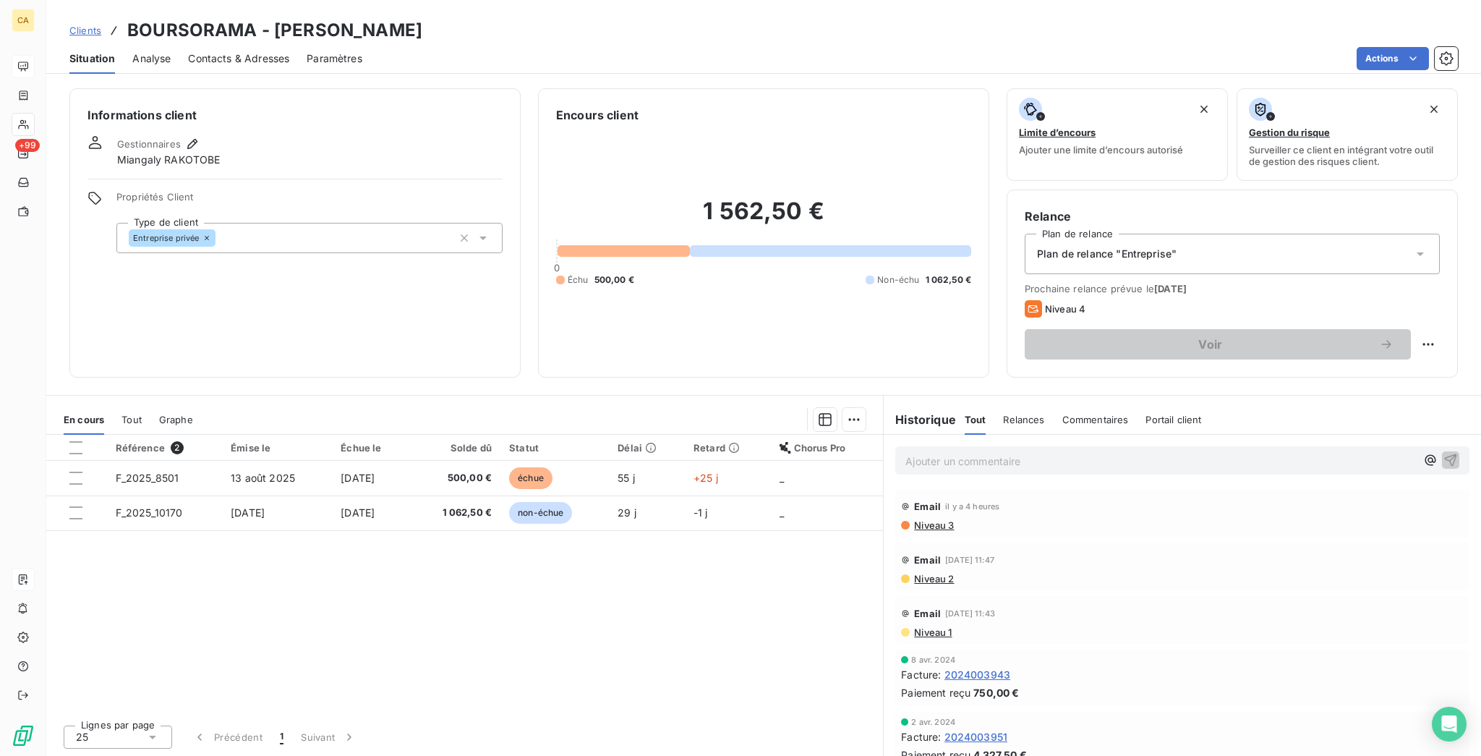
click at [1024, 452] on p "Ajouter un commentaire ﻿" at bounding box center [1160, 461] width 510 height 18
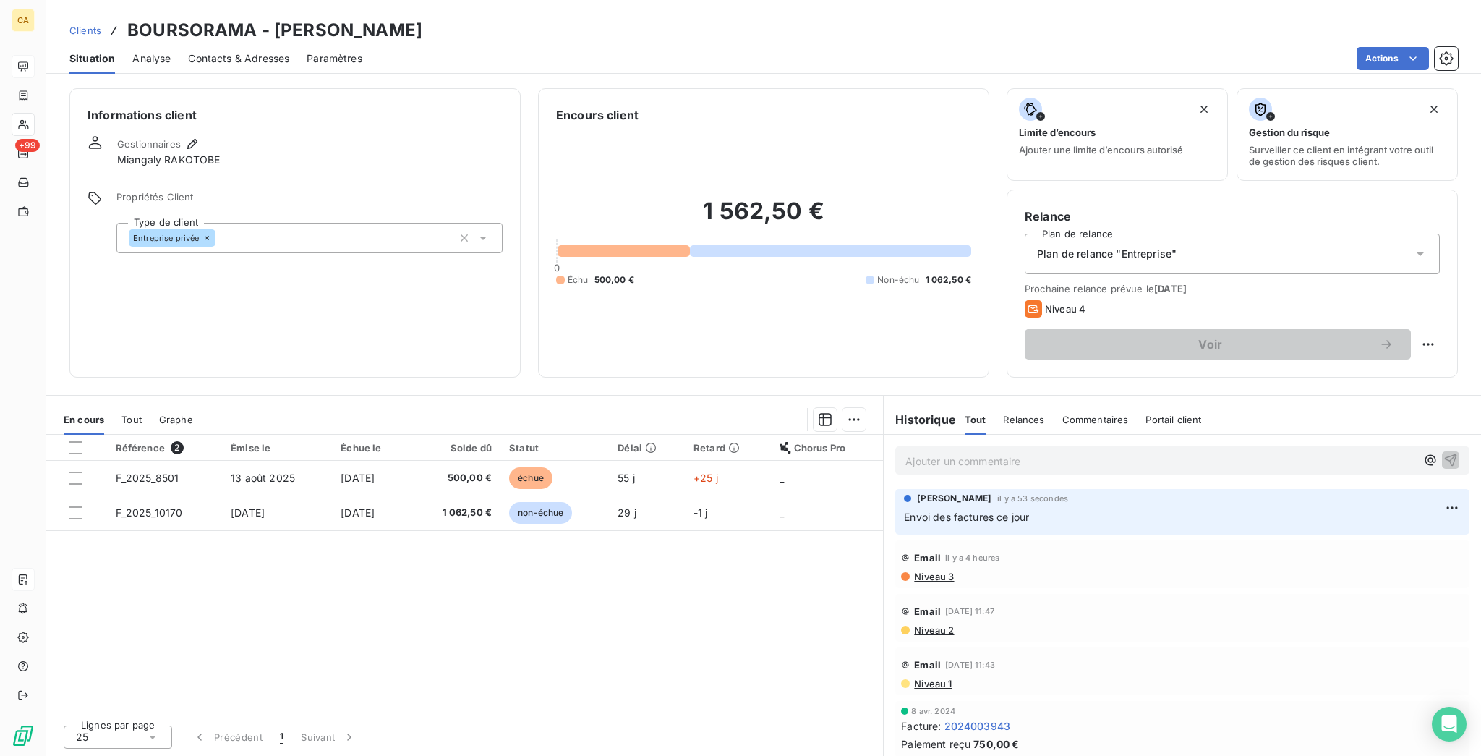
click at [1008, 446] on div "Ajouter un commentaire ﻿" at bounding box center [1182, 460] width 574 height 28
click at [1005, 452] on p "Ajouter un commentaire ﻿" at bounding box center [1160, 461] width 510 height 18
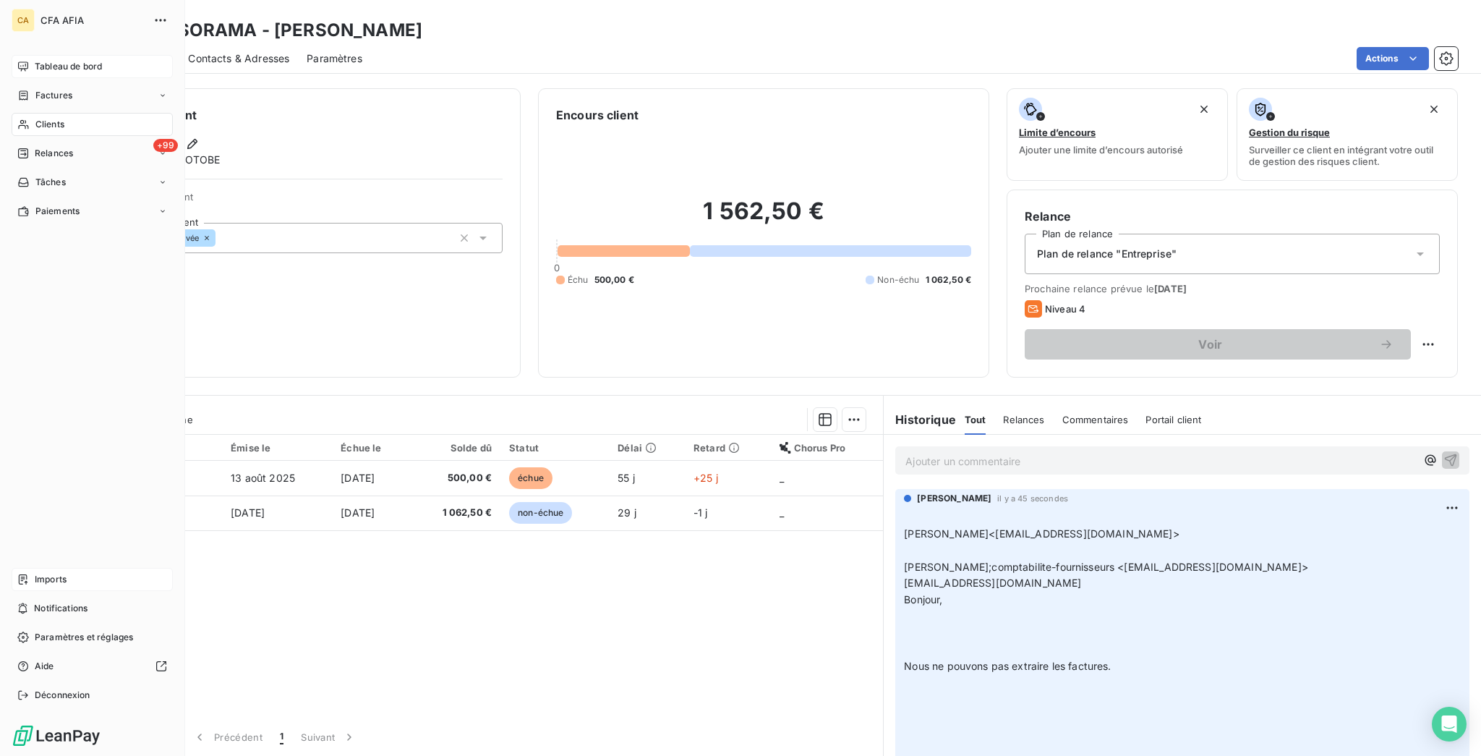
click at [19, 585] on icon at bounding box center [23, 579] width 12 height 12
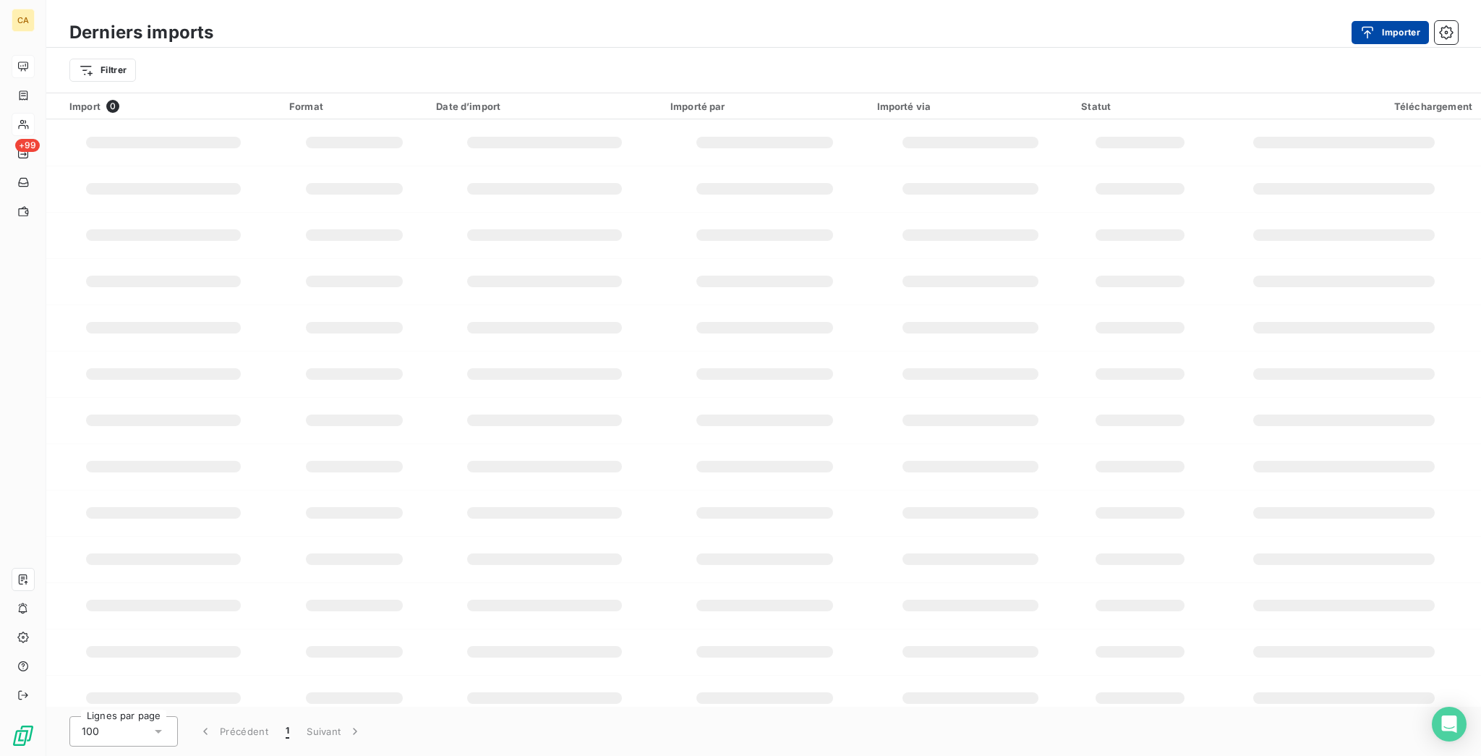
click at [1395, 21] on button "Importer" at bounding box center [1389, 32] width 77 height 23
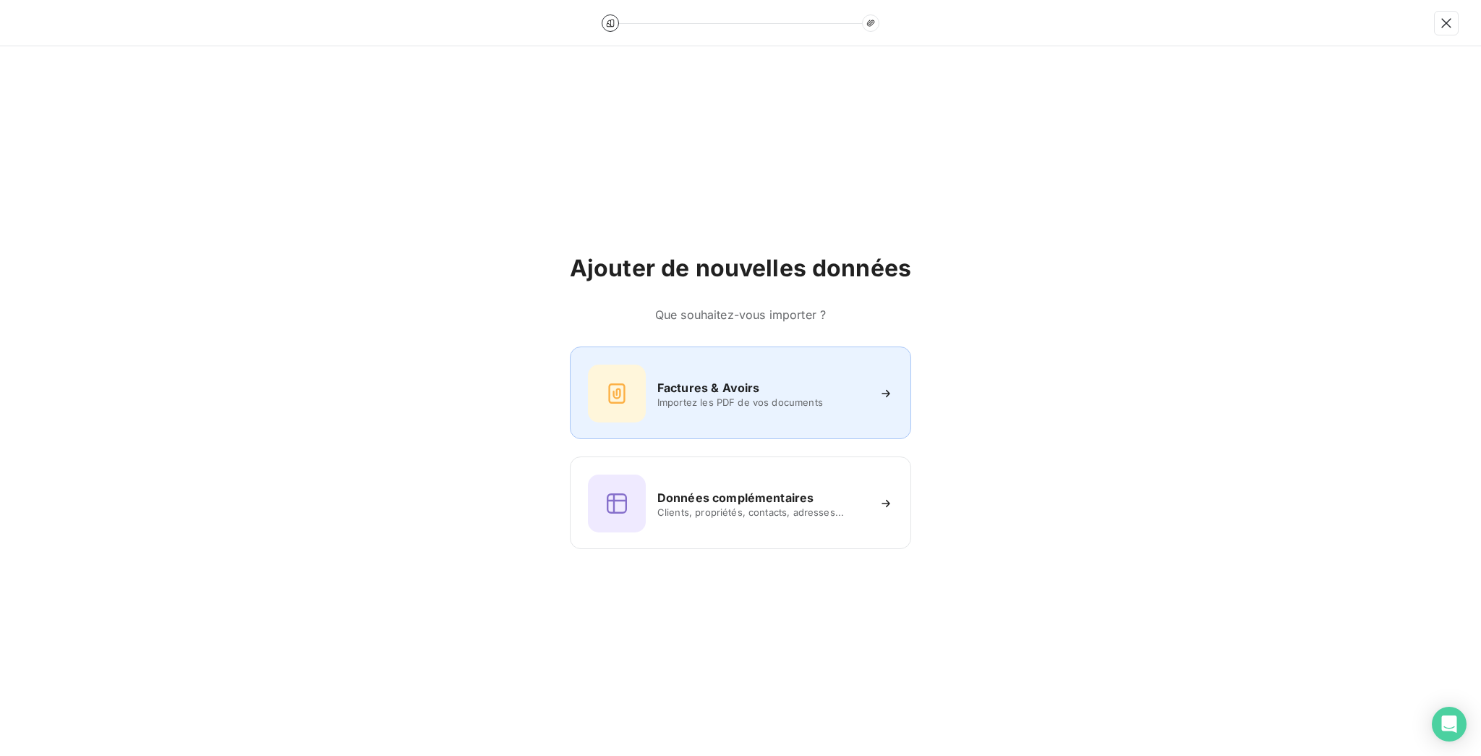
click at [678, 421] on div "Factures & Avoirs Importez les PDF de vos documents" at bounding box center [740, 392] width 341 height 93
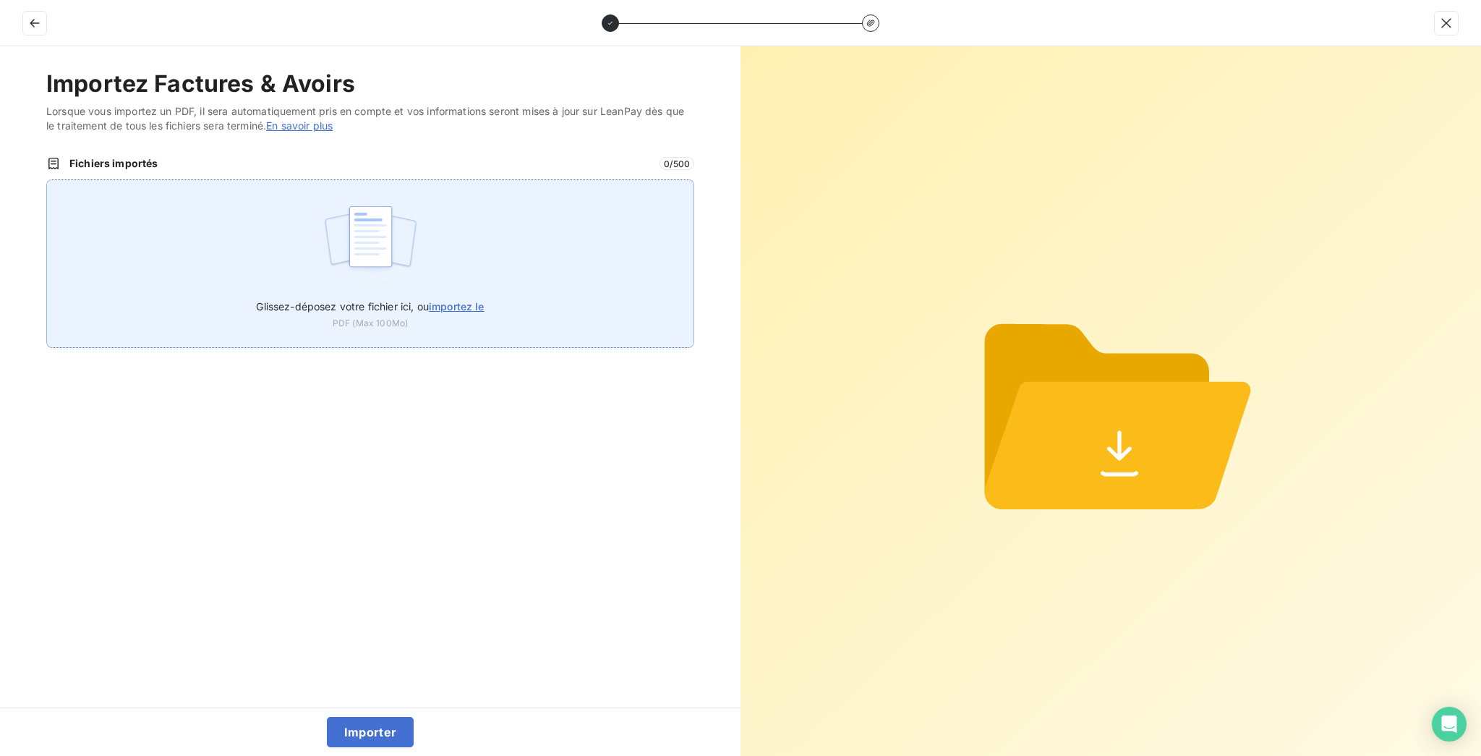
click at [424, 216] on div "Glissez-déposez votre fichier ici, ou importez le PDF (Max 100Mo)" at bounding box center [370, 263] width 648 height 168
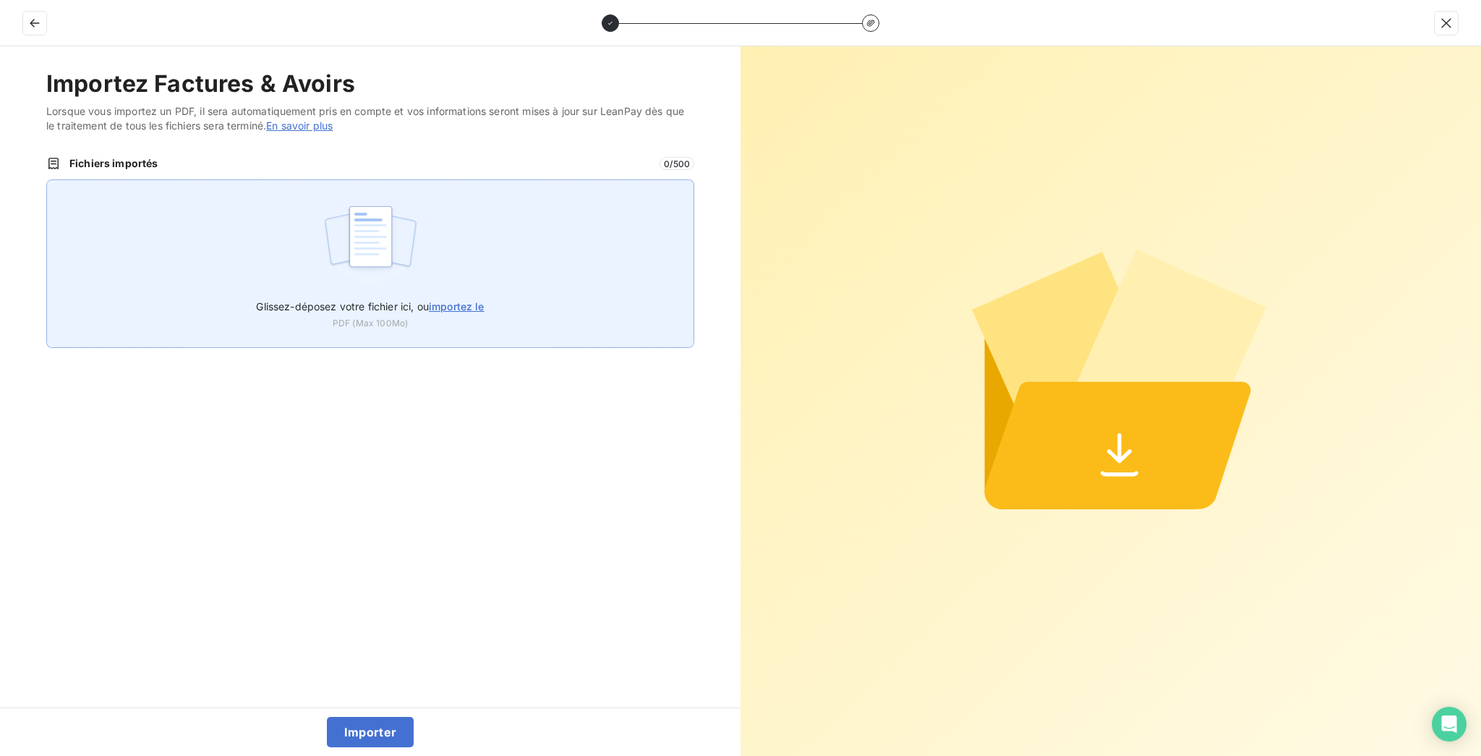
type input "C:\fakepath\F_2025_10170.pdf"
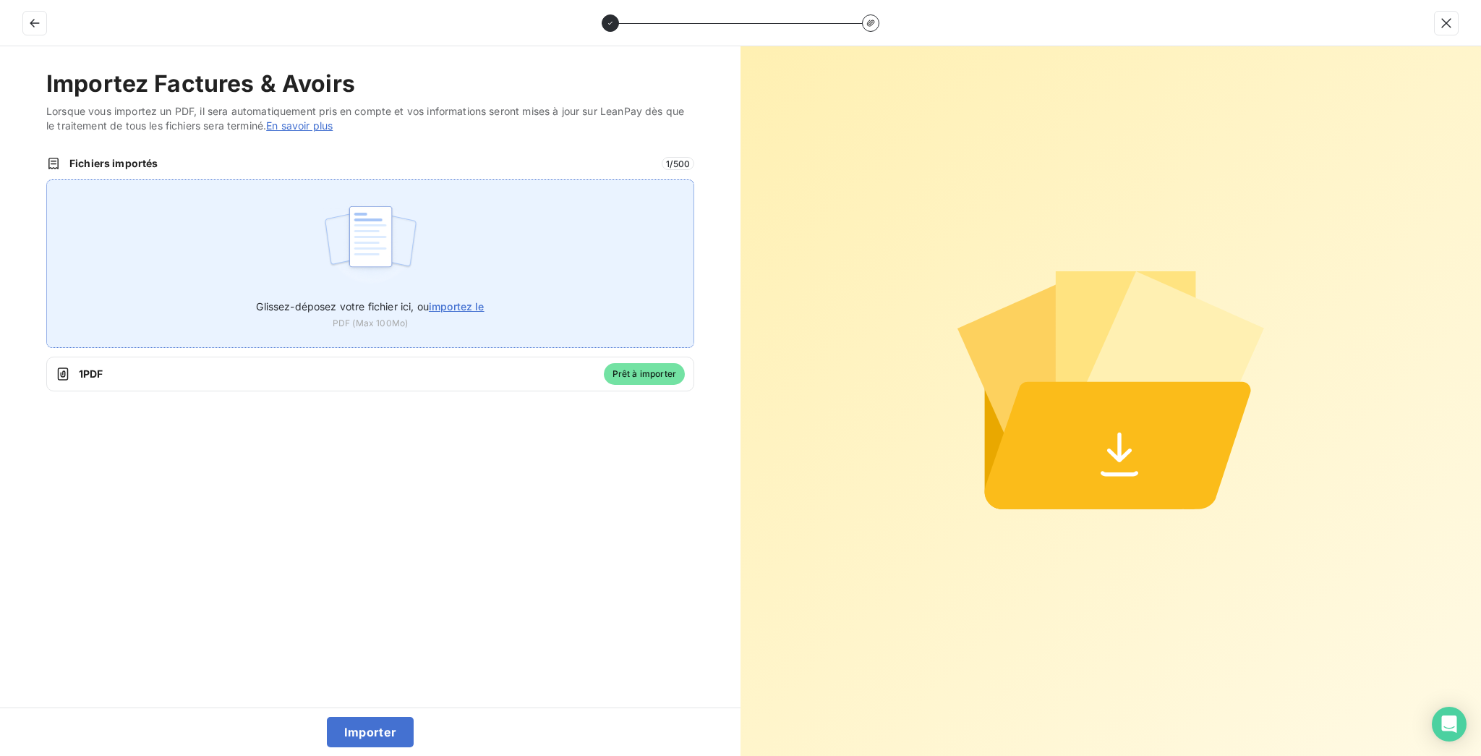
click at [411, 300] on span "Glissez-déposez votre fichier ici, ou importez le" at bounding box center [370, 306] width 228 height 12
click at [47, 180] on input "Glissez-déposez votre fichier ici, ou importez le" at bounding box center [46, 179] width 1 height 1
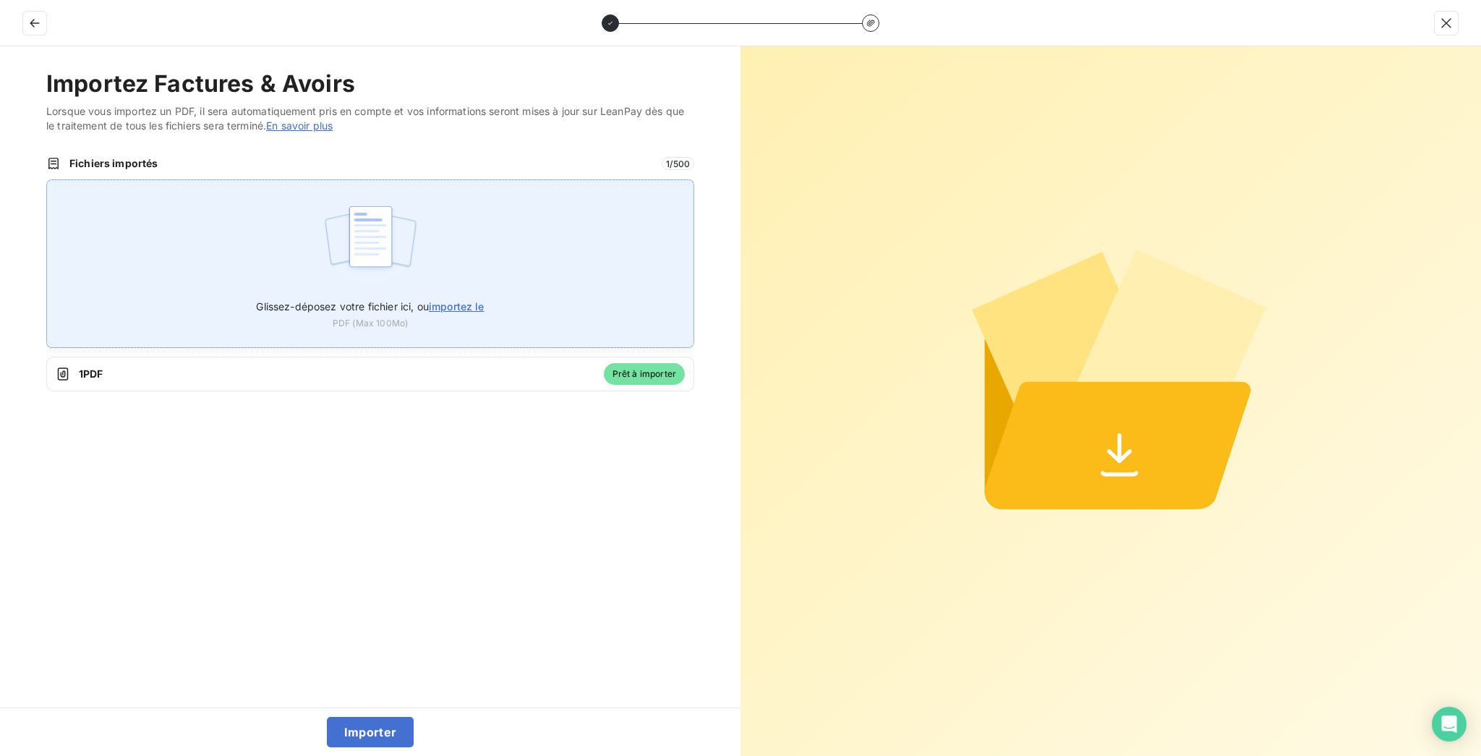
click at [273, 192] on div "Glissez-déposez votre fichier ici, ou importez le PDF (Max 100Mo)" at bounding box center [370, 263] width 648 height 168
type input "C:\fakepath\F_2025_8501.pdf"
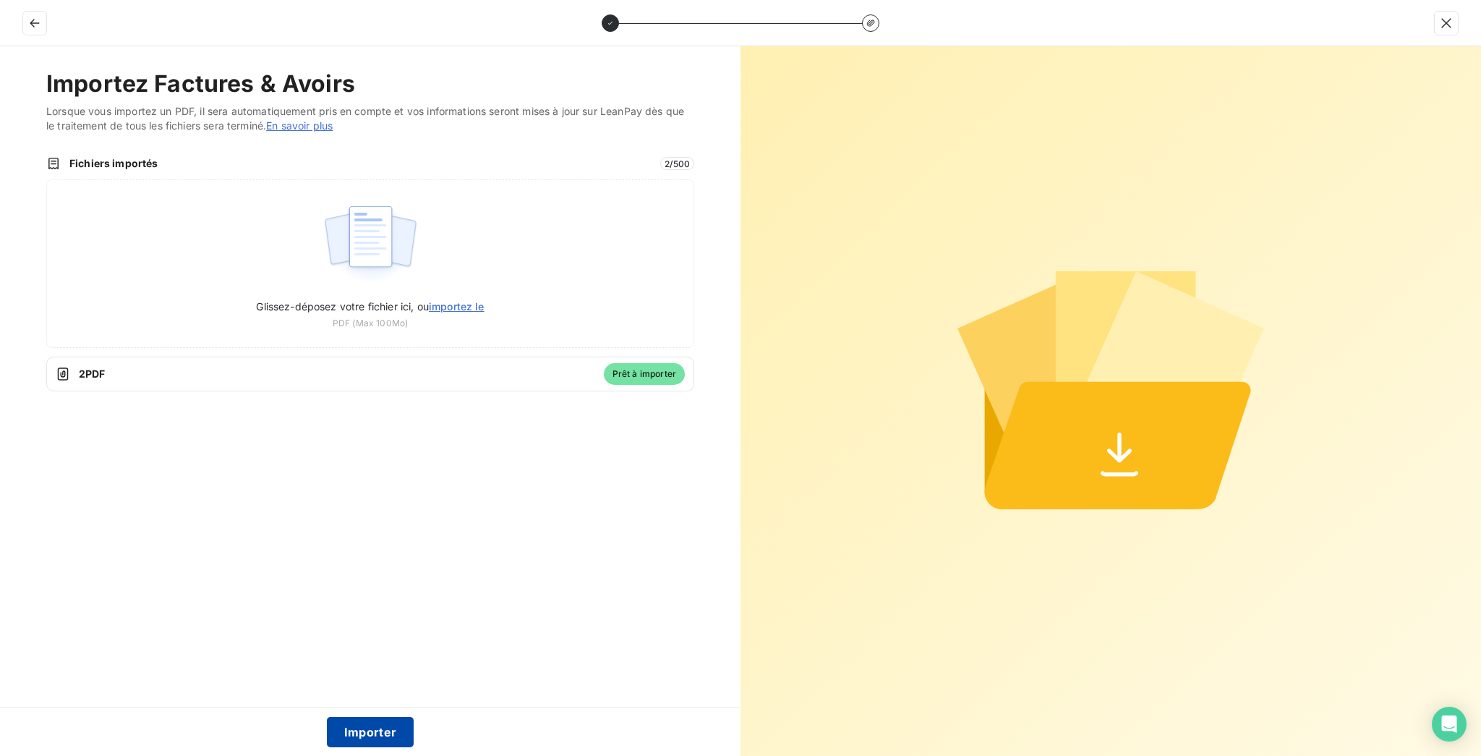
click at [398, 739] on button "Importer" at bounding box center [370, 732] width 87 height 30
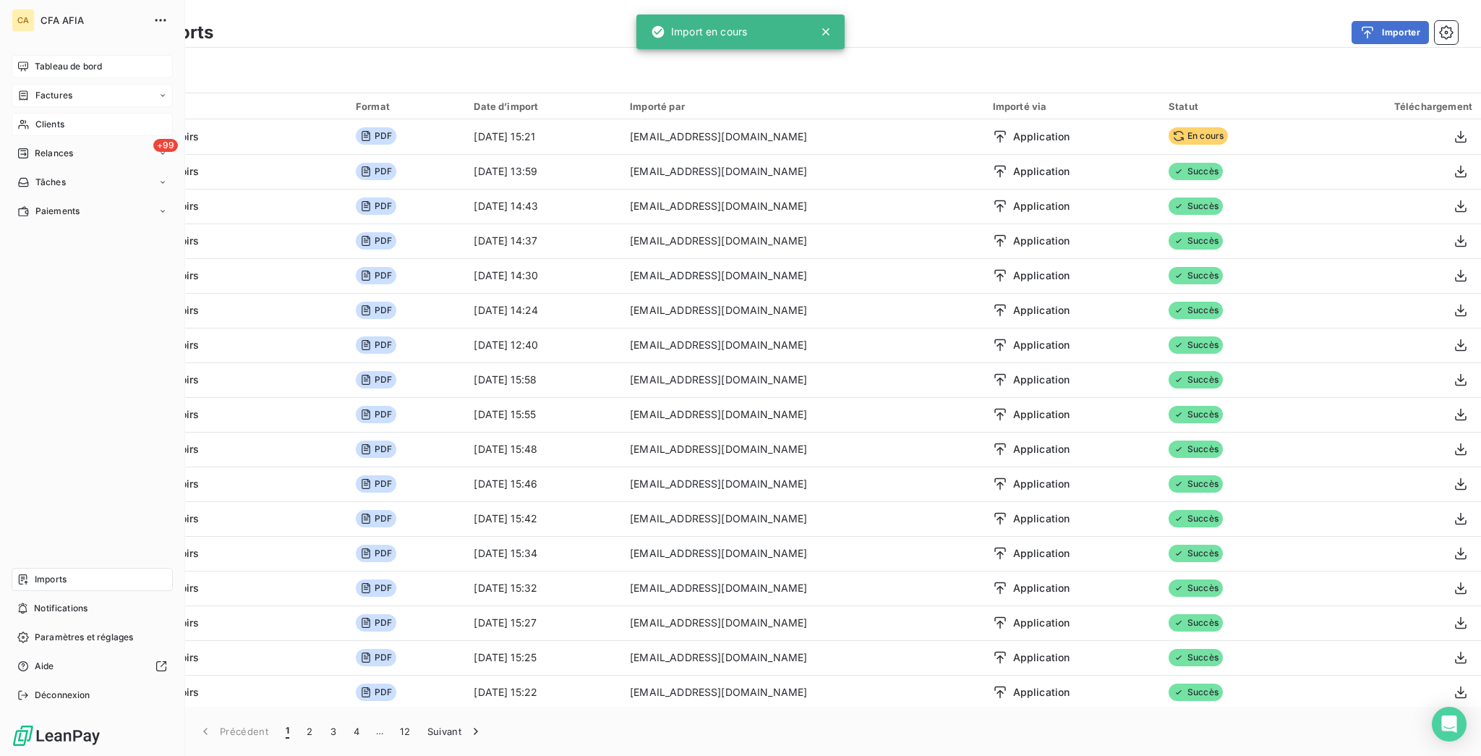
click at [49, 89] on span "Factures" at bounding box center [53, 95] width 37 height 13
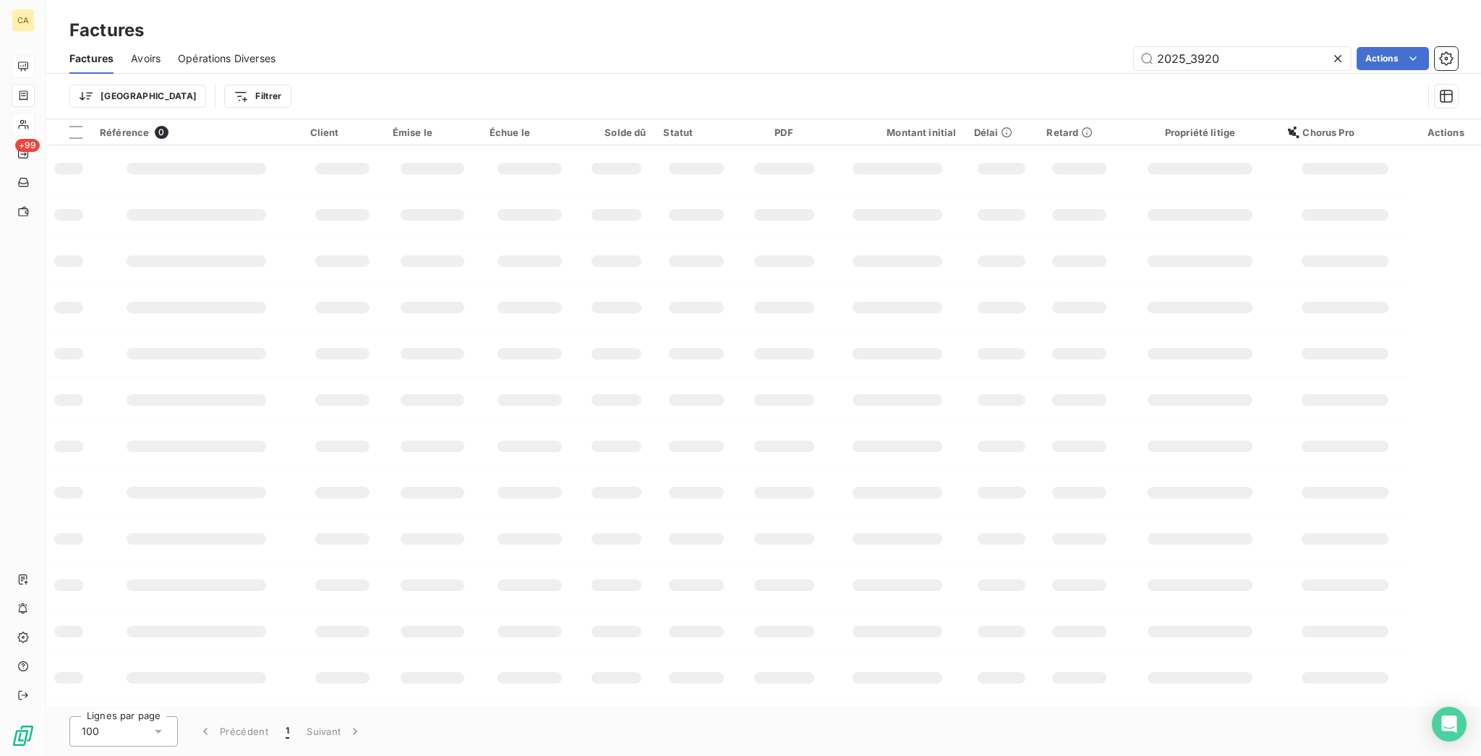
drag, startPoint x: 1200, startPoint y: 40, endPoint x: 1479, endPoint y: 17, distance: 280.8
click at [1447, 72] on div "Factures Avoirs Opérations Diverses 2025_3920 Actions Trier Filtrer" at bounding box center [763, 80] width 1435 height 75
type input "2025_10070"
click at [339, 330] on td at bounding box center [343, 353] width 82 height 46
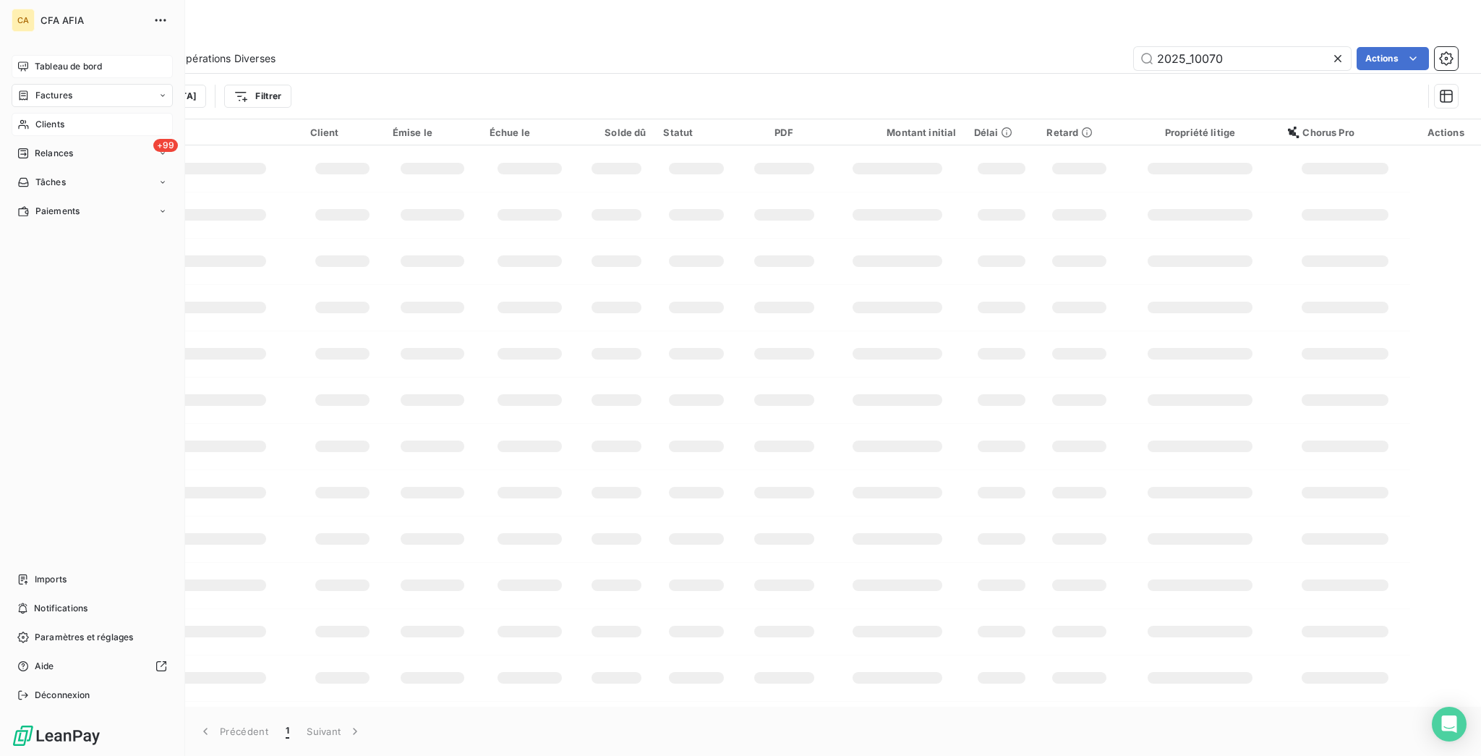
click at [32, 88] on nav "Tableau de bord Factures Clients +99 Relances Tâches Paiements" at bounding box center [92, 139] width 161 height 168
click at [35, 118] on span "Clients" at bounding box center [49, 124] width 29 height 13
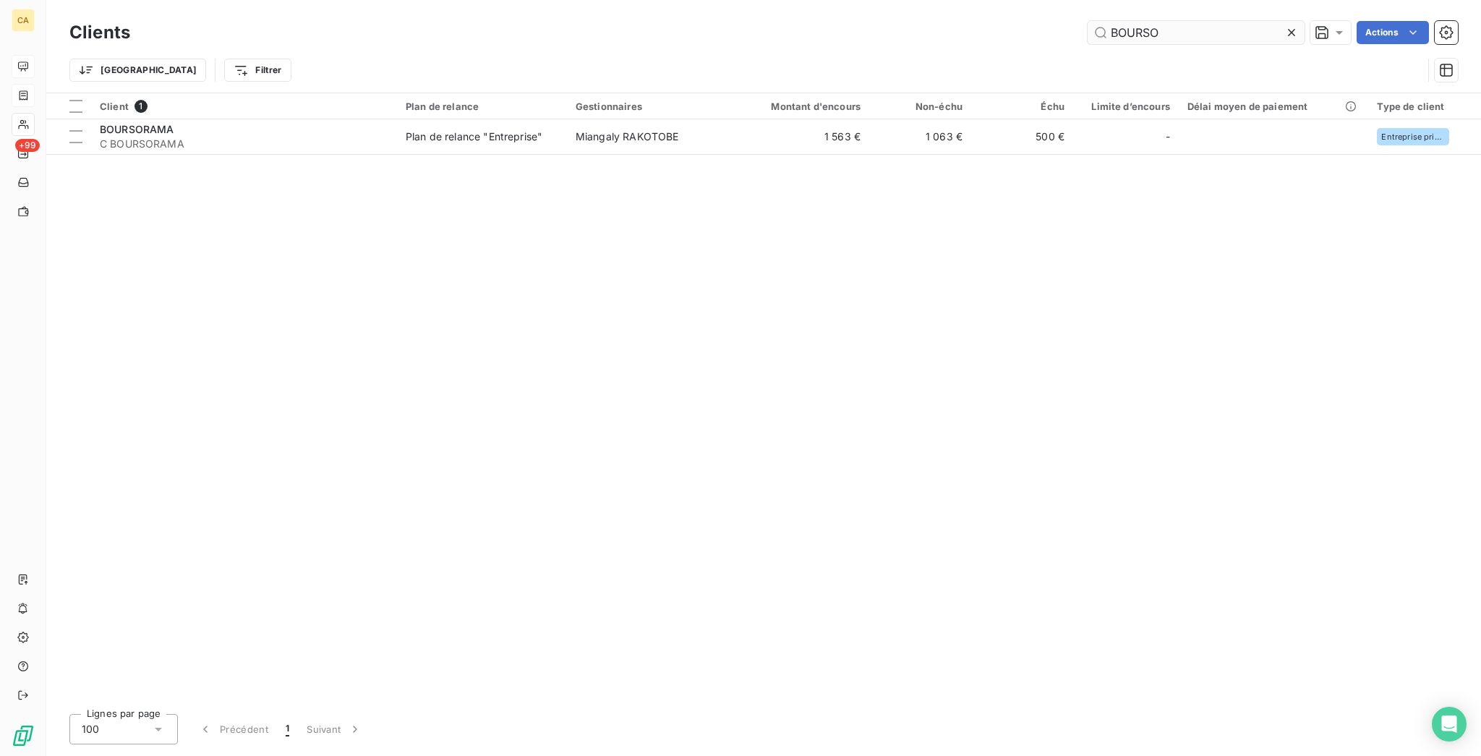
click at [1197, 21] on input "BOURSO" at bounding box center [1196, 32] width 217 height 23
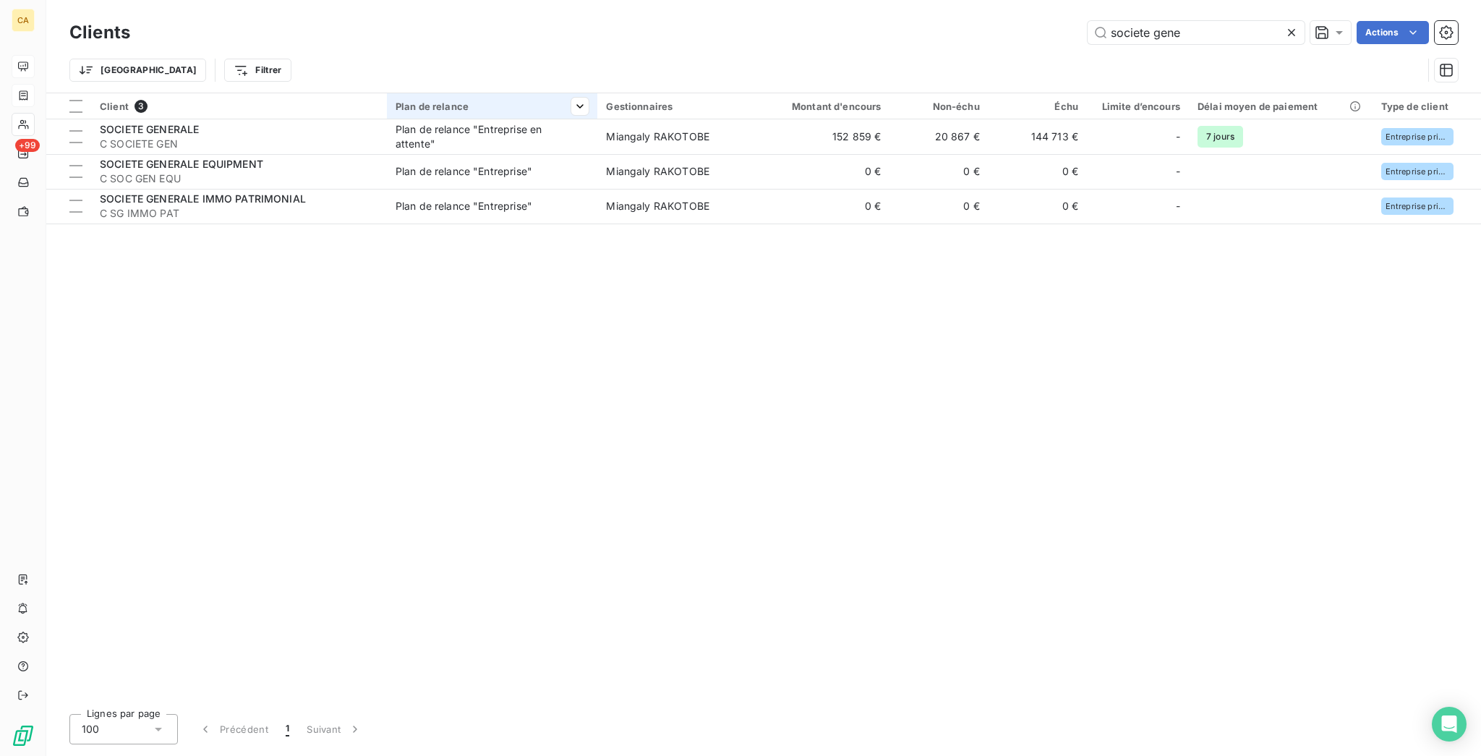
type input "societe gene"
click at [576, 119] on div at bounding box center [492, 119] width 211 height 1
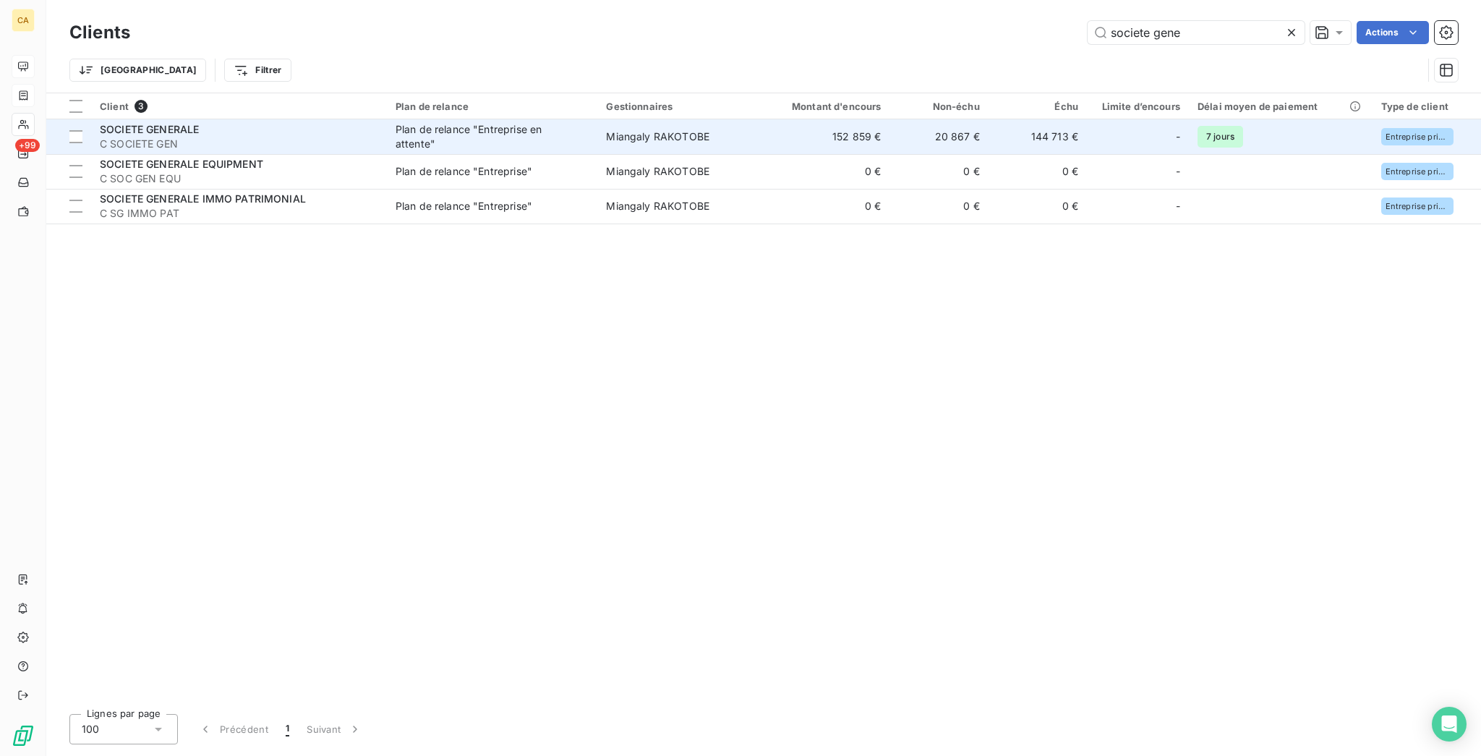
click at [574, 122] on span "Plan de relance "Entreprise en attente"" at bounding box center [493, 136] width 194 height 29
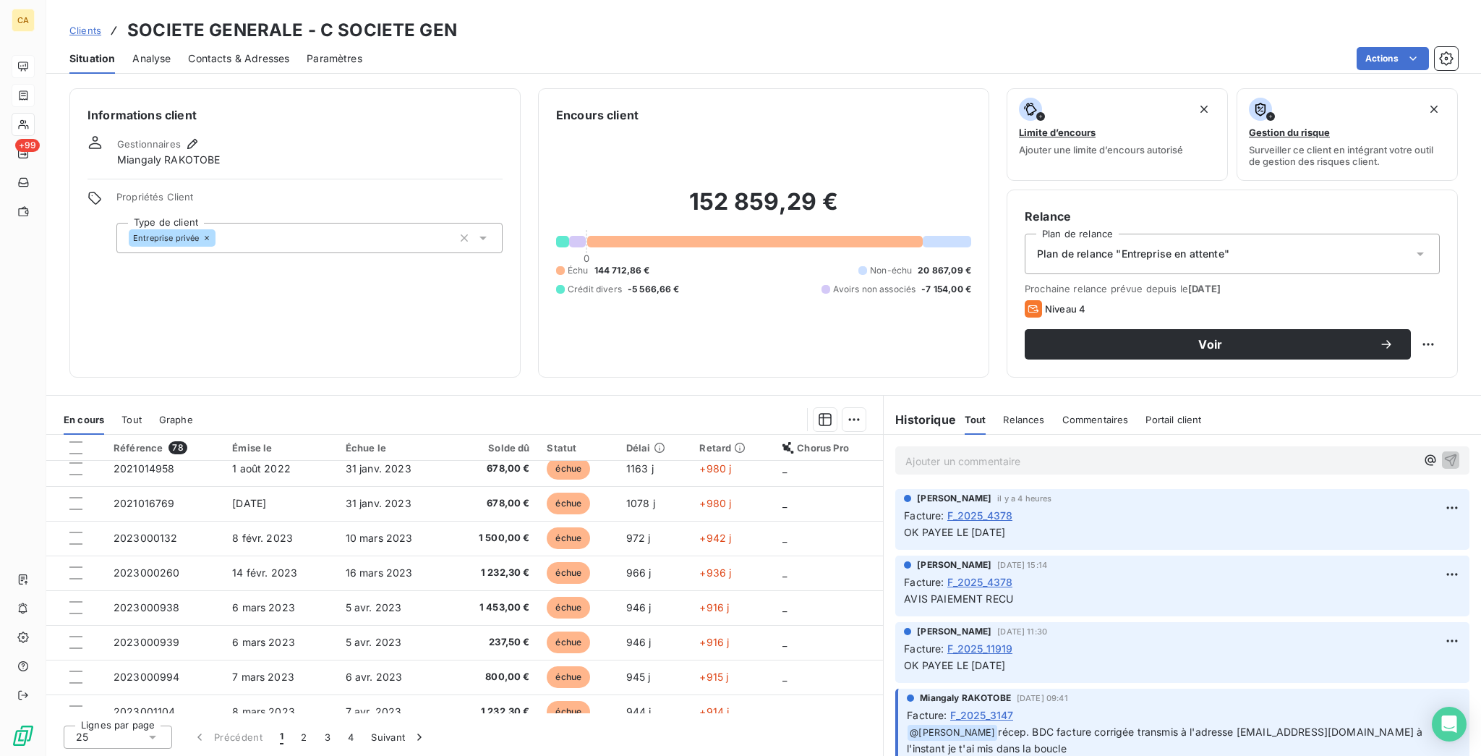
scroll to position [319, 0]
click at [339, 726] on button "4" at bounding box center [350, 737] width 23 height 30
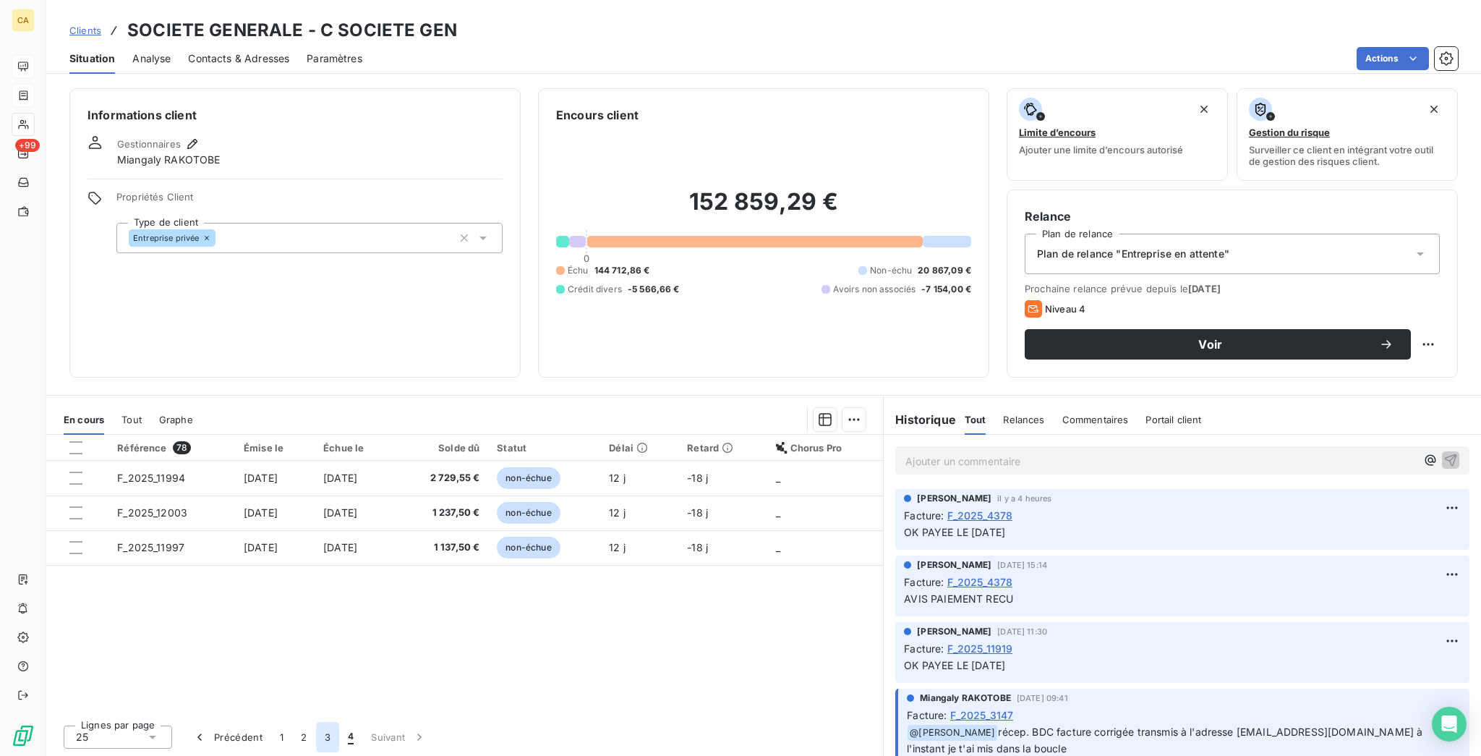
click at [316, 732] on button "3" at bounding box center [327, 737] width 23 height 30
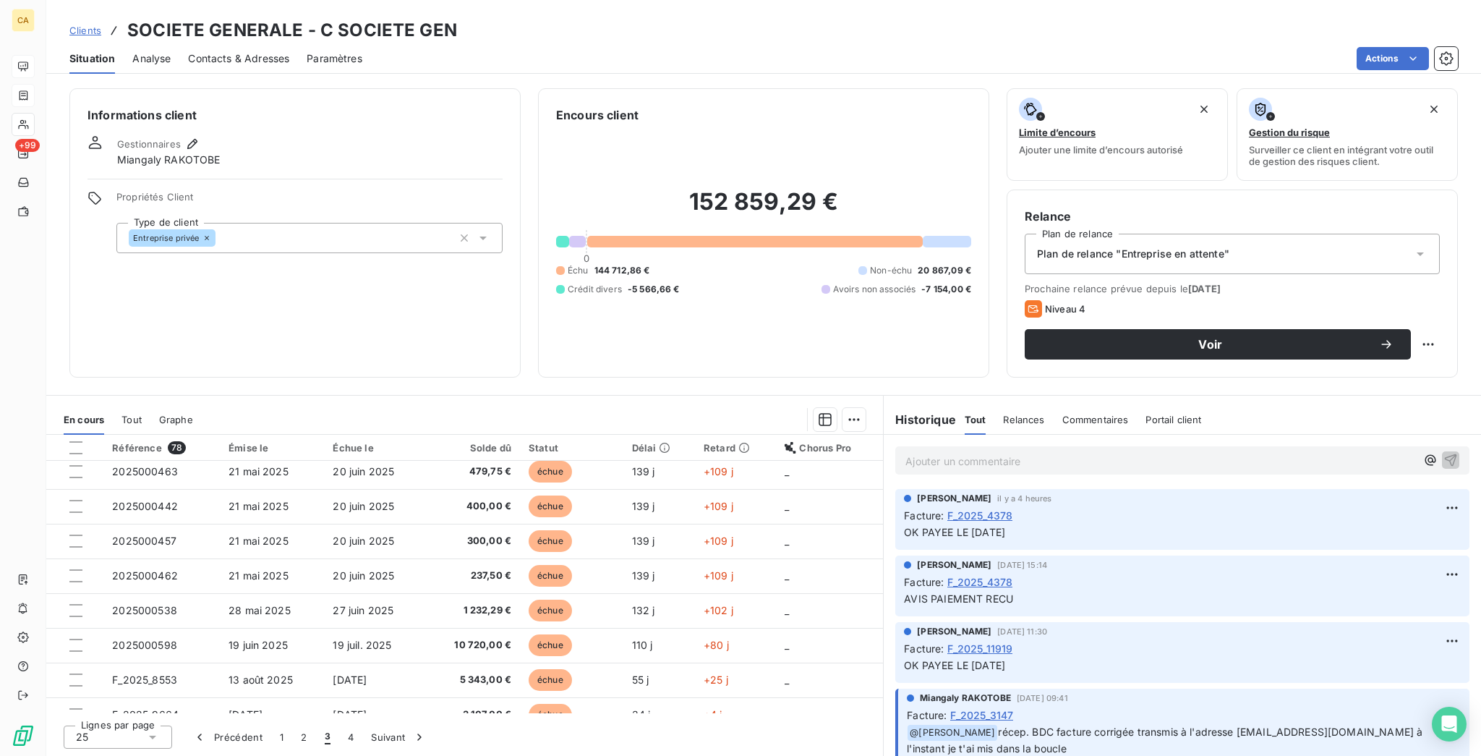
click at [181, 732] on td "F_2025_10076" at bounding box center [161, 749] width 116 height 35
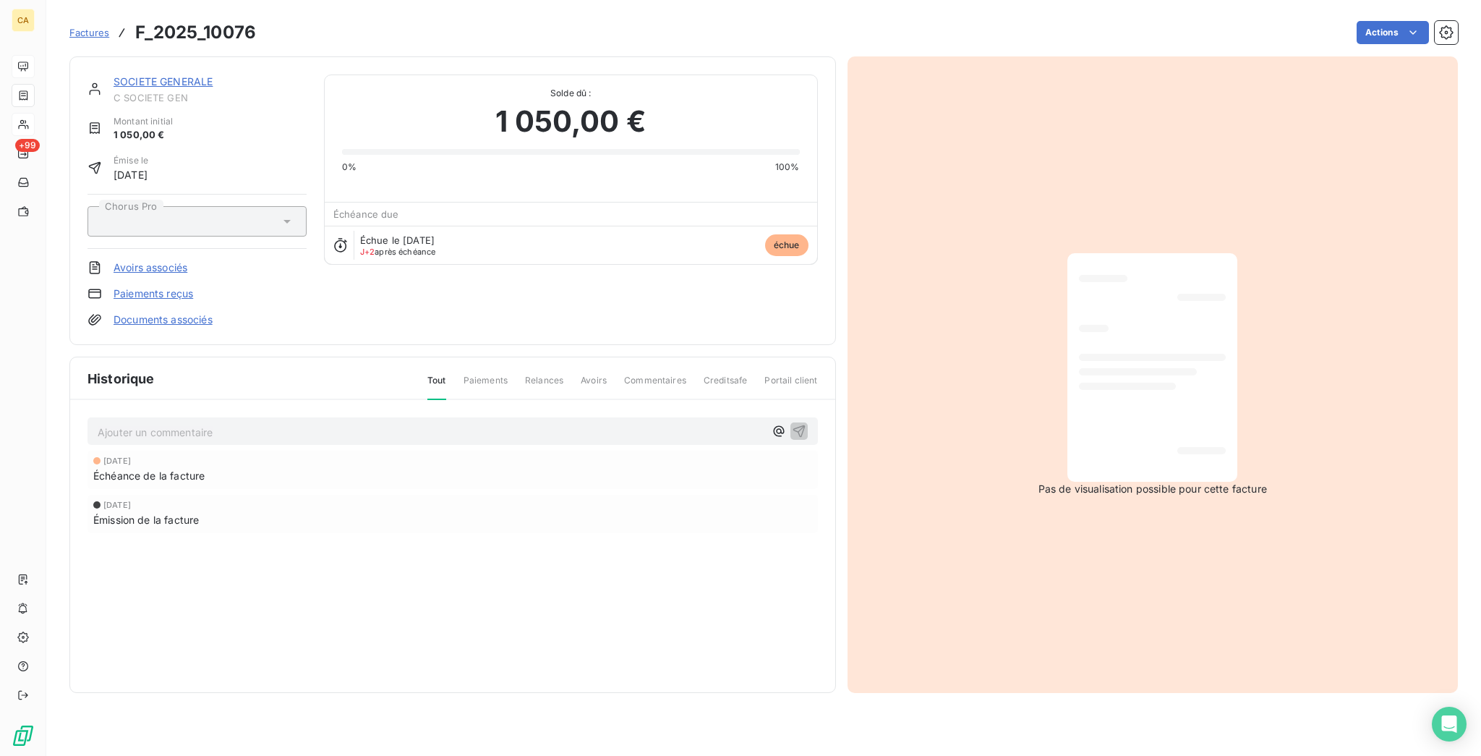
click at [175, 423] on p "Ajouter un commentaire ﻿" at bounding box center [431, 432] width 667 height 18
